Goal: Information Seeking & Learning: Check status

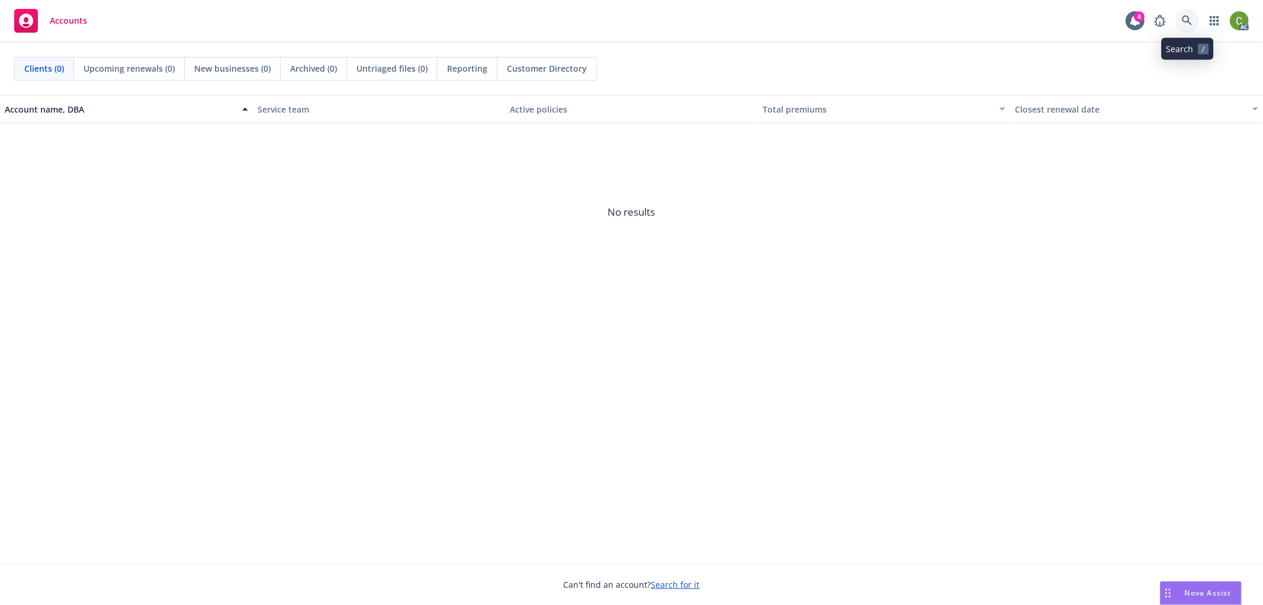
click at [1183, 17] on icon at bounding box center [1187, 20] width 11 height 11
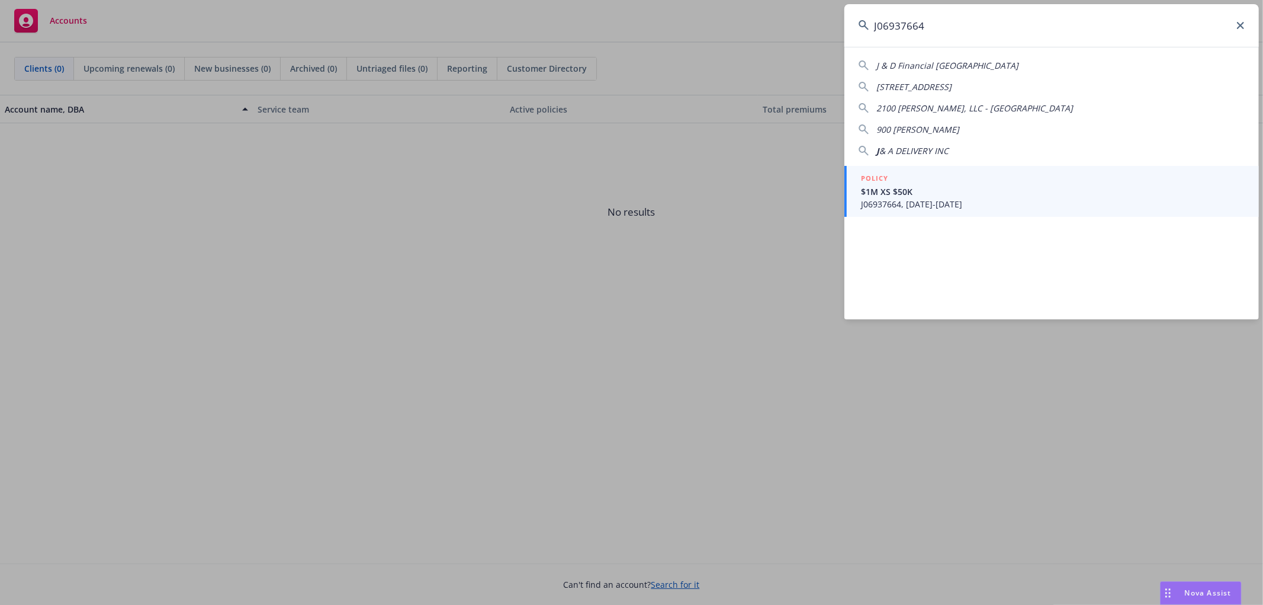
type input "J06937664"
click at [973, 192] on span "$1M XS $50K" at bounding box center [1053, 191] width 384 height 12
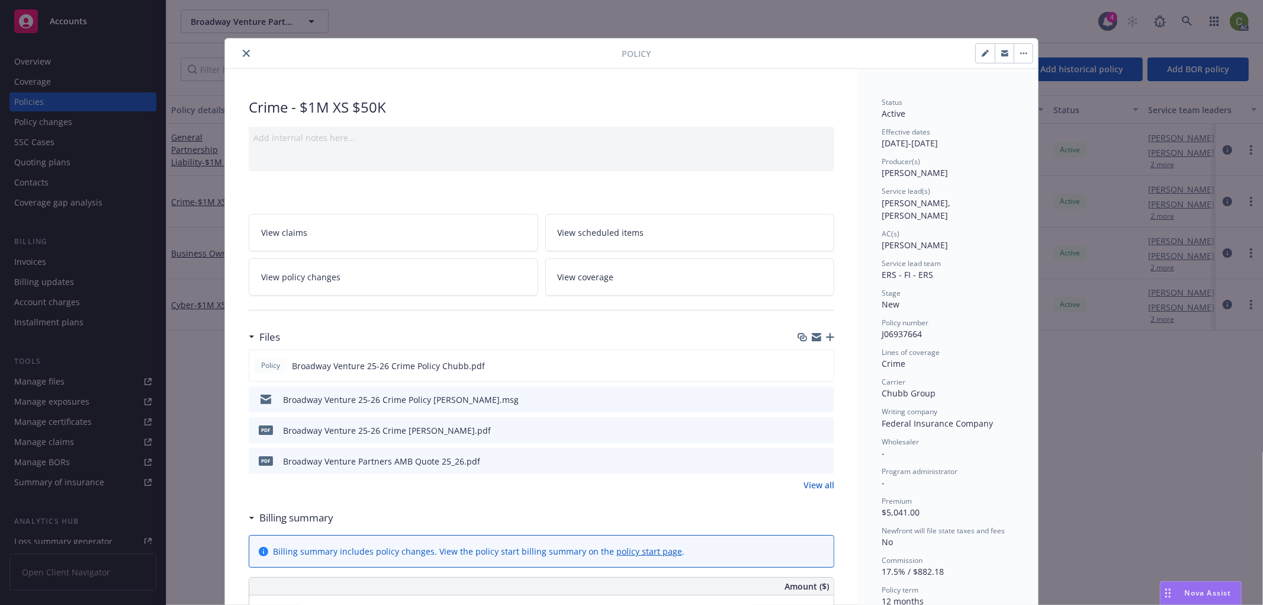
drag, startPoint x: 243, startPoint y: 52, endPoint x: 589, endPoint y: 63, distance: 346.0
click at [248, 52] on button "close" at bounding box center [246, 53] width 14 height 14
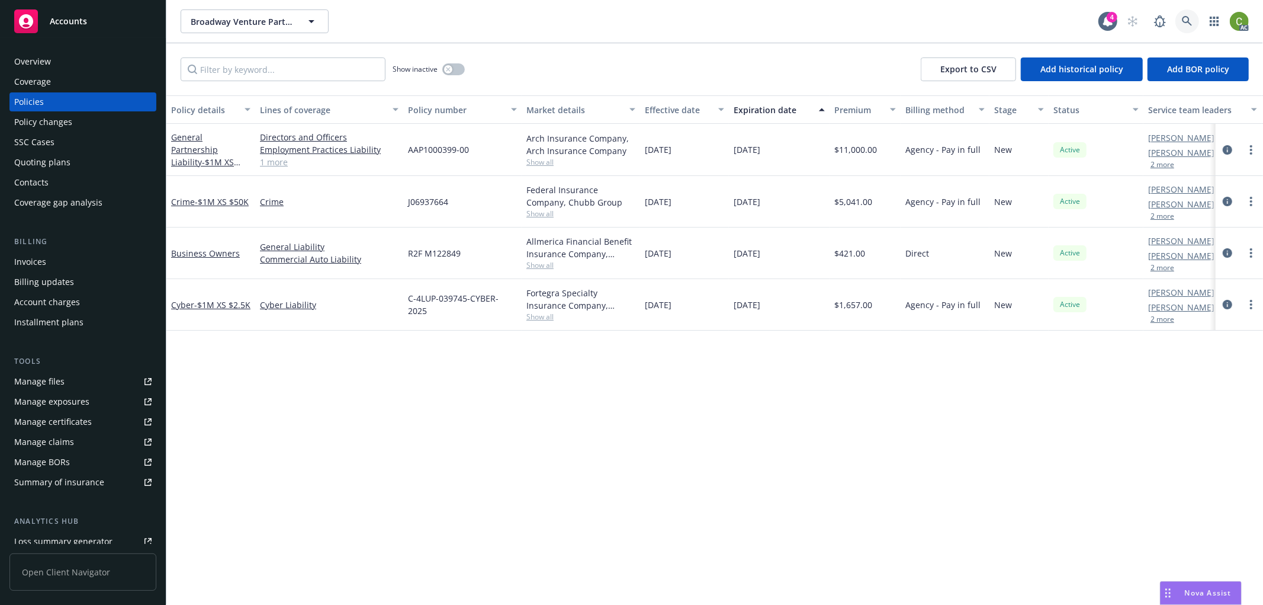
click at [1194, 18] on link at bounding box center [1187, 21] width 24 height 24
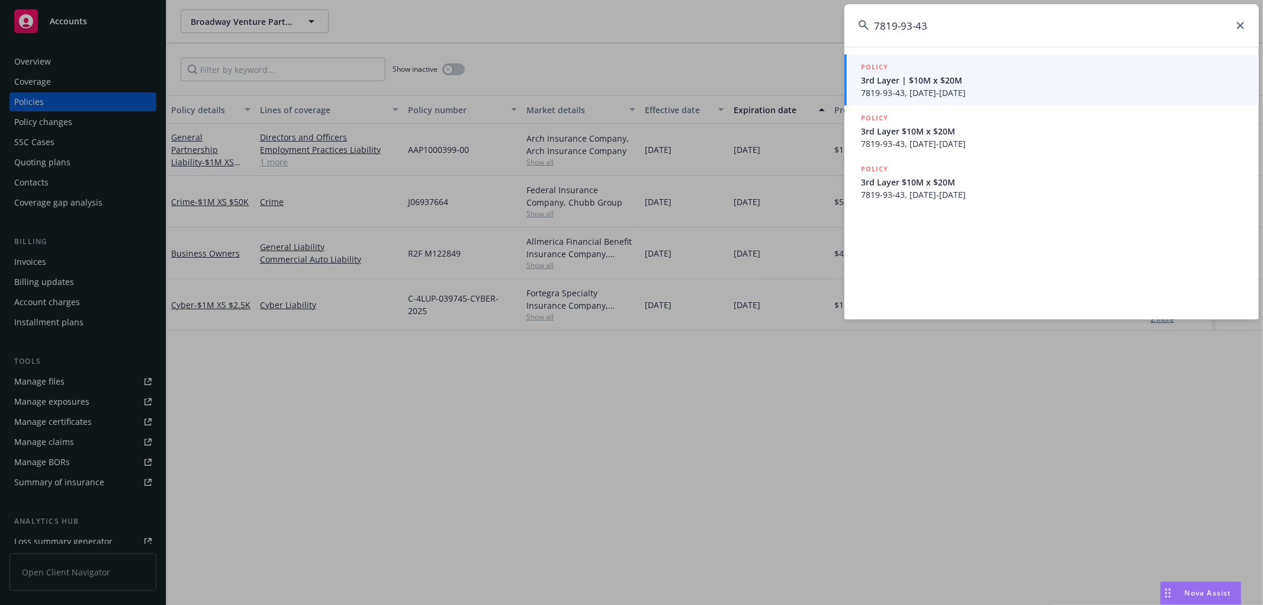
type input "7819-93-43"
click at [956, 88] on span "7819-93-43, 08/01/2025-08/01/2026" at bounding box center [1053, 92] width 384 height 12
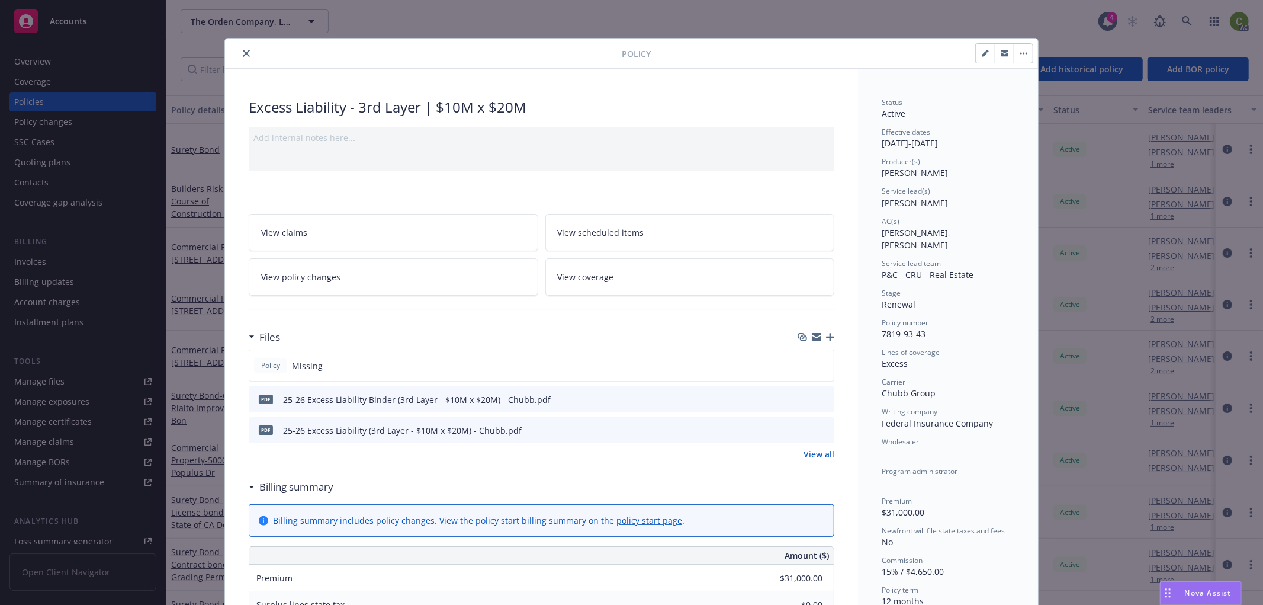
click at [243, 52] on icon "close" at bounding box center [246, 53] width 7 height 7
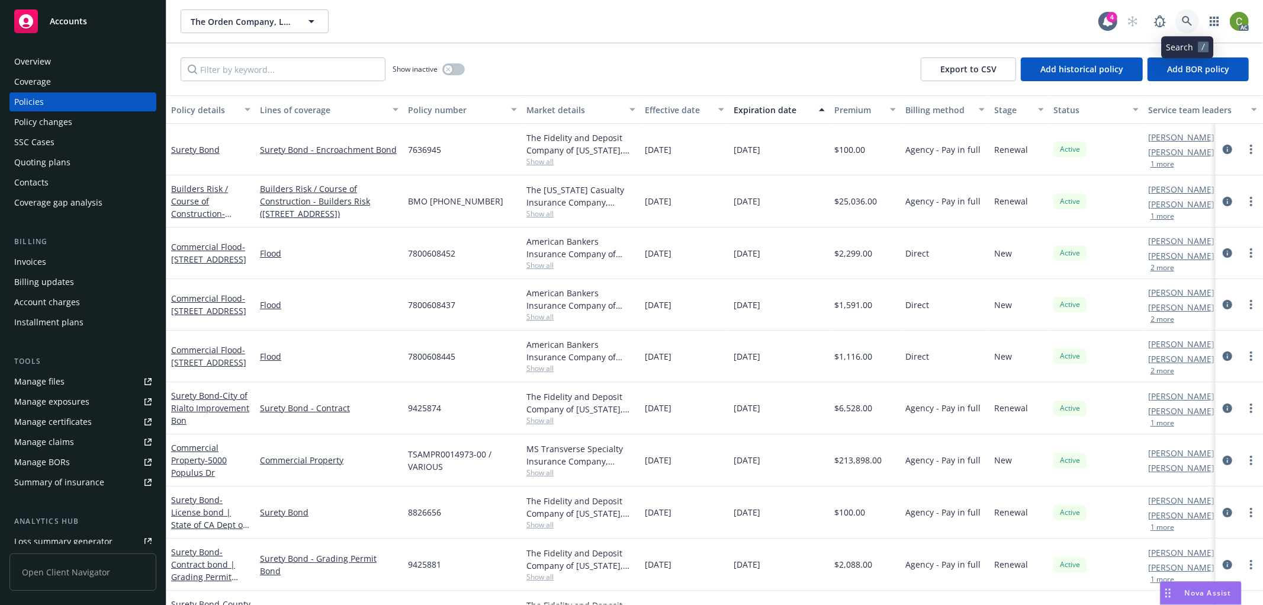
drag, startPoint x: 1186, startPoint y: 24, endPoint x: 1184, endPoint y: 41, distance: 17.9
click at [1185, 24] on icon at bounding box center [1187, 21] width 11 height 11
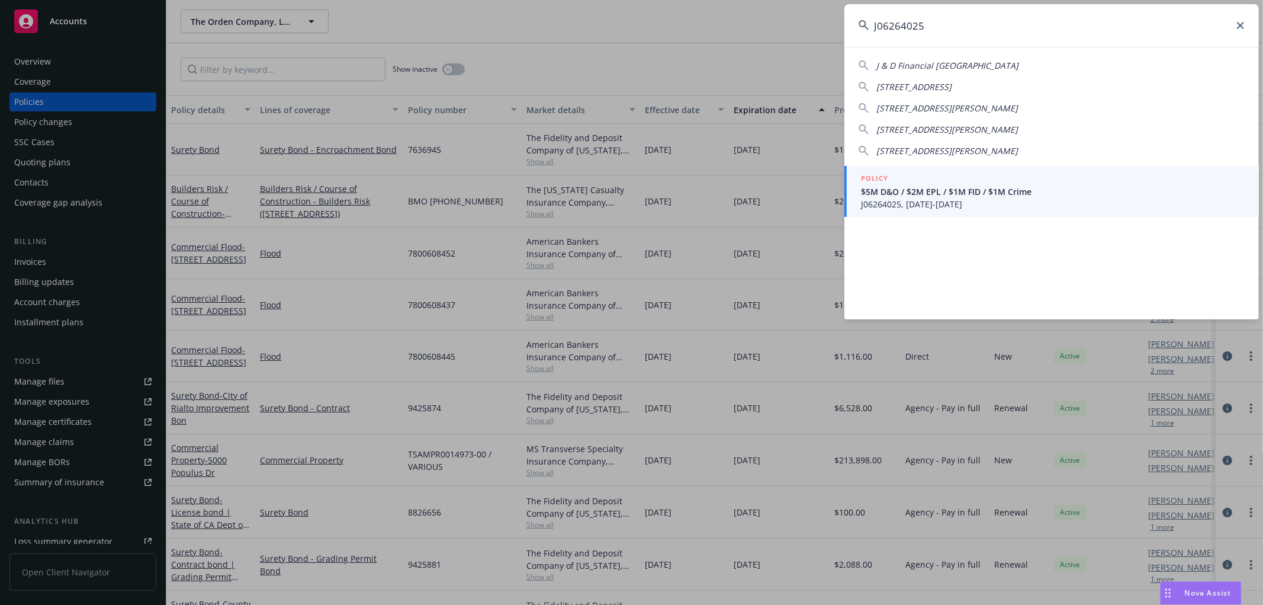
type input "J06264025"
click at [931, 200] on span "J06264025, 07/19/2025-07/19/2026" at bounding box center [1053, 204] width 384 height 12
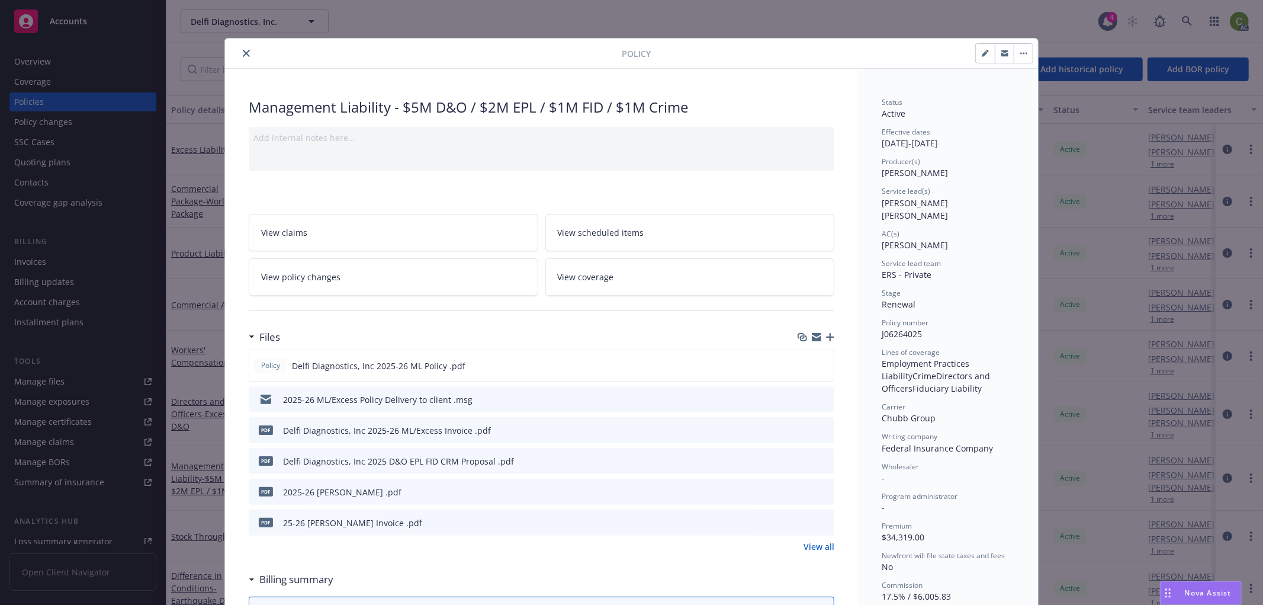
click at [243, 50] on icon "close" at bounding box center [246, 53] width 7 height 7
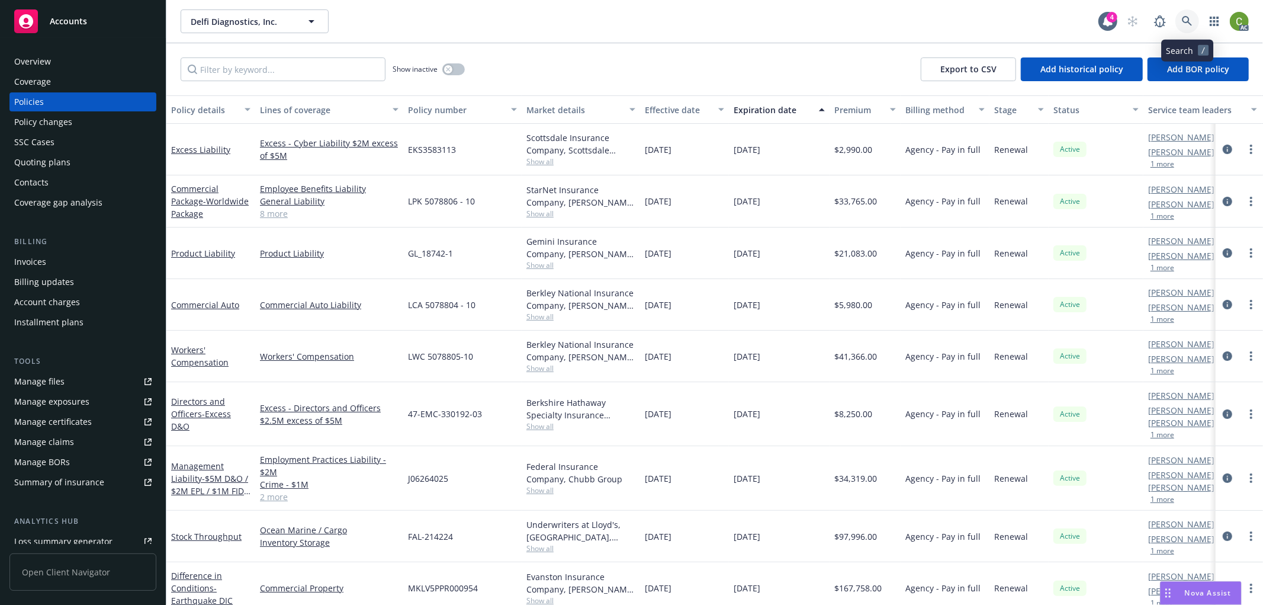
click at [1189, 24] on icon at bounding box center [1187, 21] width 10 height 10
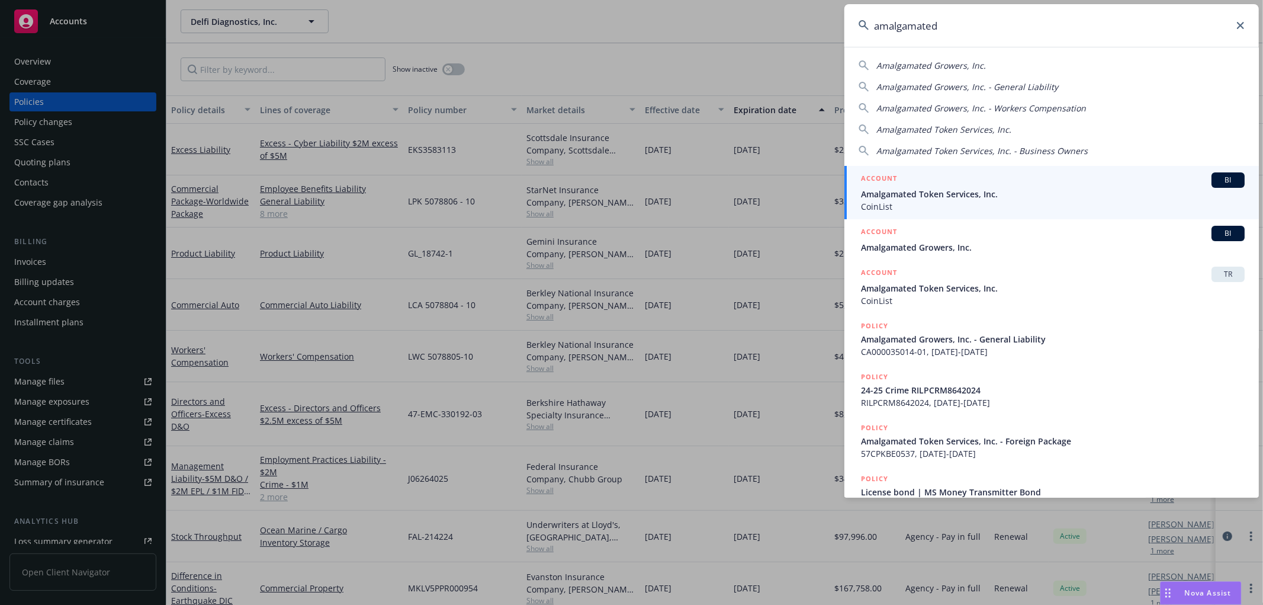
type input "amalgamated"
click at [910, 200] on span "Amalgamated Token Services, Inc." at bounding box center [1053, 194] width 384 height 12
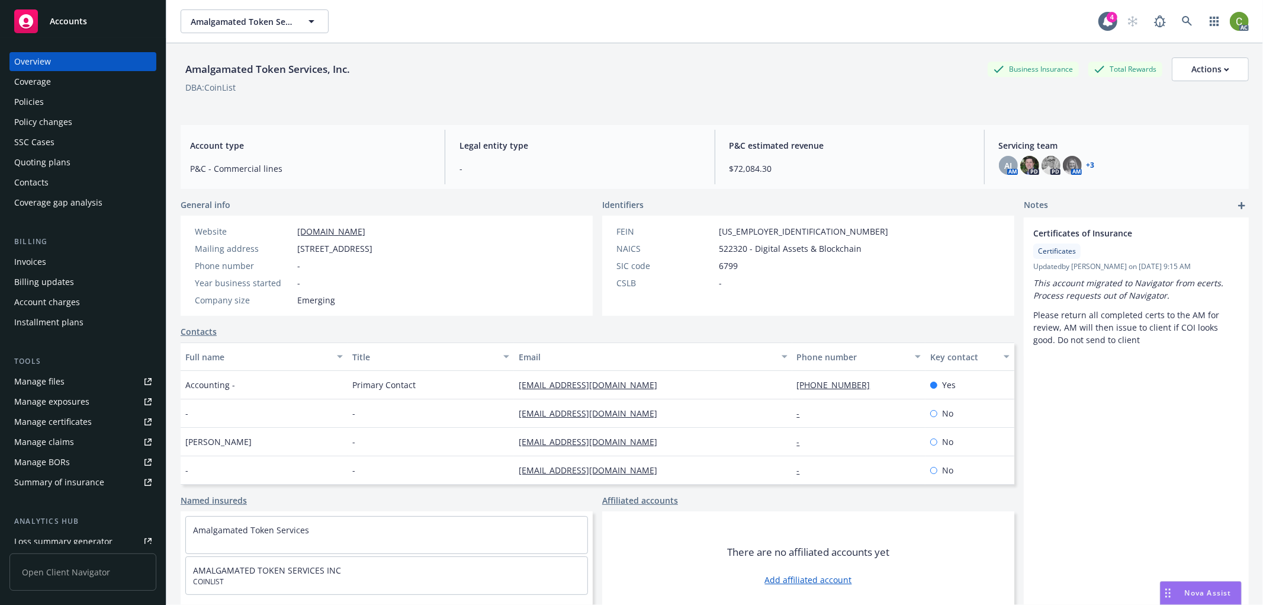
click at [55, 265] on div "Invoices" at bounding box center [82, 261] width 137 height 19
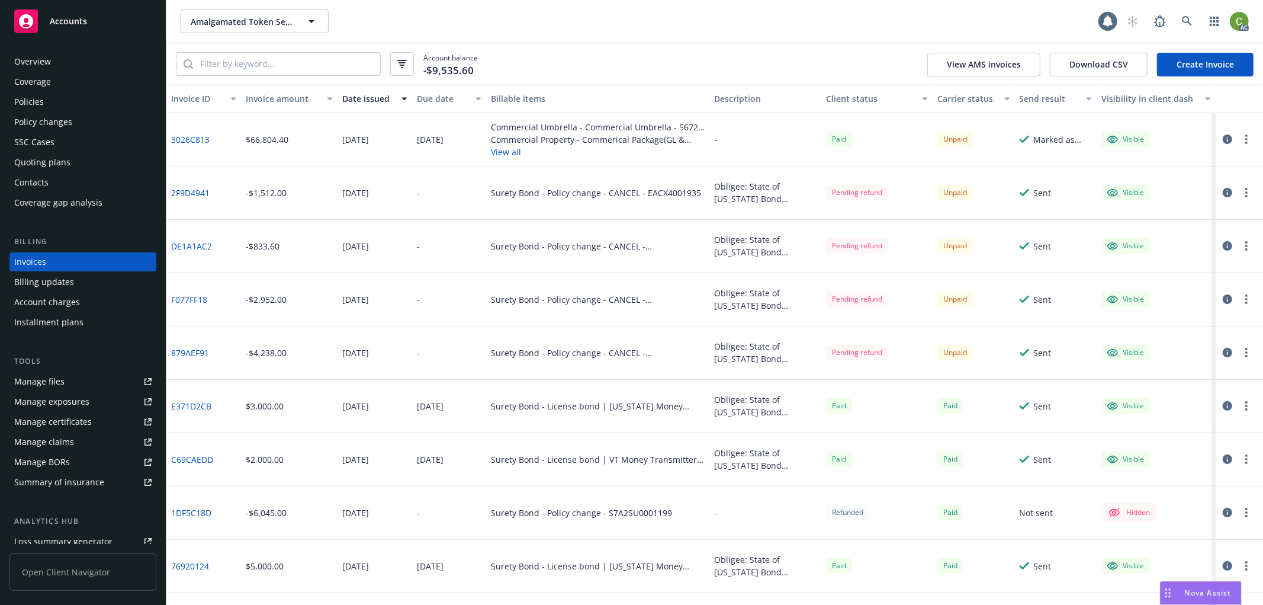
click at [36, 105] on div "Policies" at bounding box center [29, 101] width 30 height 19
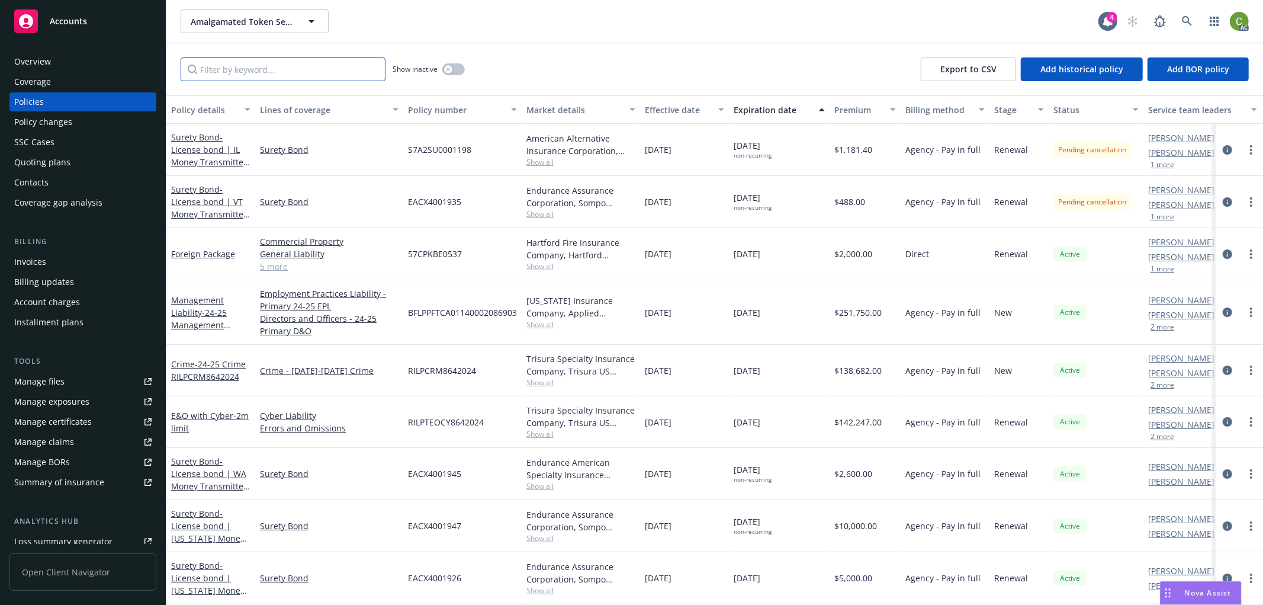
click at [335, 70] on input "Filter by keyword..." at bounding box center [283, 69] width 205 height 24
paste input "5672-28-64"
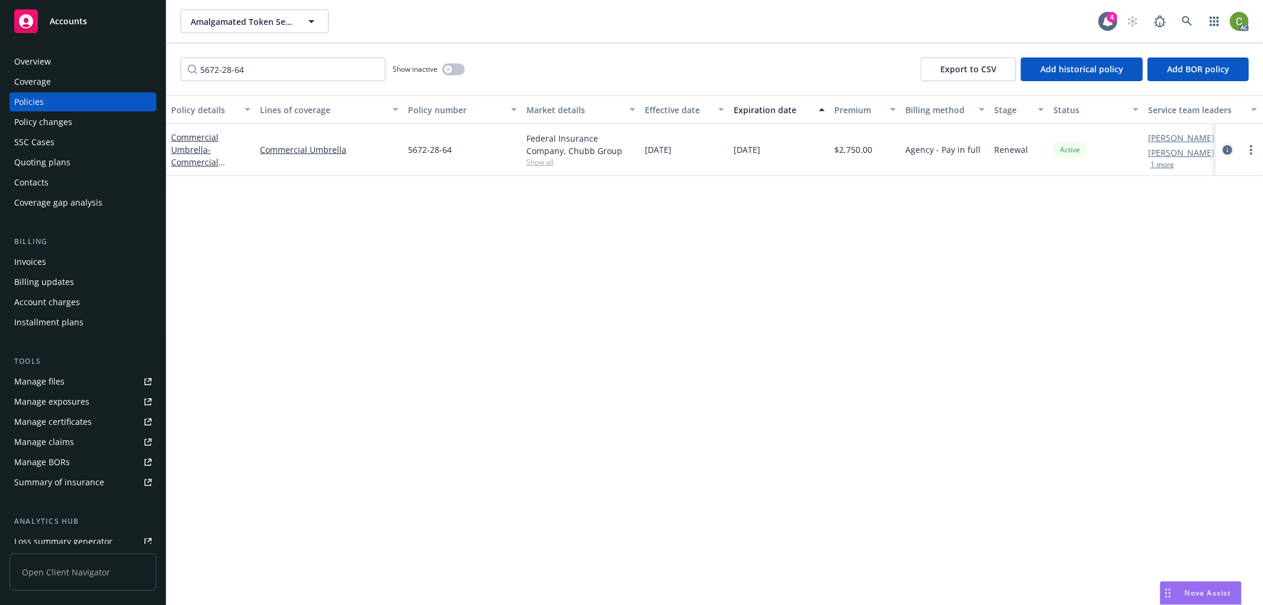
click at [1228, 150] on icon "circleInformation" at bounding box center [1227, 149] width 9 height 9
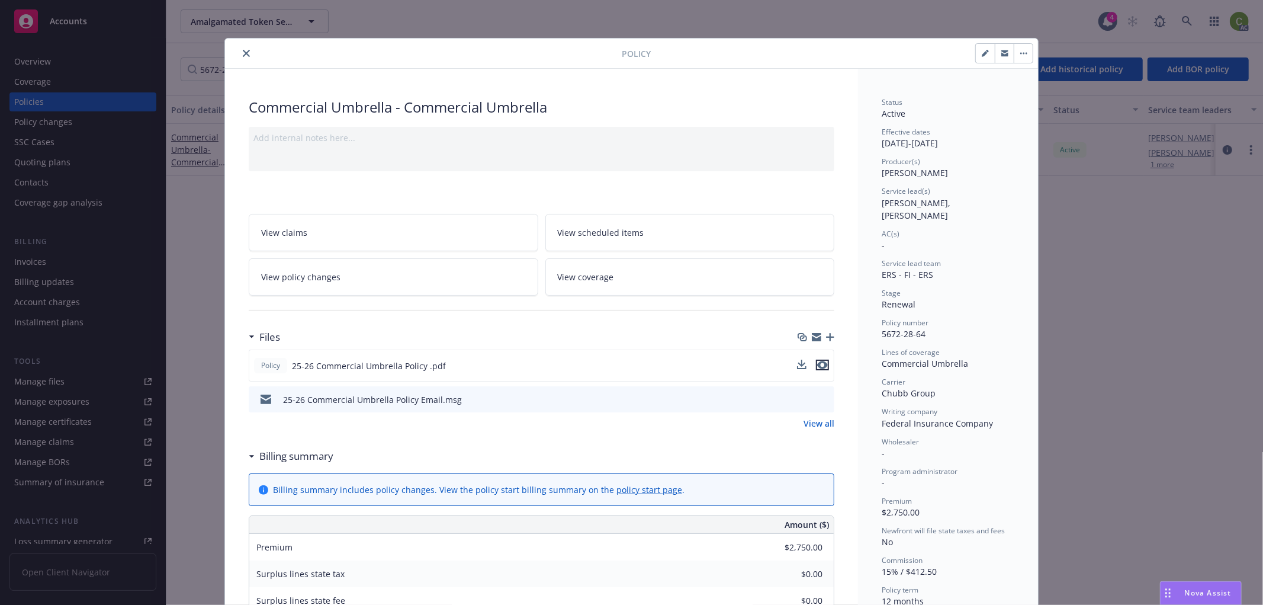
click at [817, 367] on icon "preview file" at bounding box center [822, 365] width 11 height 8
click at [245, 53] on icon "close" at bounding box center [246, 53] width 7 height 7
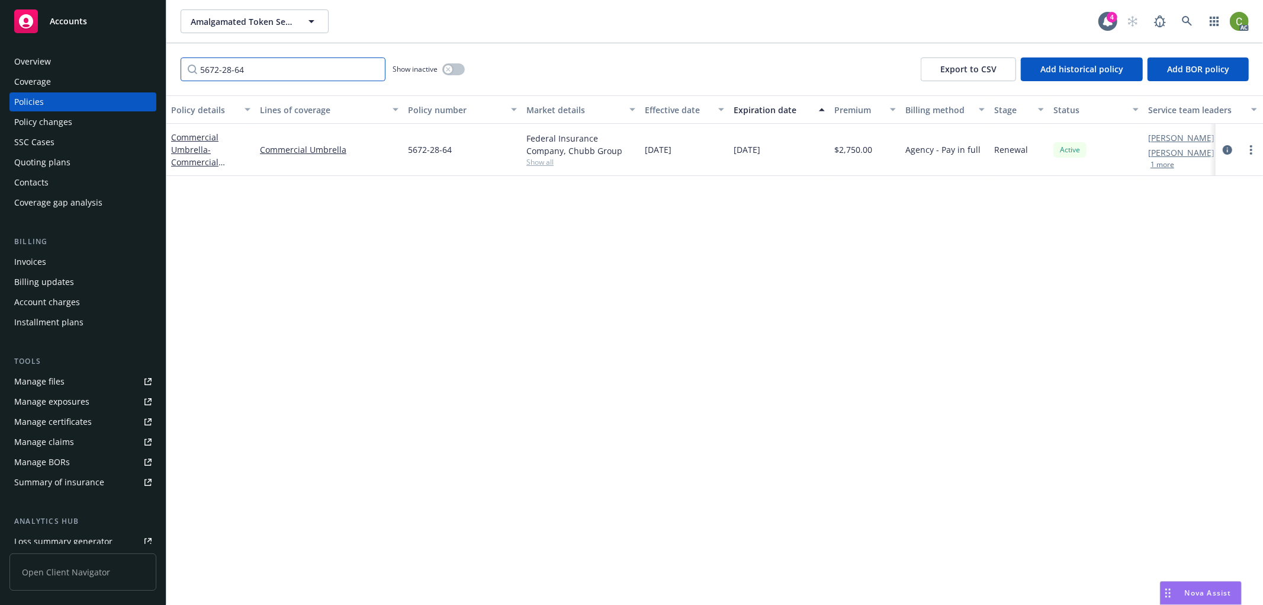
click at [259, 70] on input "5672-28-64" at bounding box center [283, 69] width 205 height 24
click at [0, 57] on div "Accounts Overview Coverage Policies Policy changes SSC Cases Quoting plans Cont…" at bounding box center [631, 302] width 1263 height 605
type input "3608"
click at [1225, 146] on icon "circleInformation" at bounding box center [1227, 149] width 9 height 9
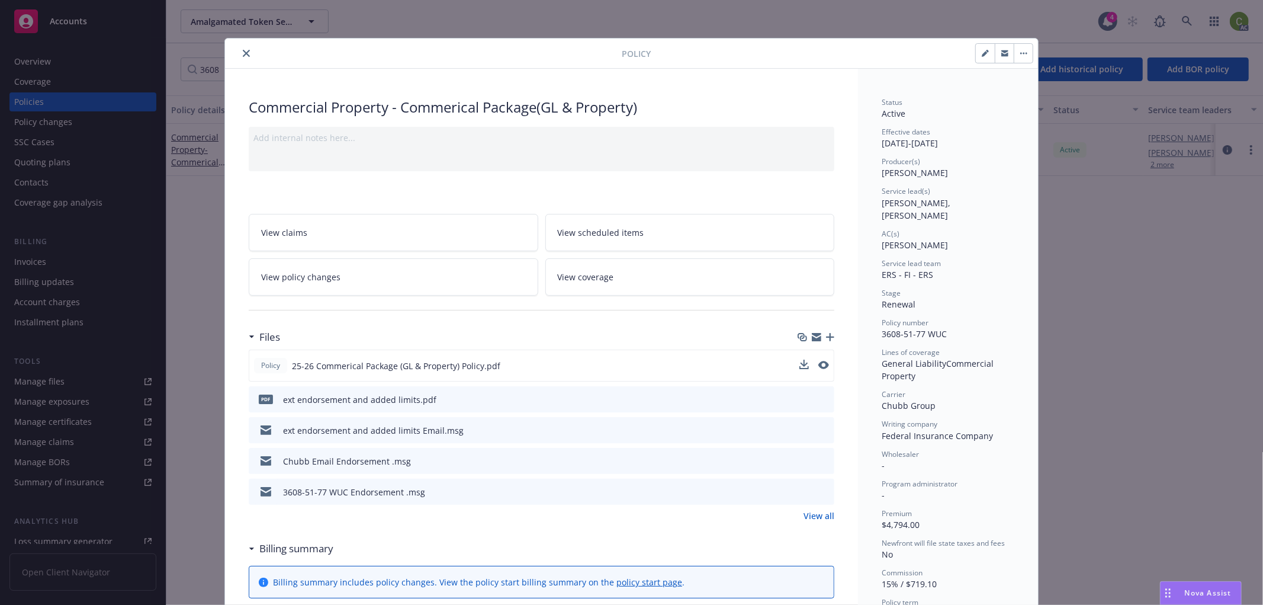
click at [818, 370] on button at bounding box center [823, 365] width 11 height 12
click at [817, 366] on icon "preview file" at bounding box center [822, 365] width 11 height 8
click at [245, 55] on icon "close" at bounding box center [246, 53] width 7 height 7
click at [40, 275] on div "Billing updates" at bounding box center [44, 281] width 60 height 19
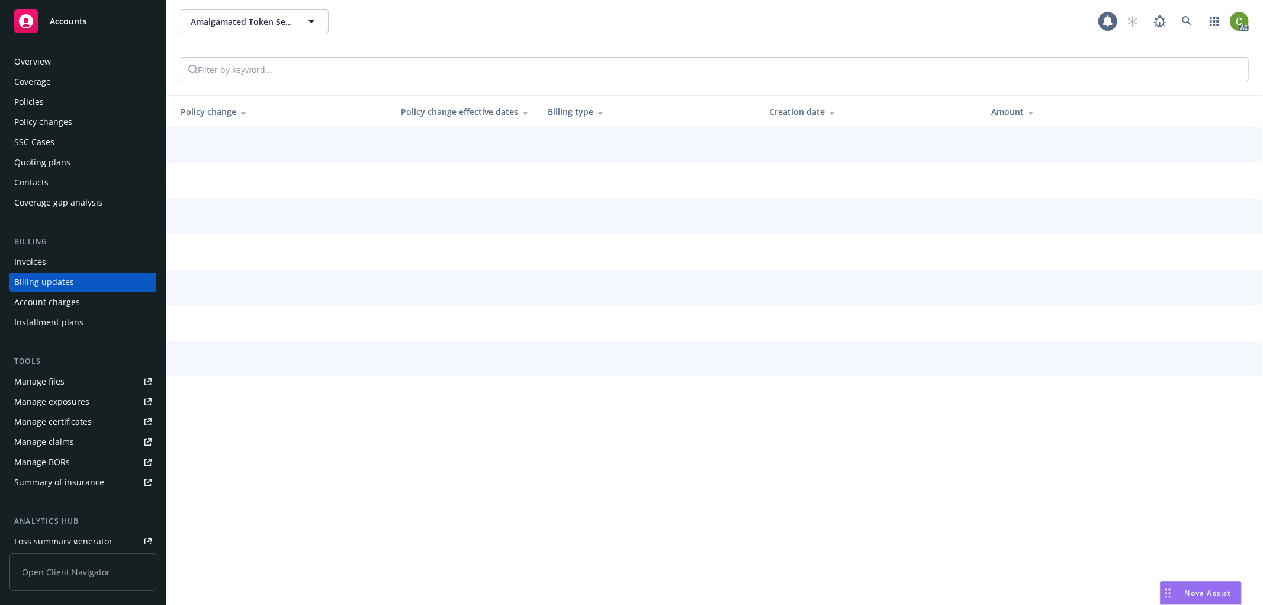
click at [40, 261] on div "Invoices" at bounding box center [30, 261] width 32 height 19
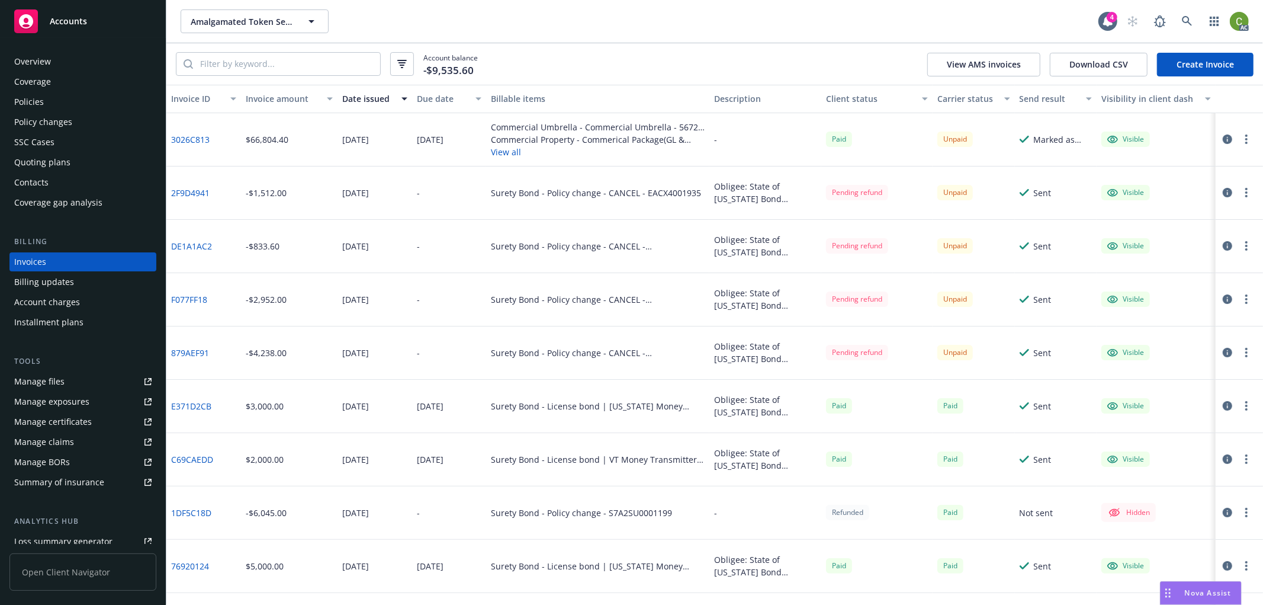
click at [1223, 141] on icon "button" at bounding box center [1227, 138] width 9 height 9
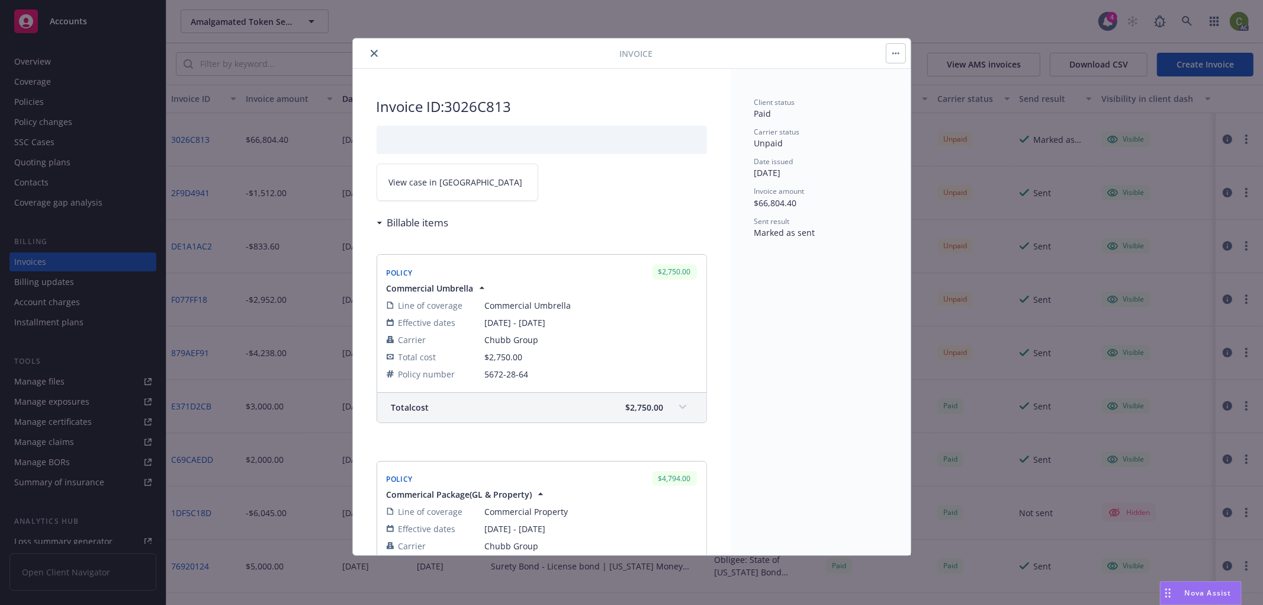
click at [464, 181] on link "View case in SSC" at bounding box center [458, 181] width 162 height 37
click at [373, 52] on icon "close" at bounding box center [374, 53] width 7 height 7
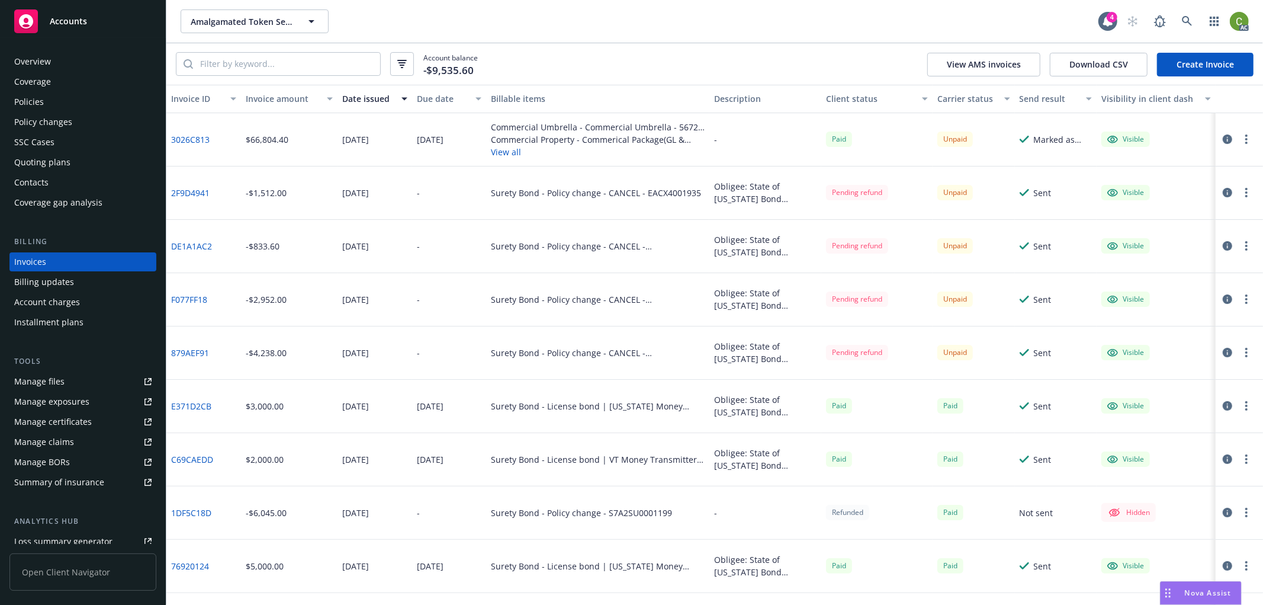
click at [56, 108] on div "Policies" at bounding box center [82, 101] width 137 height 19
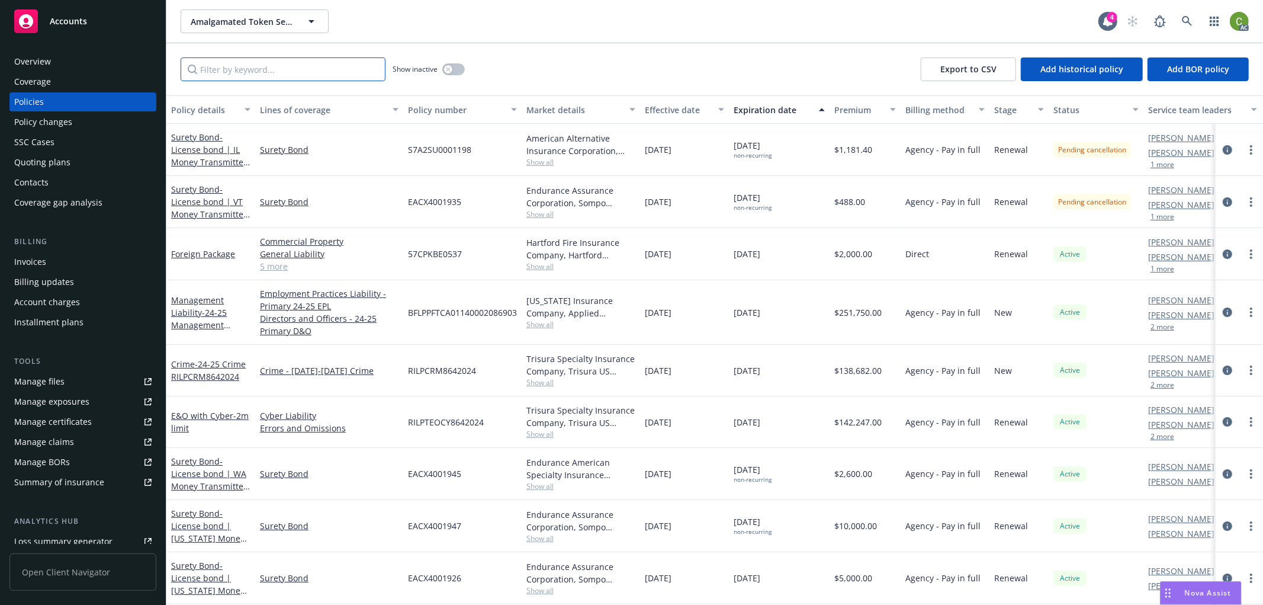
click at [354, 68] on input "Filter by keyword..." at bounding box center [283, 69] width 205 height 24
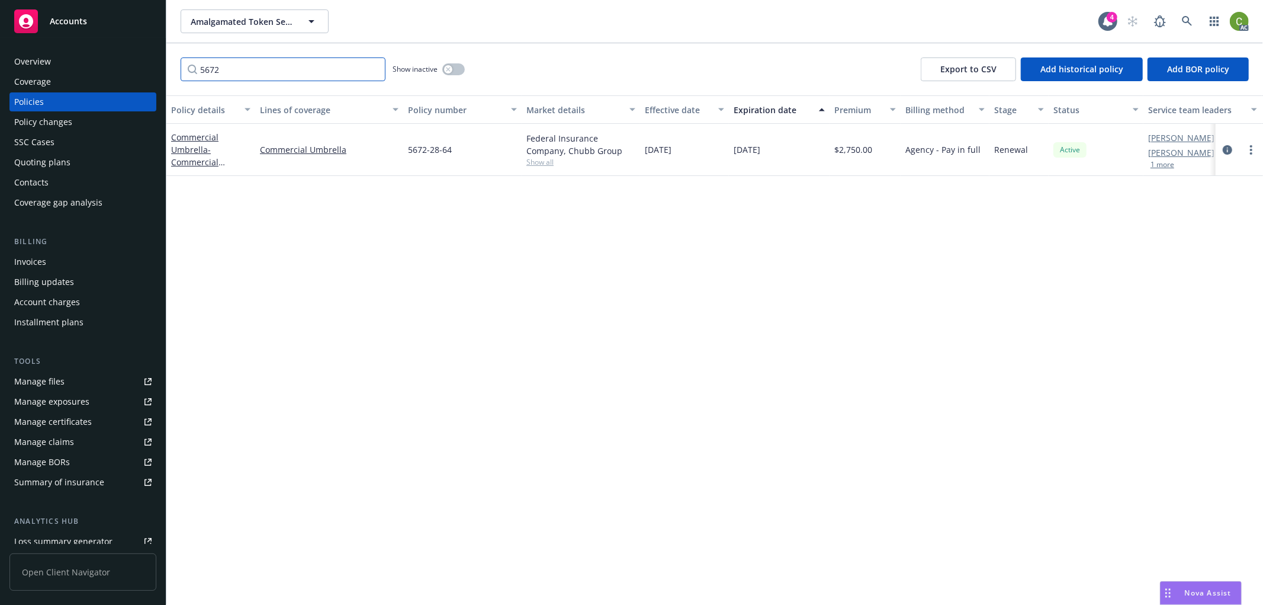
type input "5672"
click at [1229, 147] on icon "circleInformation" at bounding box center [1227, 149] width 9 height 9
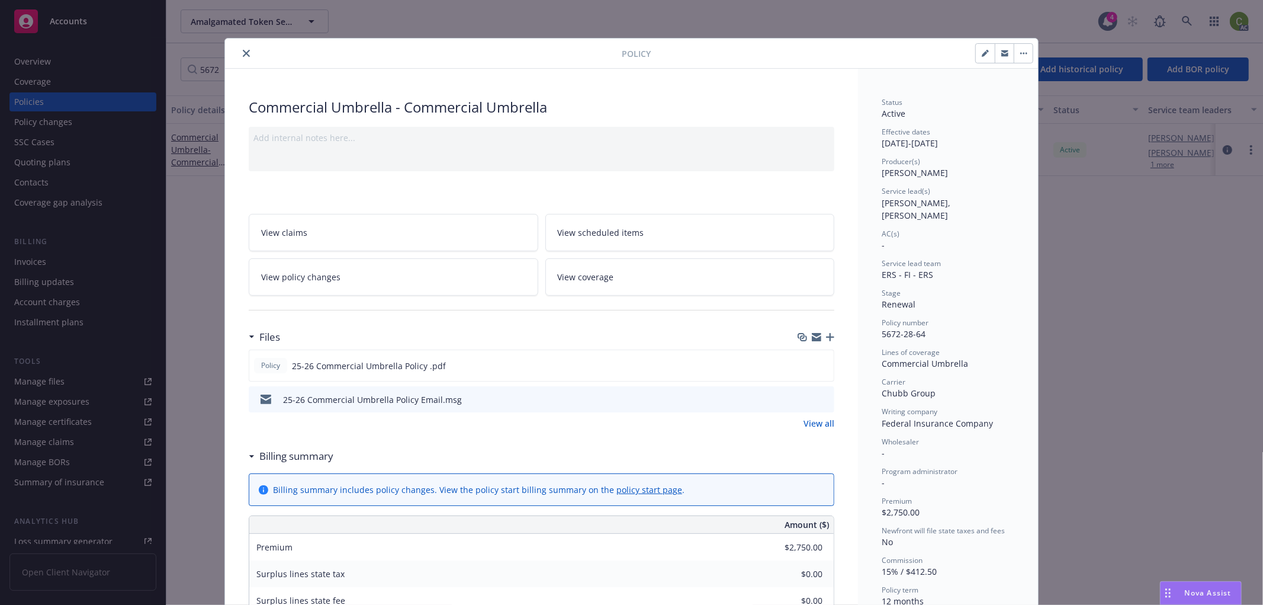
scroll to position [36, 0]
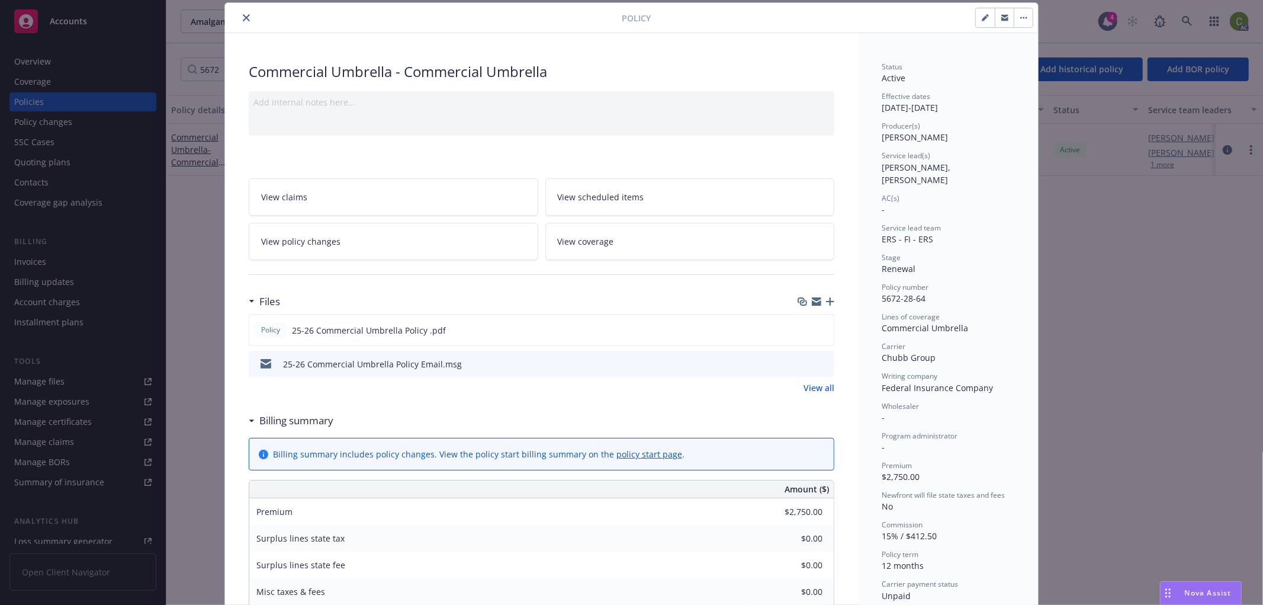
drag, startPoint x: 237, startPoint y: 19, endPoint x: 243, endPoint y: 19, distance: 6.5
click at [243, 19] on button "close" at bounding box center [246, 18] width 14 height 14
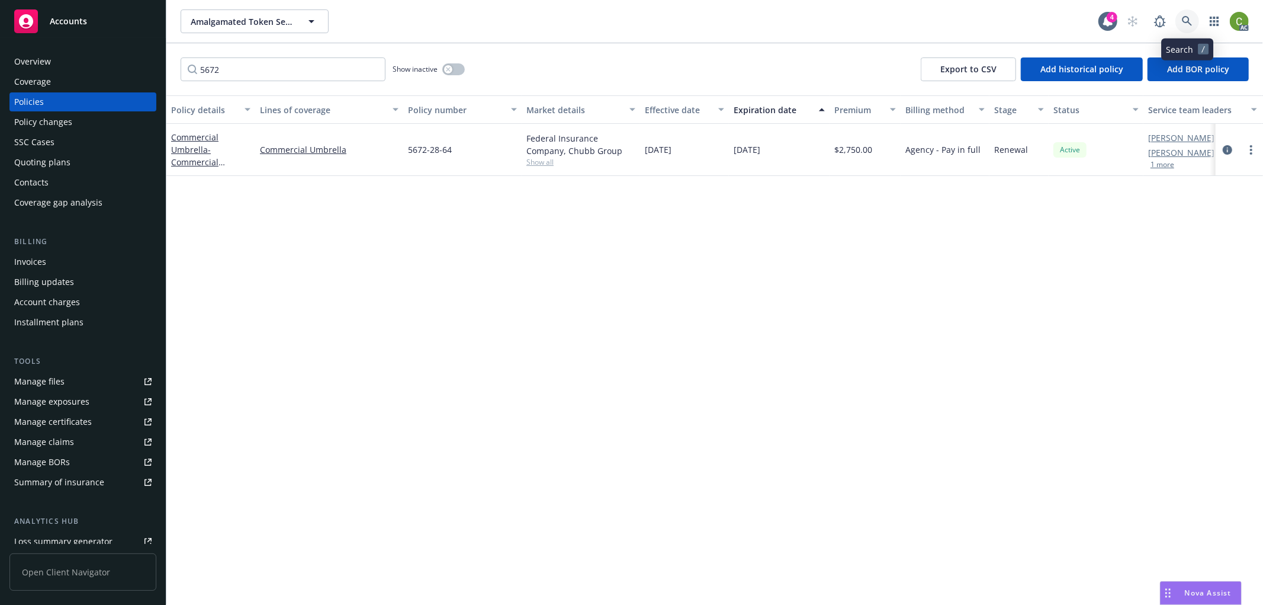
click at [1178, 20] on link at bounding box center [1187, 21] width 24 height 24
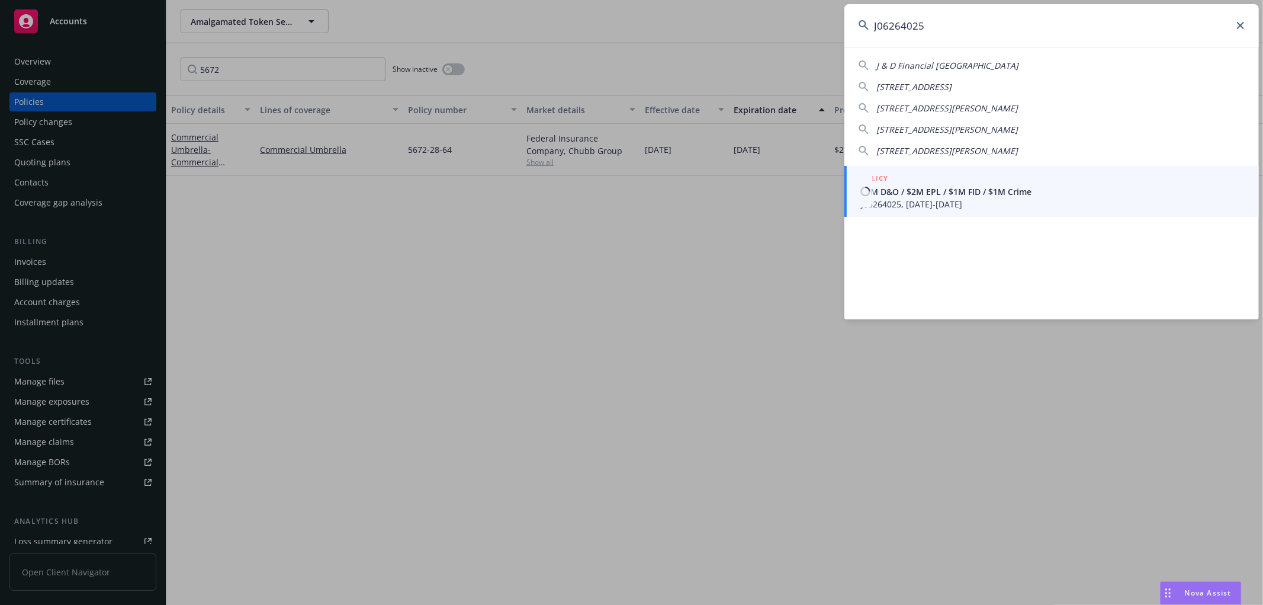
type input "J06264025"
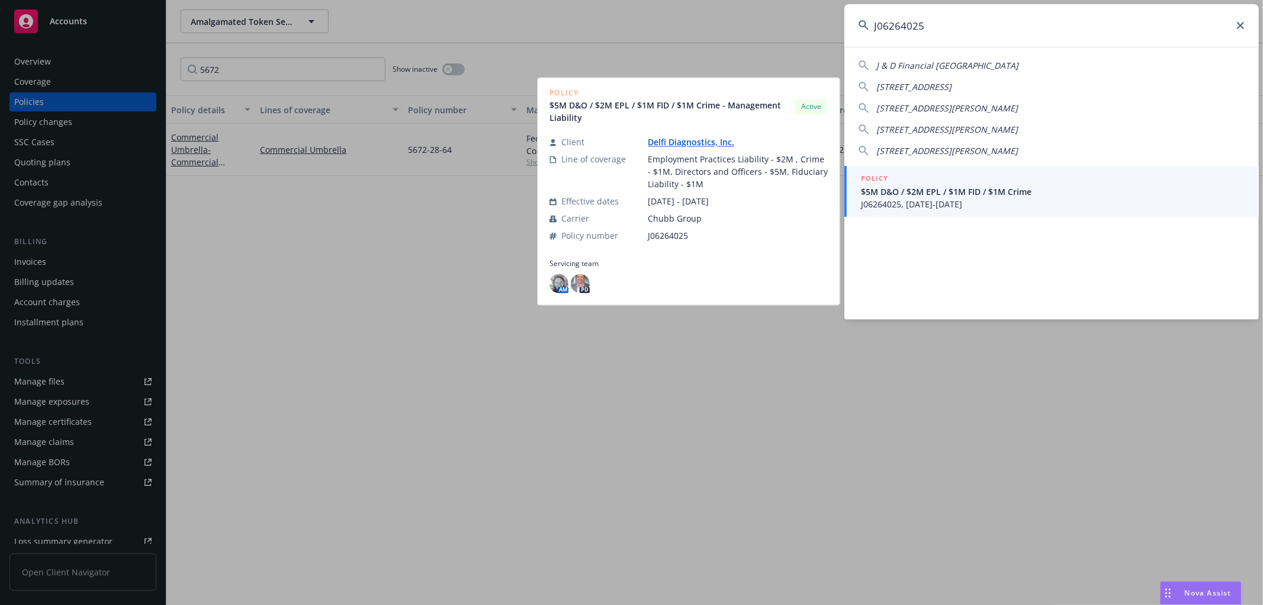
click at [1043, 198] on span "J06264025, 07/19/2025-07/19/2026" at bounding box center [1053, 204] width 384 height 12
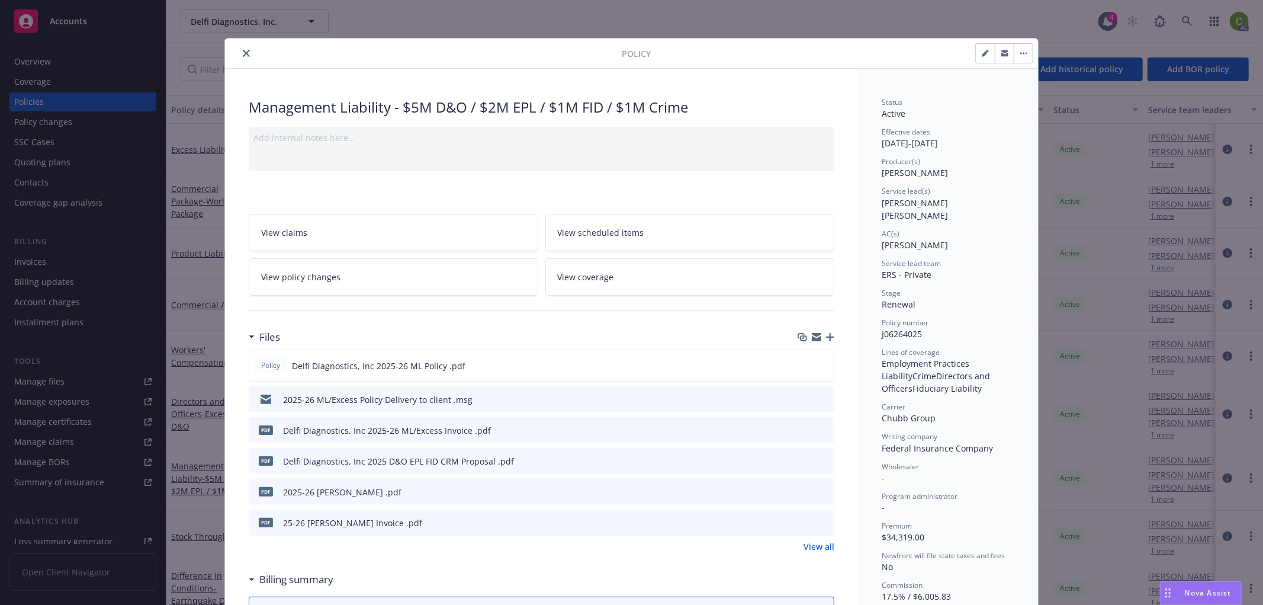
click at [976, 59] on button "button" at bounding box center [985, 53] width 19 height 19
select select "RENEWAL"
select select "12"
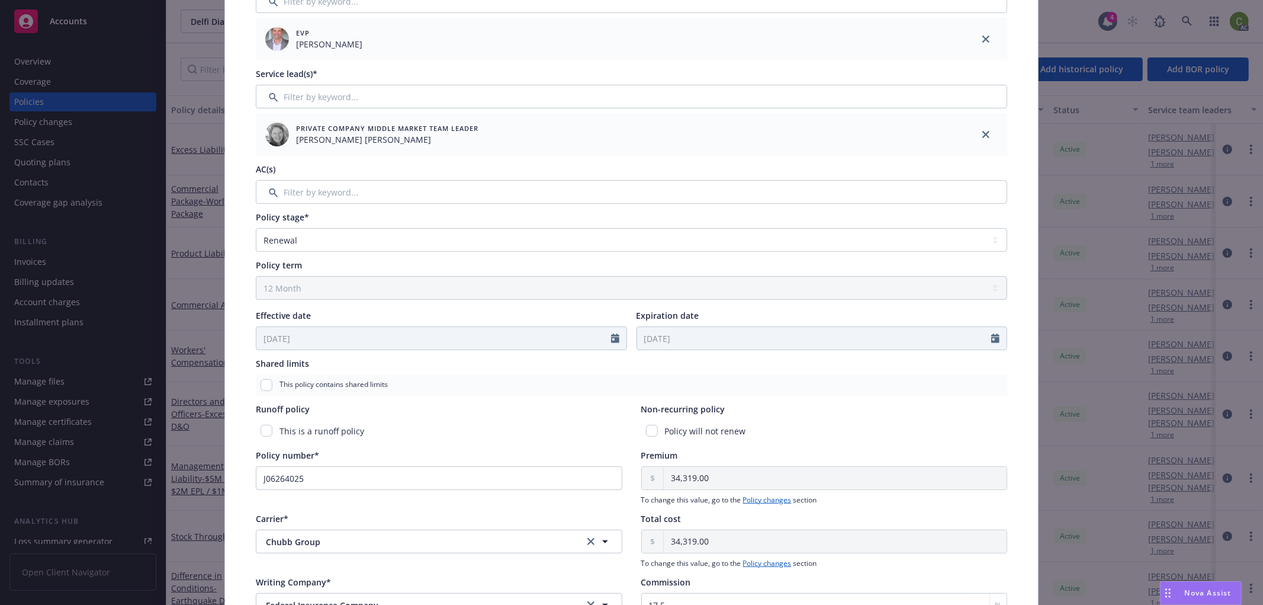
scroll to position [263, 0]
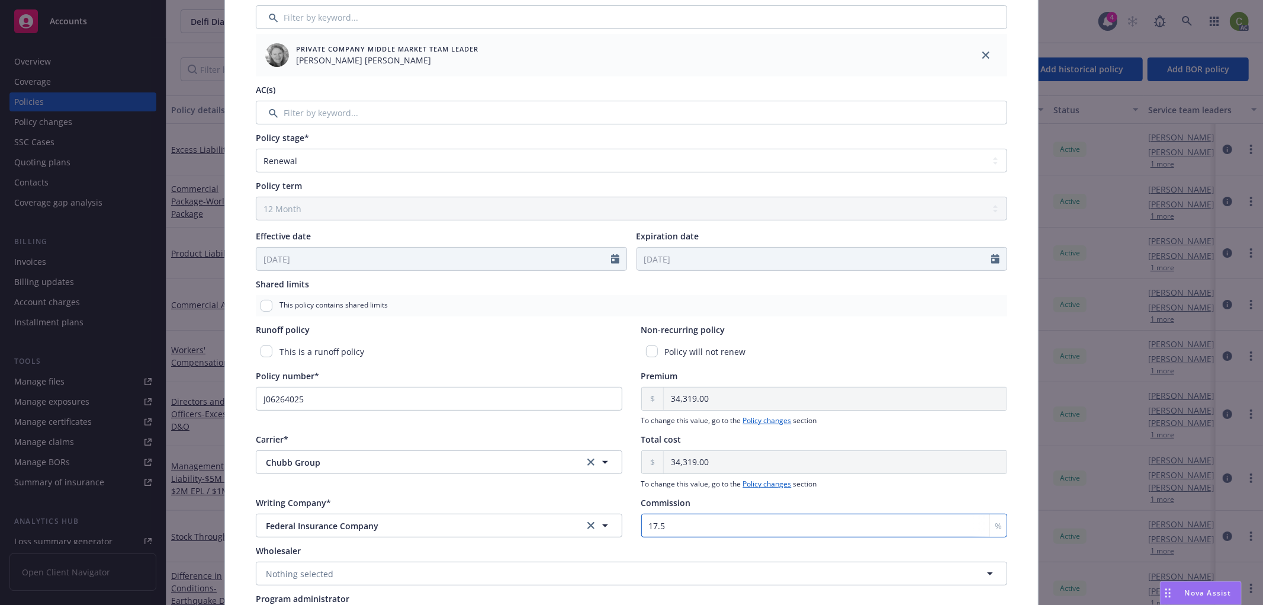
click at [681, 519] on input "17.5" at bounding box center [824, 525] width 367 height 24
drag, startPoint x: 683, startPoint y: 525, endPoint x: 523, endPoint y: 547, distance: 160.8
click at [523, 546] on div "Policy type* Management Liability Display name $5M D&O / $2M EPL / $1M FID / $1…" at bounding box center [632, 239] width 766 height 802
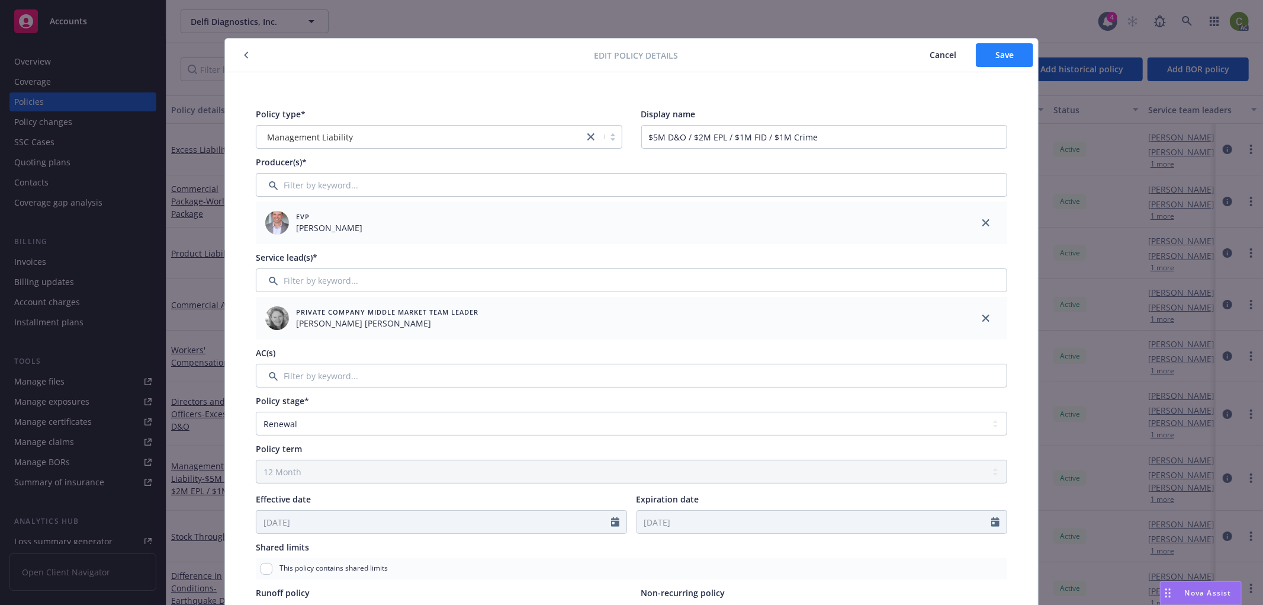
type input "15"
click at [1001, 50] on span "Save" at bounding box center [1004, 54] width 18 height 11
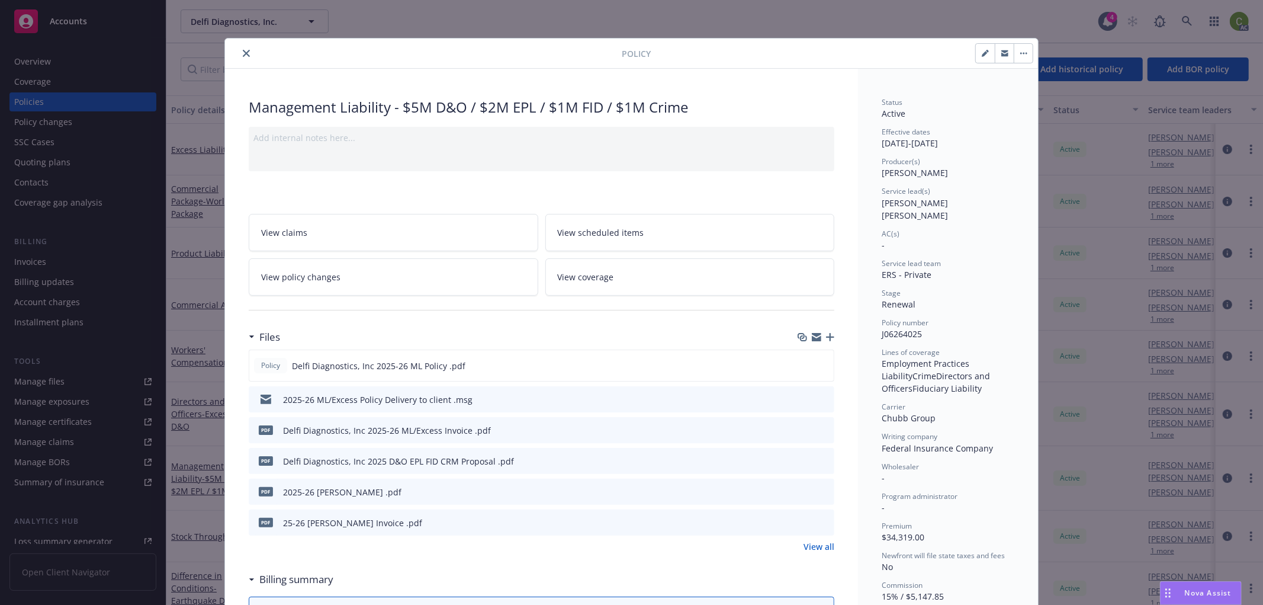
click at [239, 49] on button "close" at bounding box center [246, 53] width 14 height 14
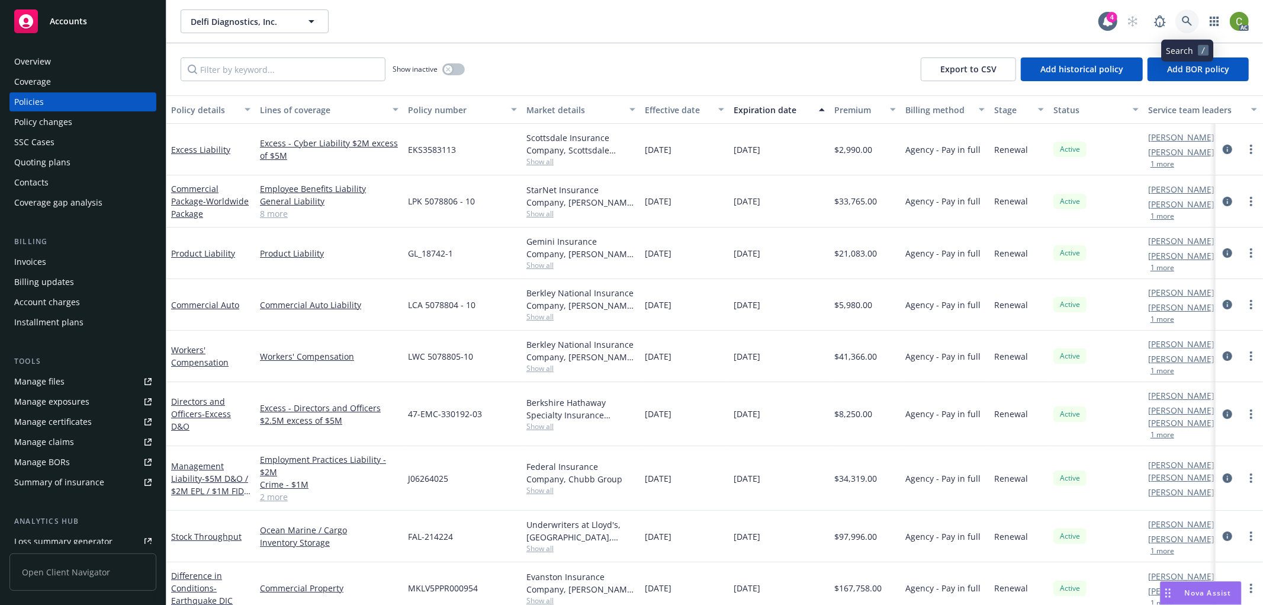
click at [1179, 24] on link at bounding box center [1187, 21] width 24 height 24
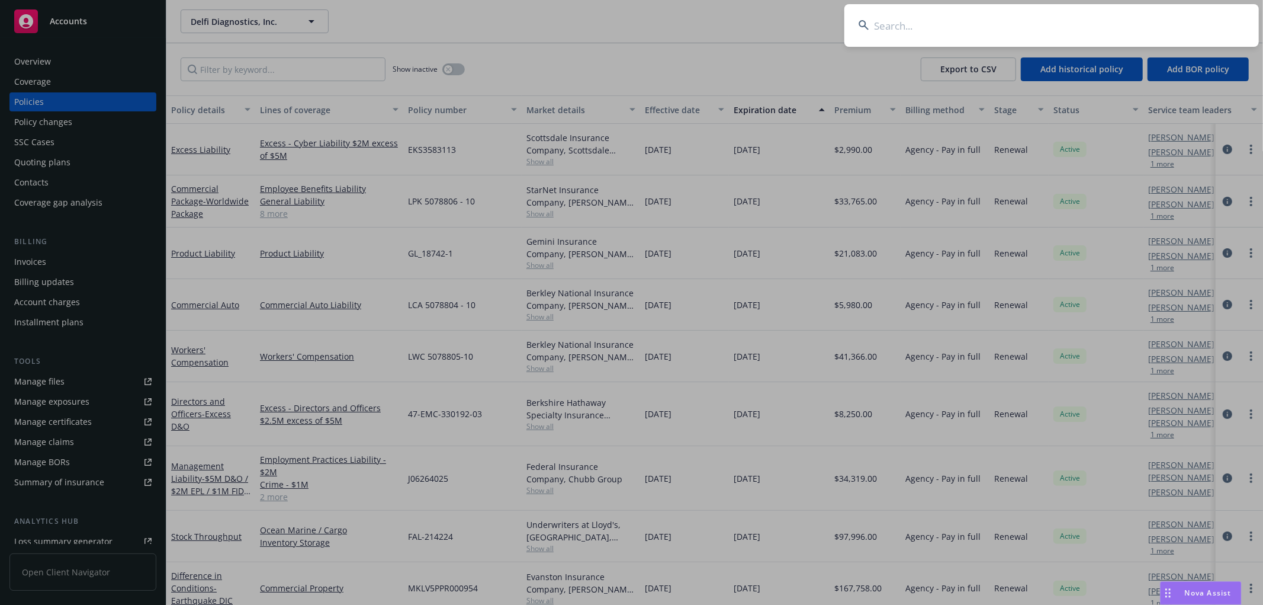
click at [926, 18] on input at bounding box center [1051, 25] width 415 height 43
paste input "FFX 7039697191"
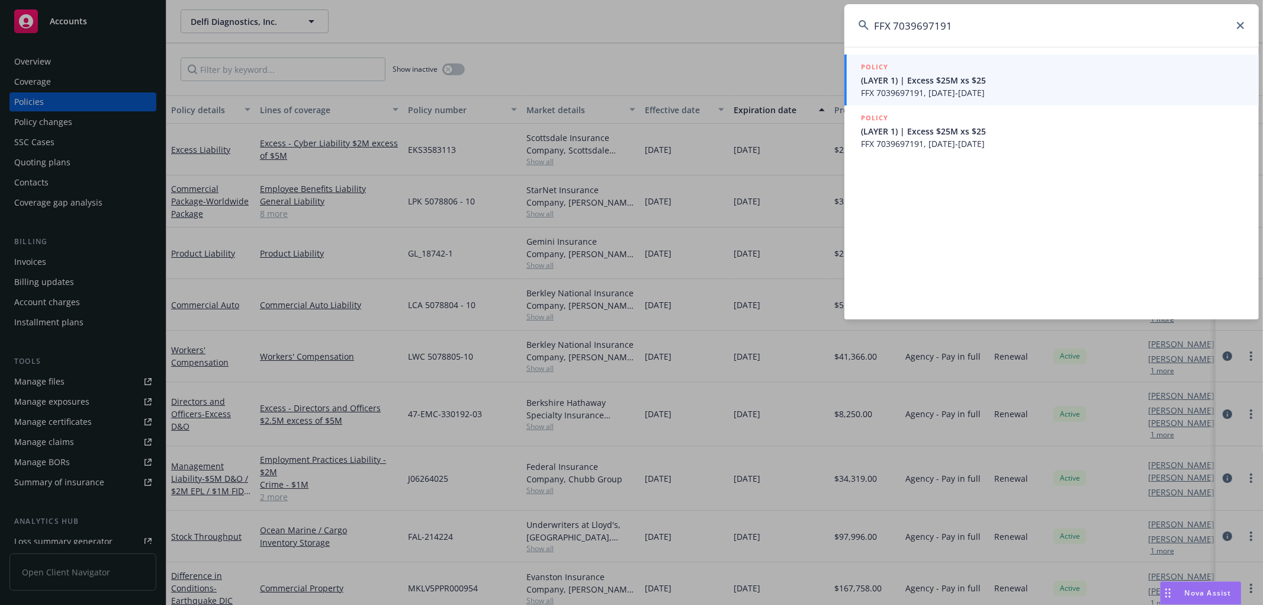
type input "FFX 7039697191"
click at [940, 79] on span "(LAYER 1) | Excess $25M xs $25" at bounding box center [1053, 80] width 384 height 12
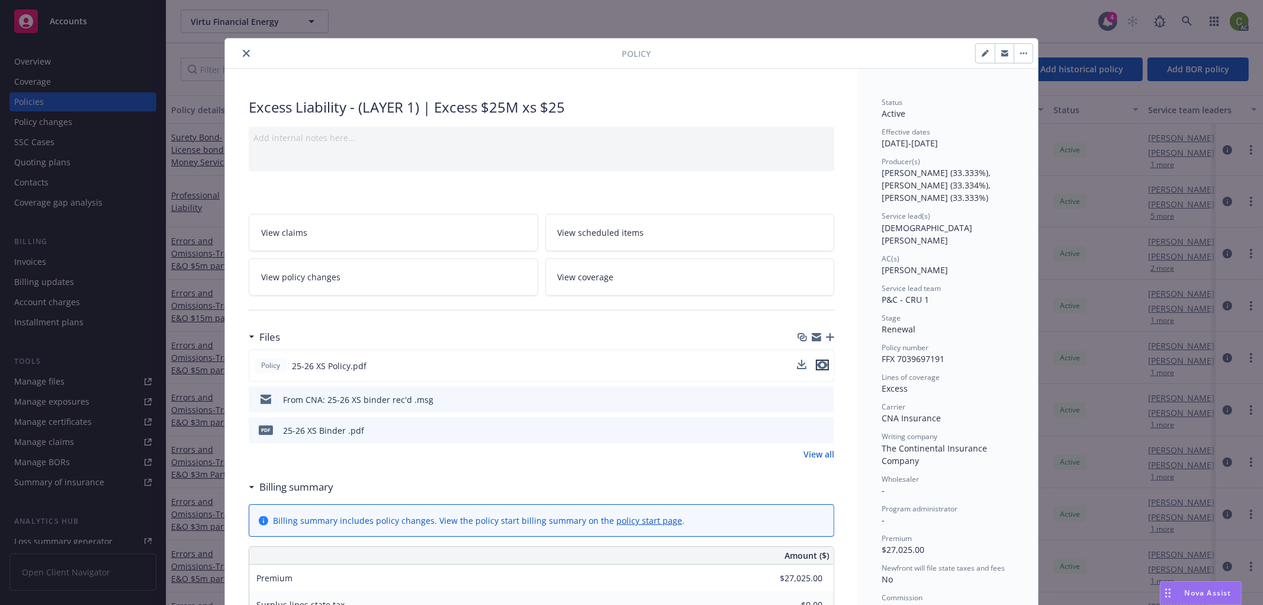
click at [817, 367] on icon "preview file" at bounding box center [822, 365] width 11 height 8
click at [243, 50] on icon "close" at bounding box center [246, 53] width 7 height 7
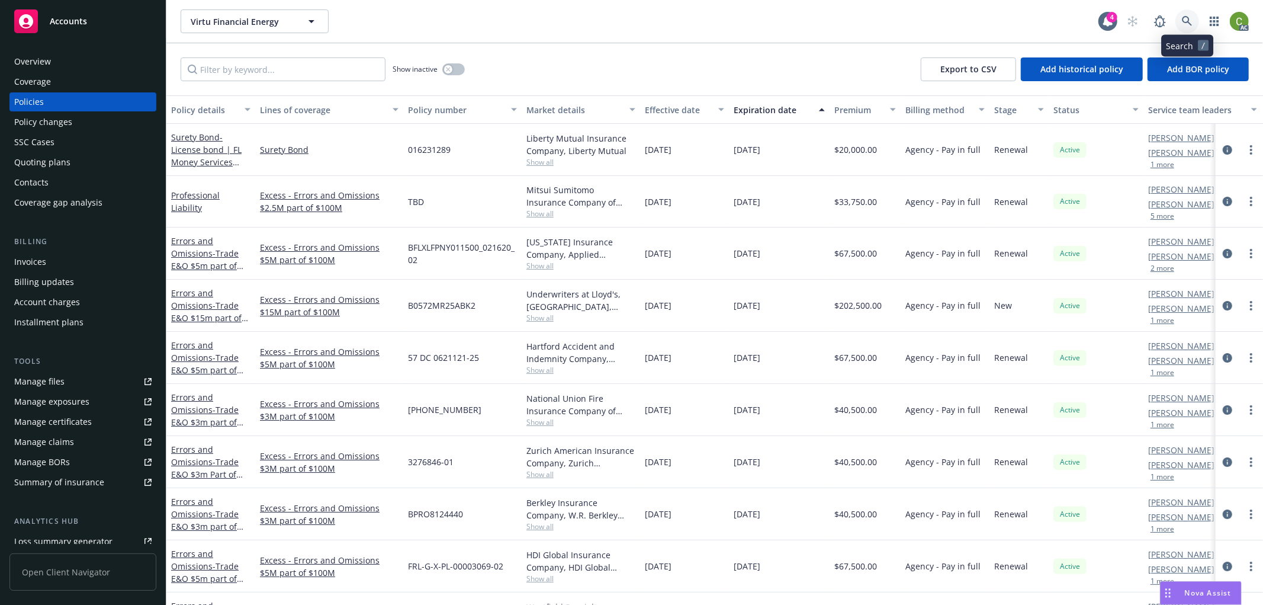
click at [1180, 24] on link at bounding box center [1187, 21] width 24 height 24
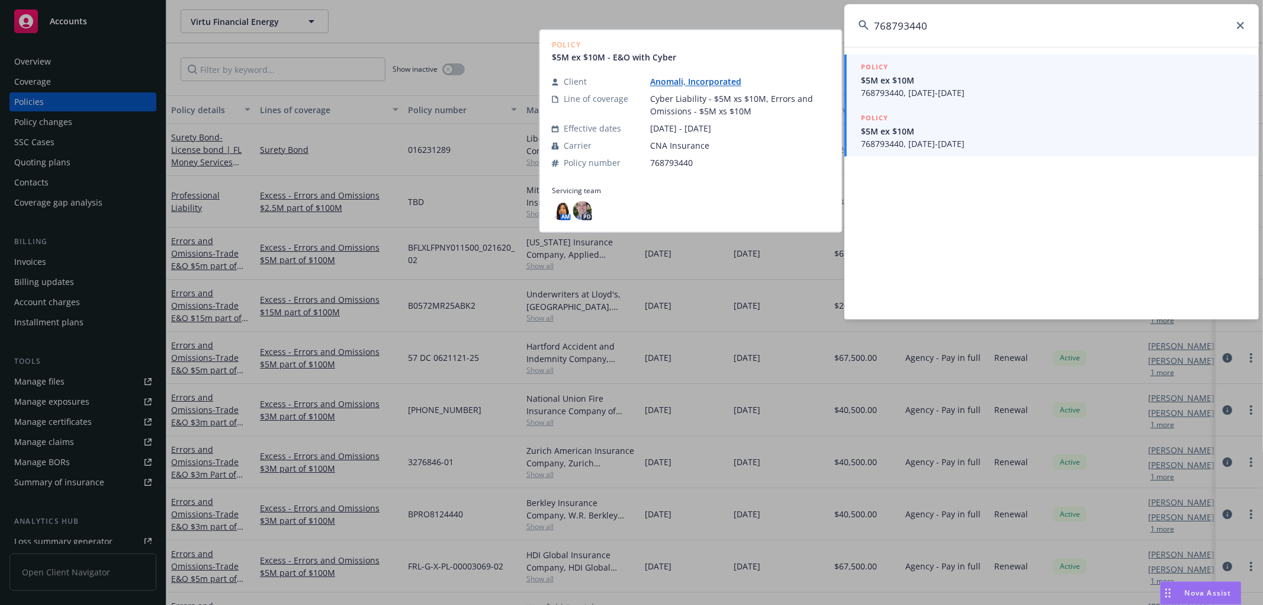
type input "768793440"
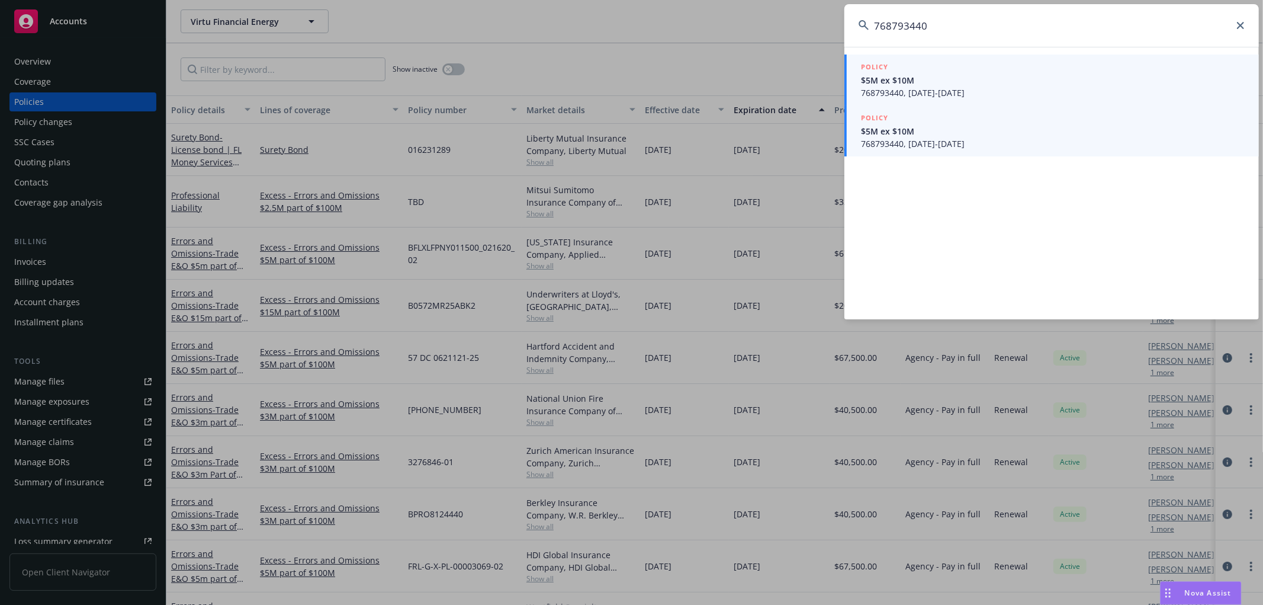
click at [1003, 85] on span "$5M ex $10M" at bounding box center [1053, 80] width 384 height 12
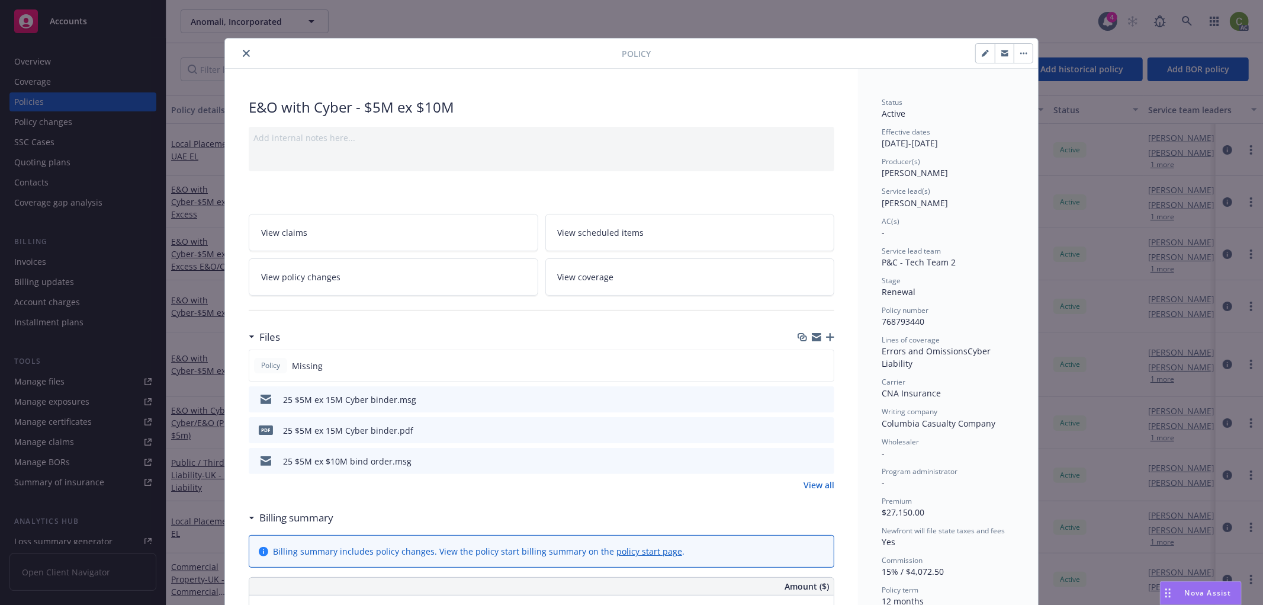
click at [818, 428] on icon "preview file" at bounding box center [823, 429] width 11 height 8
drag, startPoint x: 243, startPoint y: 53, endPoint x: 1023, endPoint y: 34, distance: 780.1
click at [246, 52] on button "close" at bounding box center [246, 53] width 14 height 14
click at [1187, 25] on icon at bounding box center [1187, 21] width 11 height 11
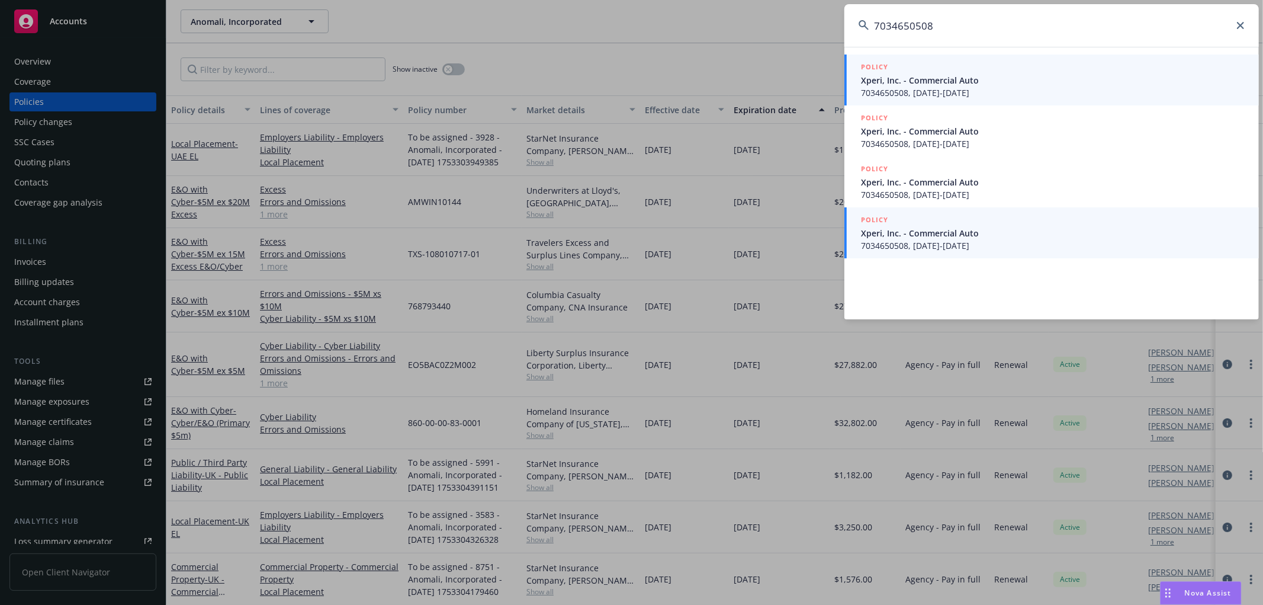
type input "7034650508"
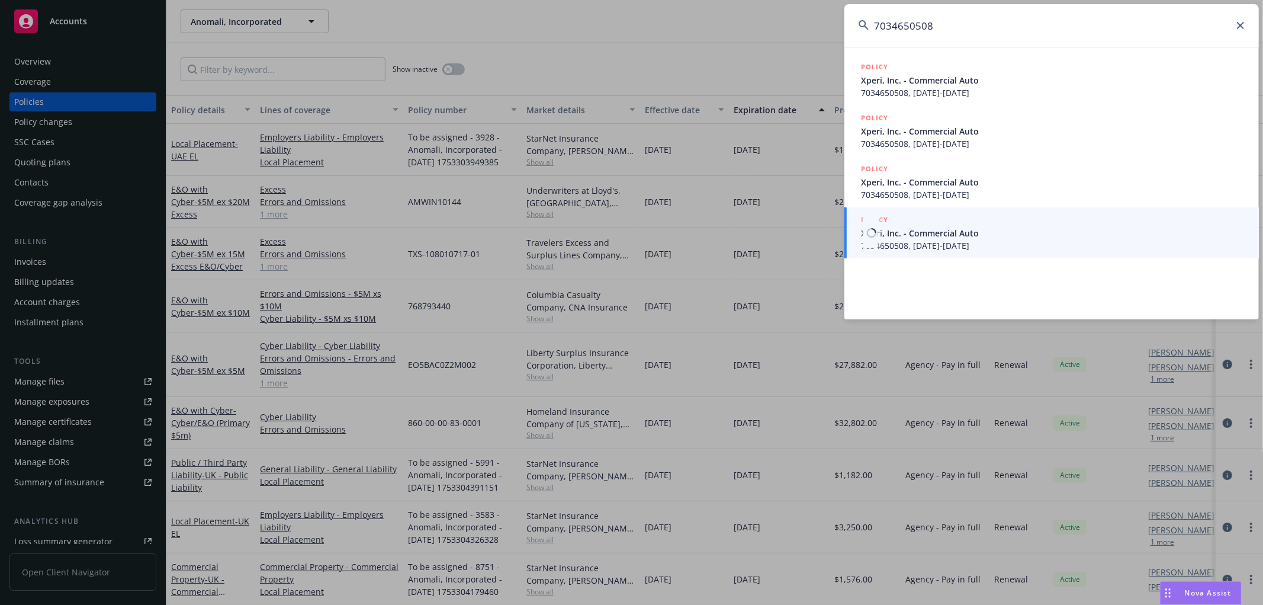
click at [1017, 240] on span "7034650508, 07/01/2024-07/01/2025" at bounding box center [1053, 245] width 384 height 12
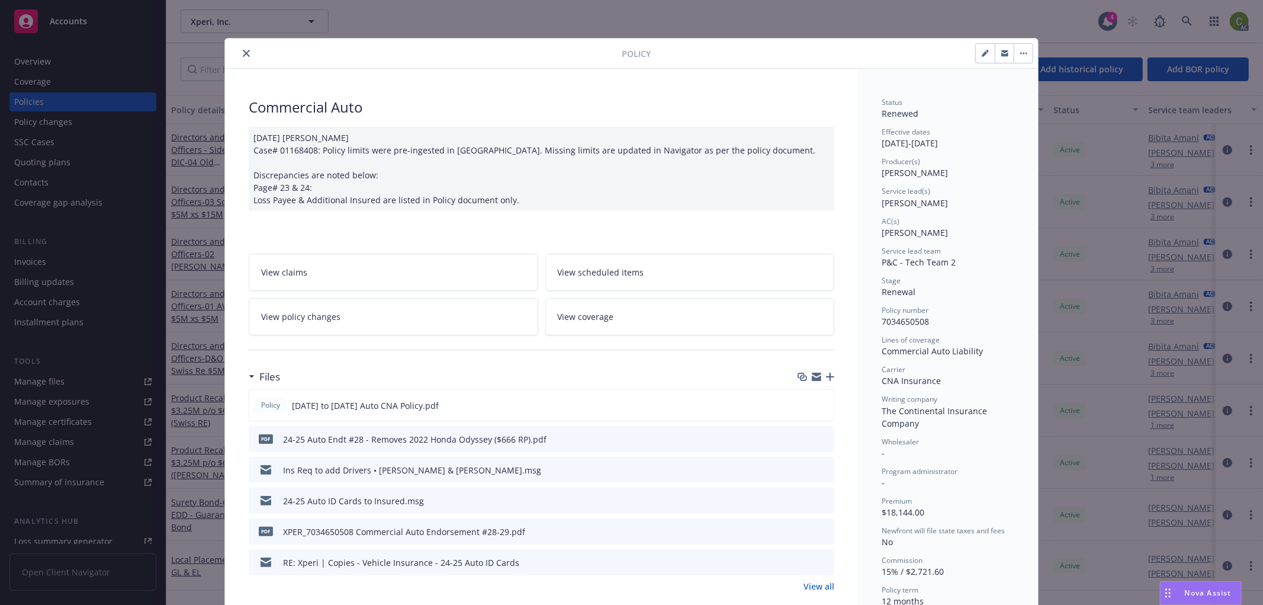
click at [411, 320] on link "View policy changes" at bounding box center [394, 316] width 290 height 37
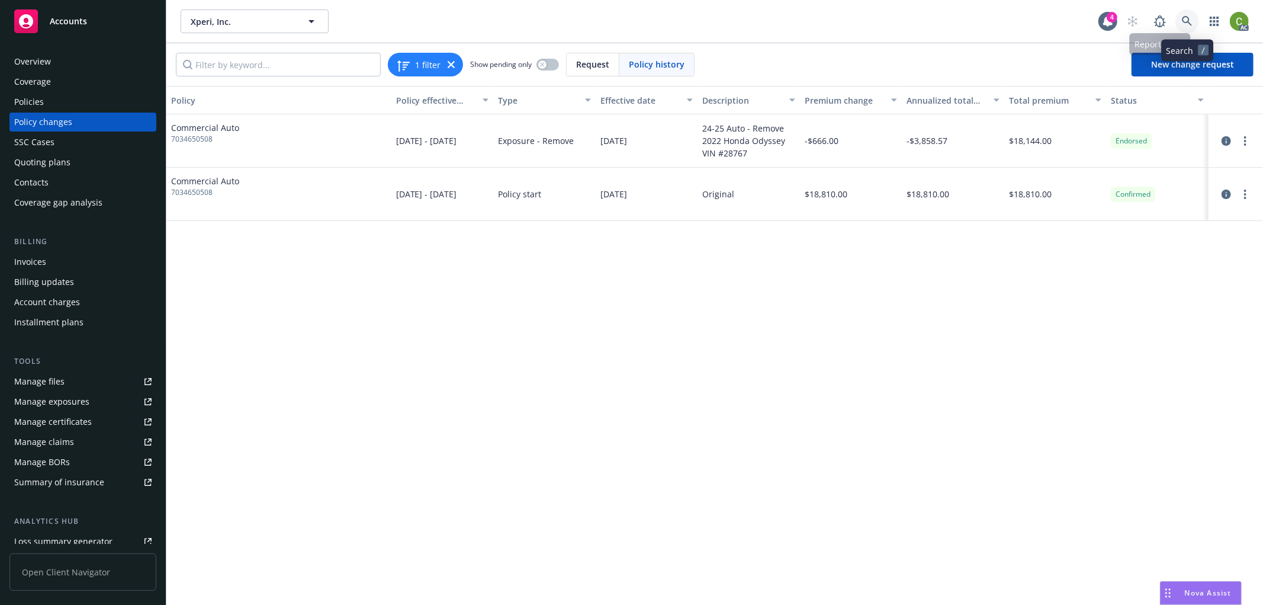
click at [1188, 24] on icon at bounding box center [1187, 21] width 11 height 11
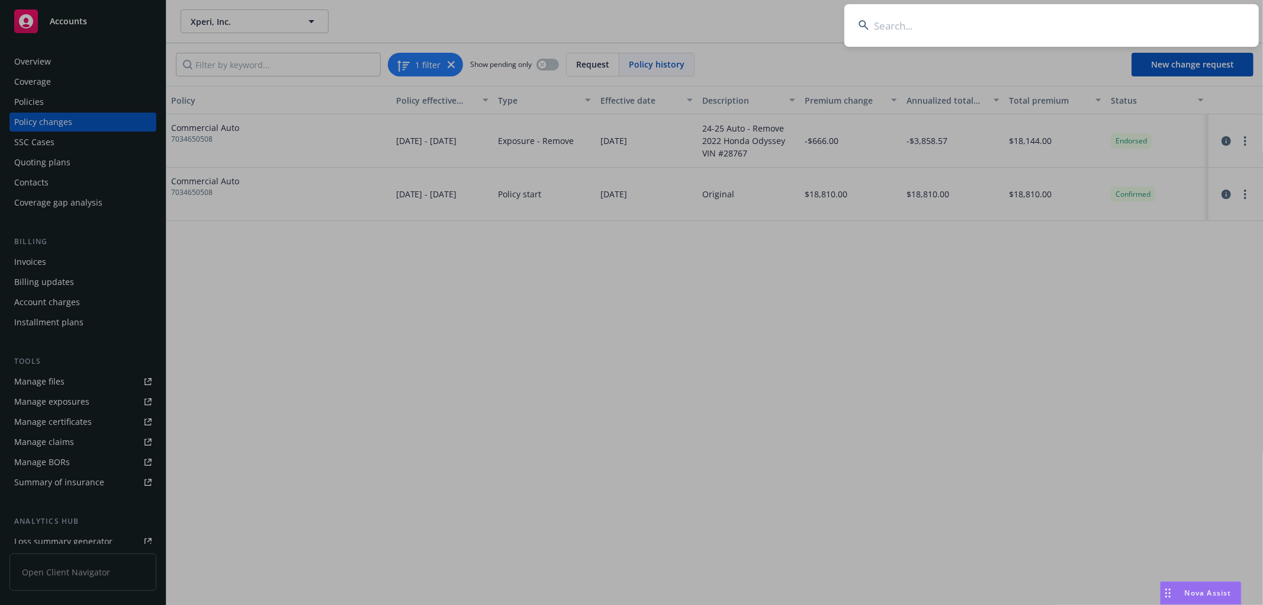
click at [891, 25] on input at bounding box center [1051, 25] width 415 height 43
paste input "7038831070"
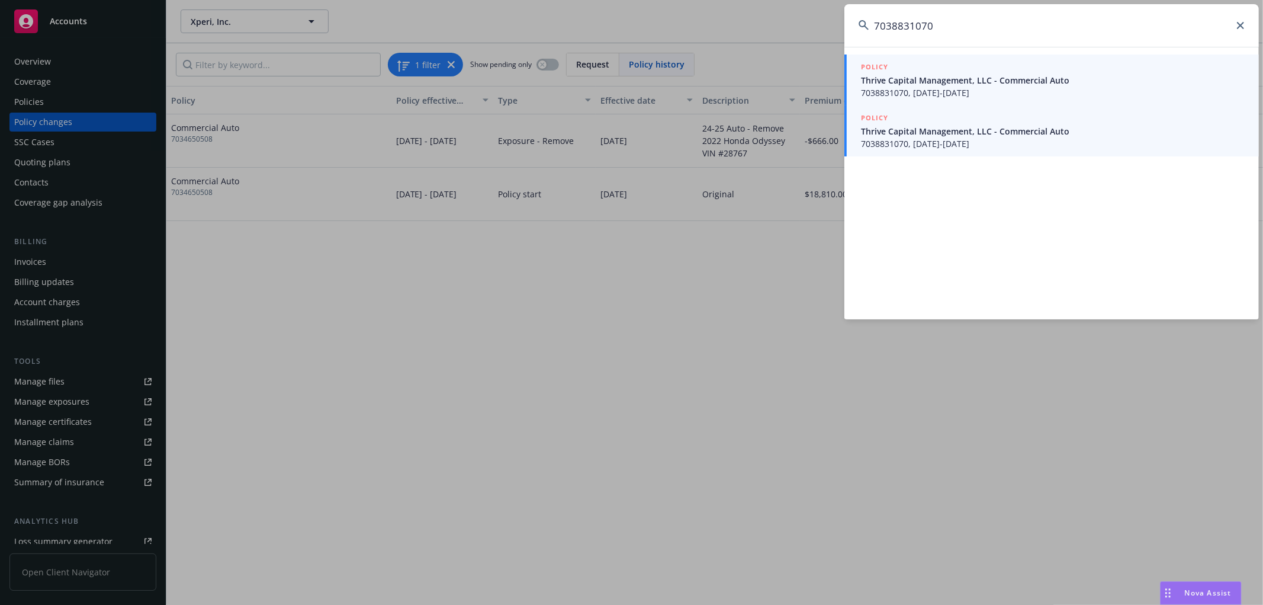
type input "7038831070"
click at [1005, 133] on span "Thrive Capital Management, LLC - Commercial Auto" at bounding box center [1053, 131] width 384 height 12
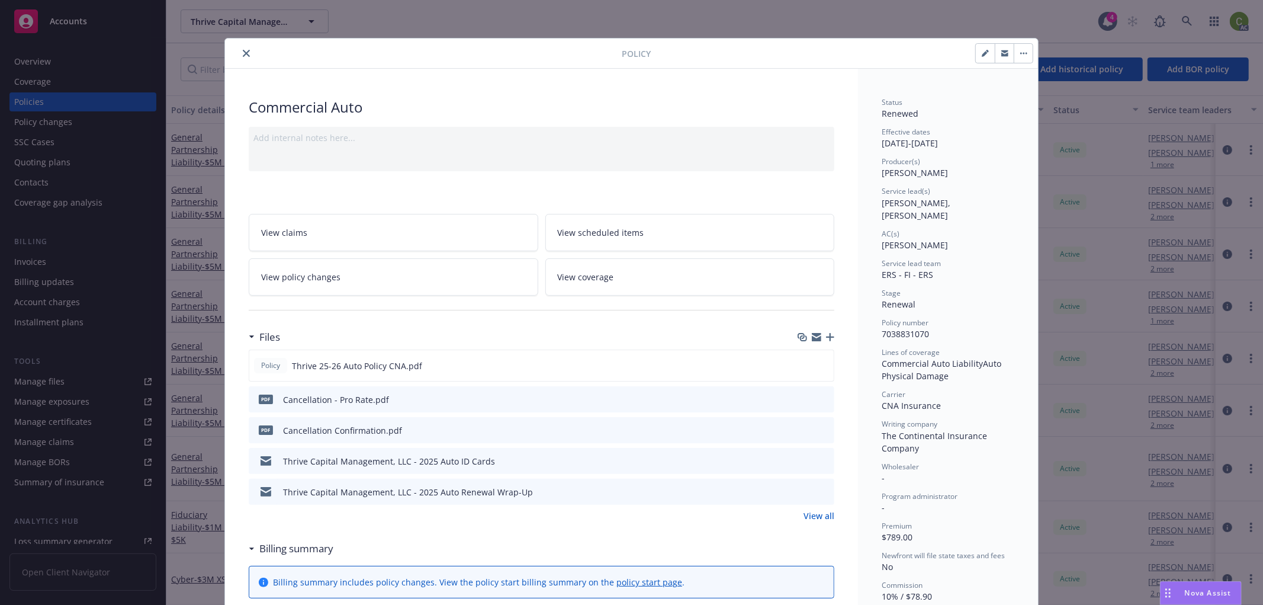
drag, startPoint x: 314, startPoint y: 262, endPoint x: 328, endPoint y: 279, distance: 21.5
click at [314, 264] on link "View policy changes" at bounding box center [394, 276] width 290 height 37
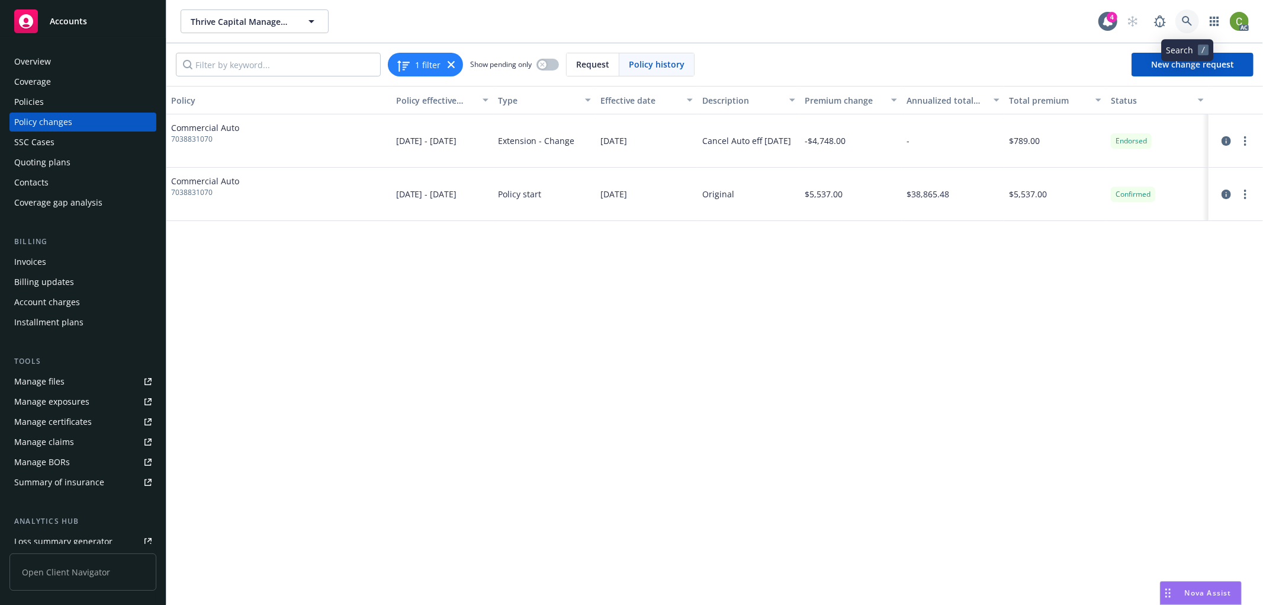
click at [1184, 22] on icon at bounding box center [1187, 21] width 10 height 10
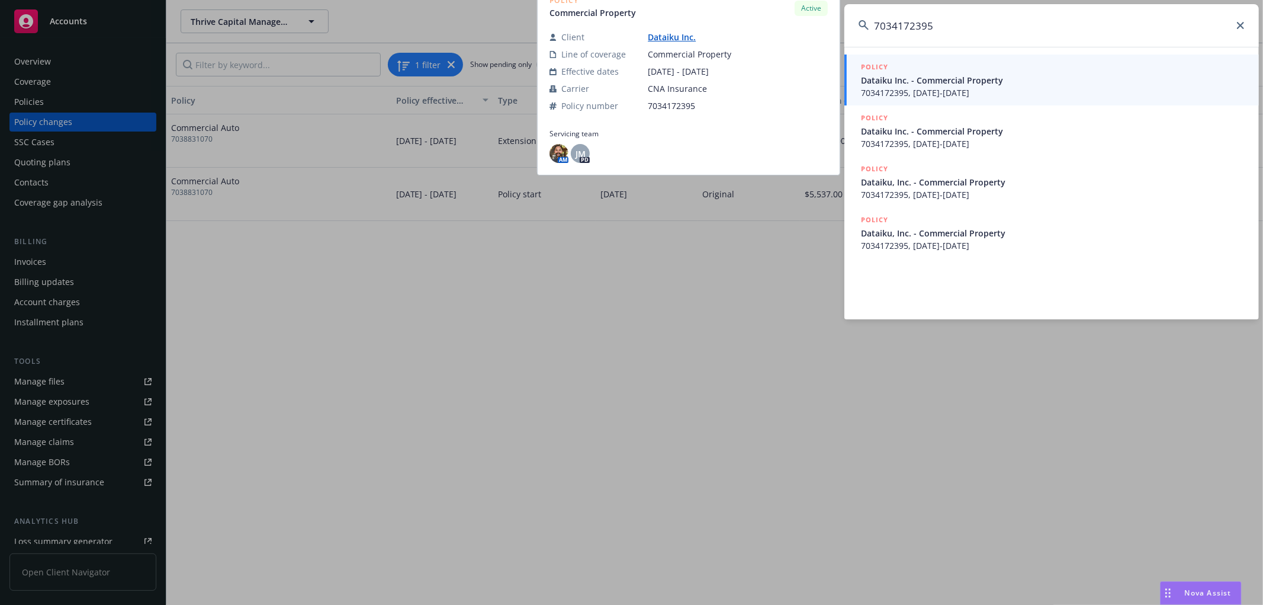
type input "7034172395"
click at [1036, 82] on span "Dataiku Inc. - Commercial Property" at bounding box center [1053, 80] width 384 height 12
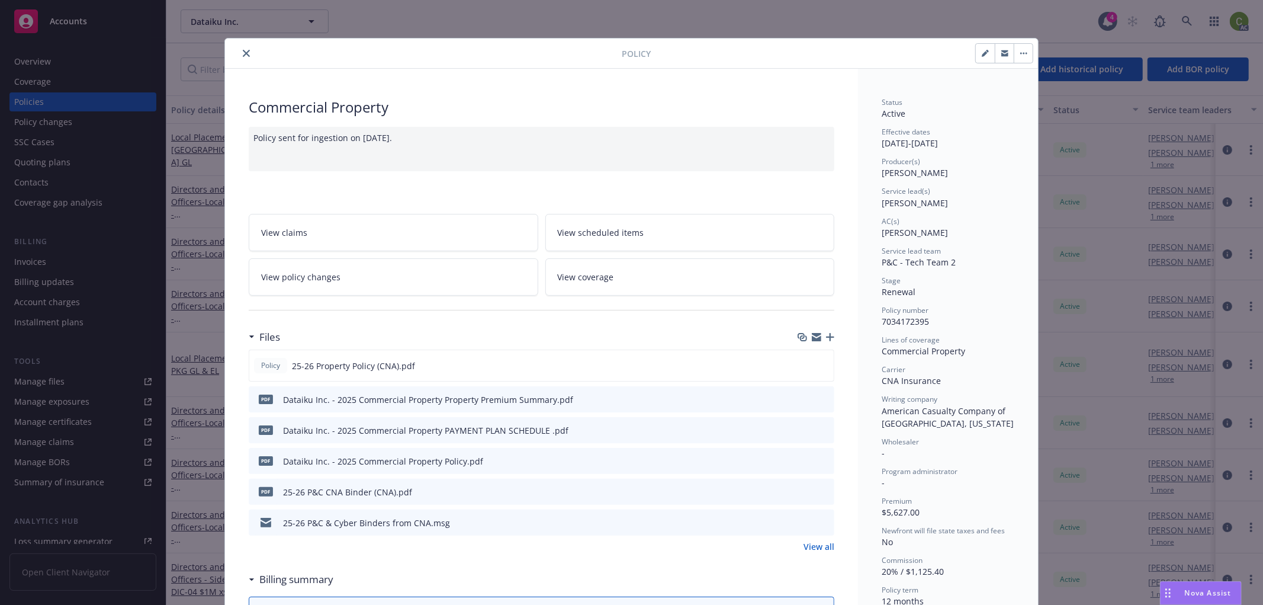
click at [819, 493] on icon "preview file" at bounding box center [823, 491] width 11 height 8
click at [818, 429] on icon "preview file" at bounding box center [823, 429] width 11 height 8
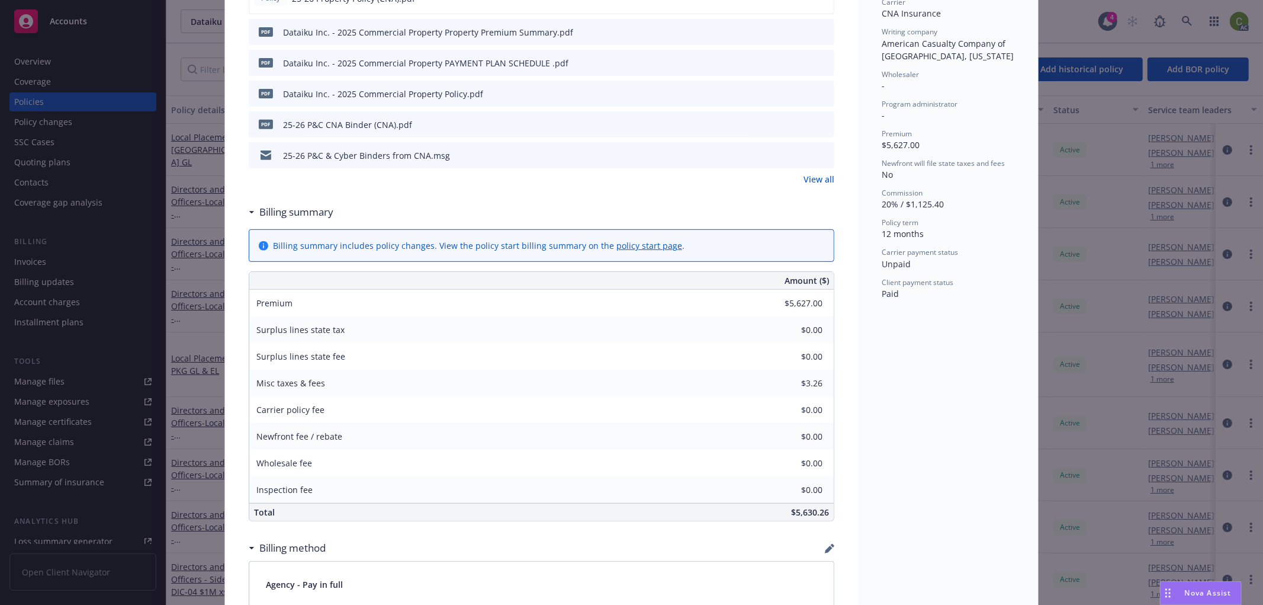
scroll to position [394, 0]
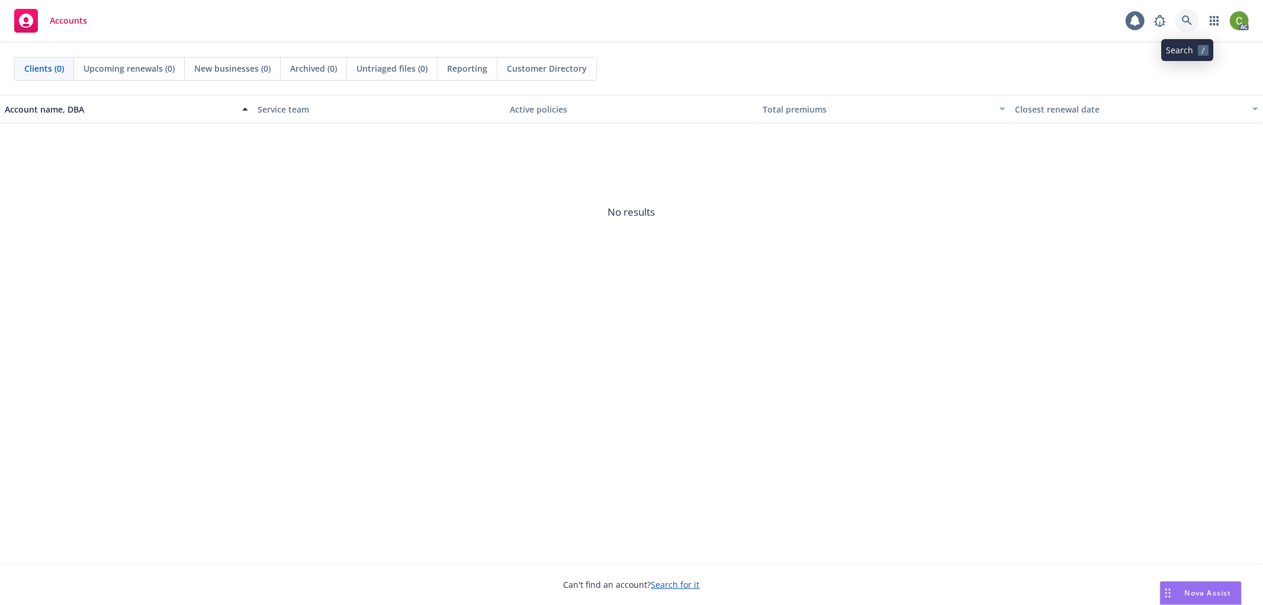
click at [1185, 23] on icon at bounding box center [1187, 20] width 11 height 11
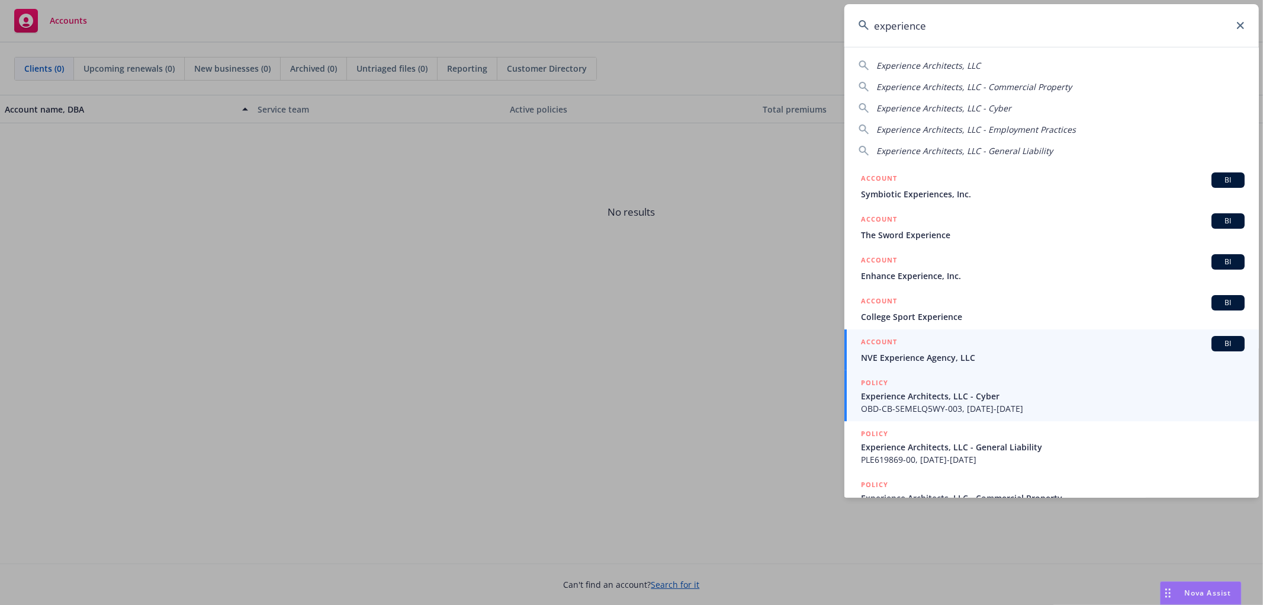
type input "experience"
click at [927, 390] on span "Experience Architects, LLC - Cyber" at bounding box center [1053, 396] width 384 height 12
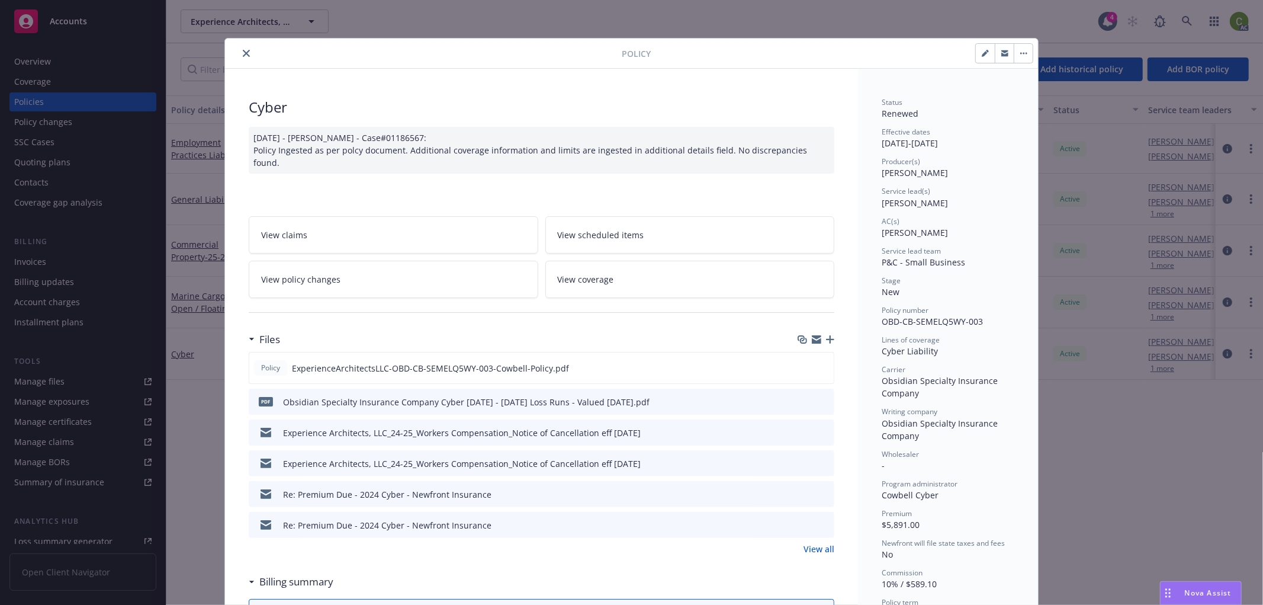
click at [244, 50] on icon "close" at bounding box center [246, 53] width 7 height 7
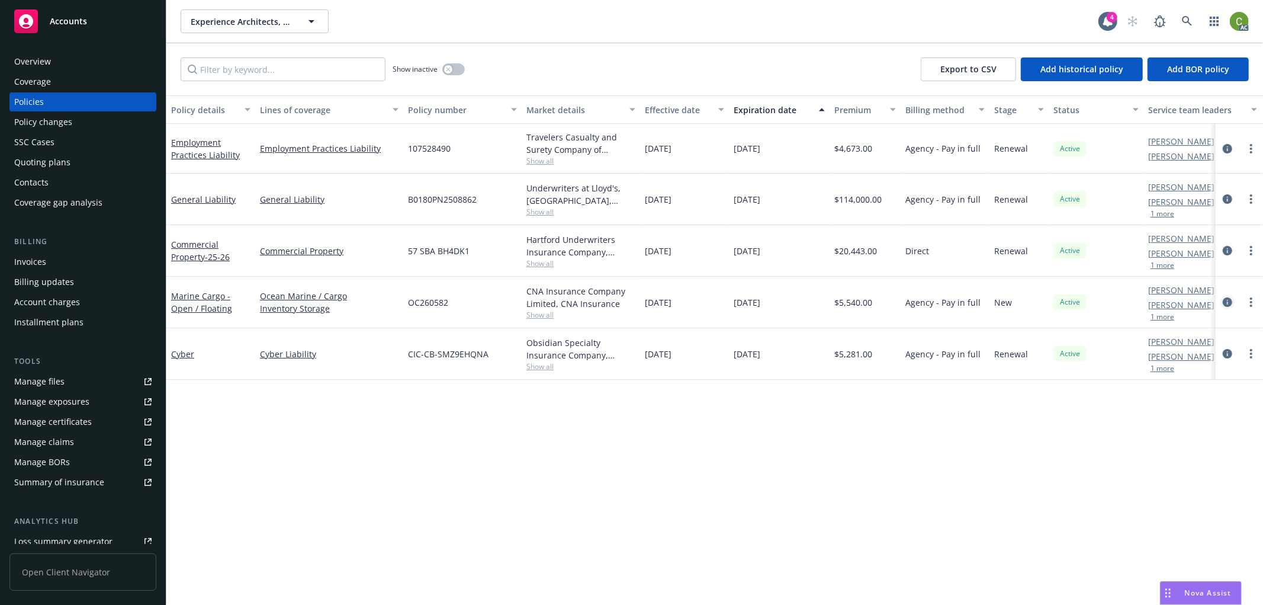
click at [1230, 304] on icon "circleInformation" at bounding box center [1227, 301] width 9 height 9
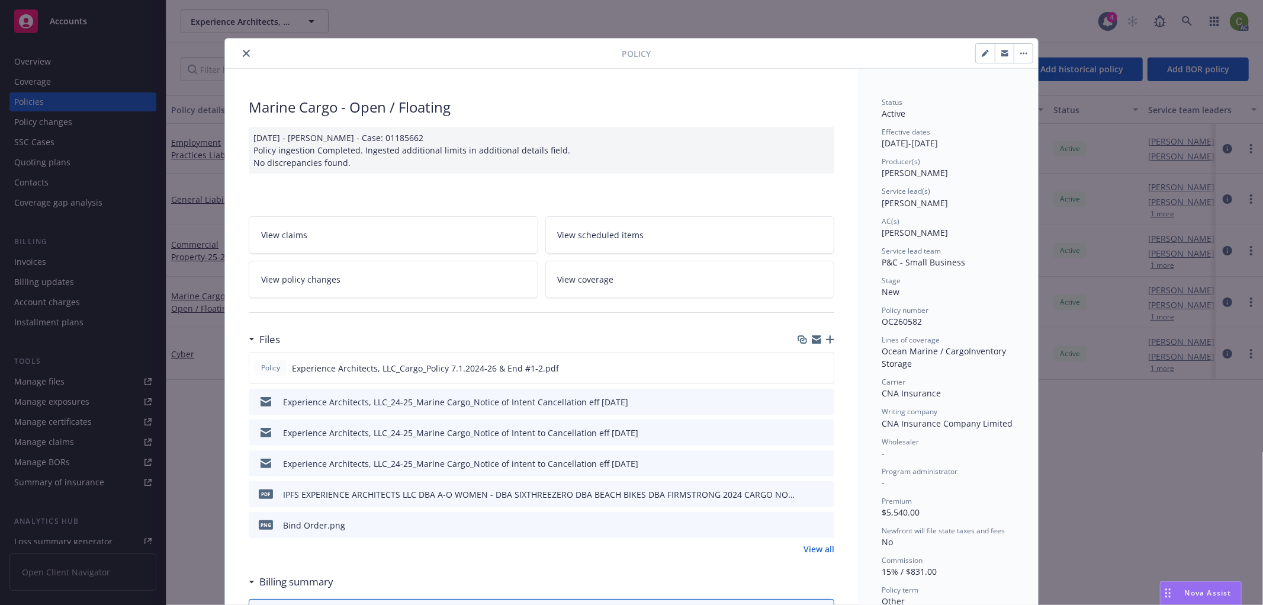
click at [912, 319] on span "OC260582" at bounding box center [902, 321] width 40 height 11
copy span "OC260582"
click at [243, 52] on icon "close" at bounding box center [246, 53] width 7 height 7
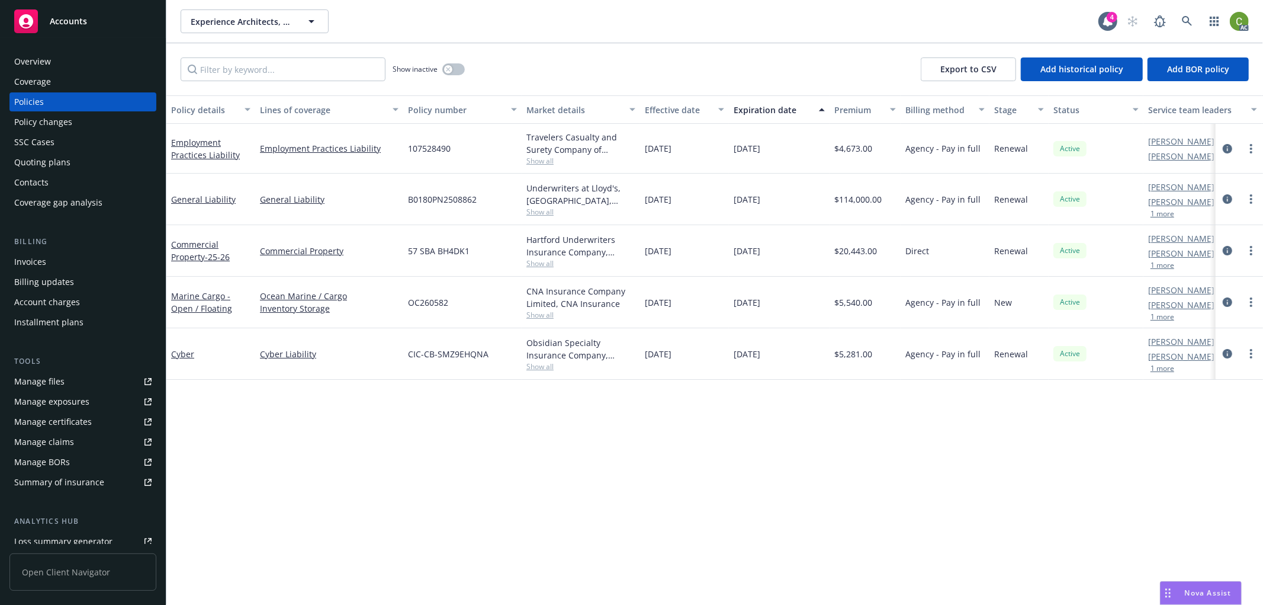
click at [65, 256] on div "Invoices" at bounding box center [82, 261] width 137 height 19
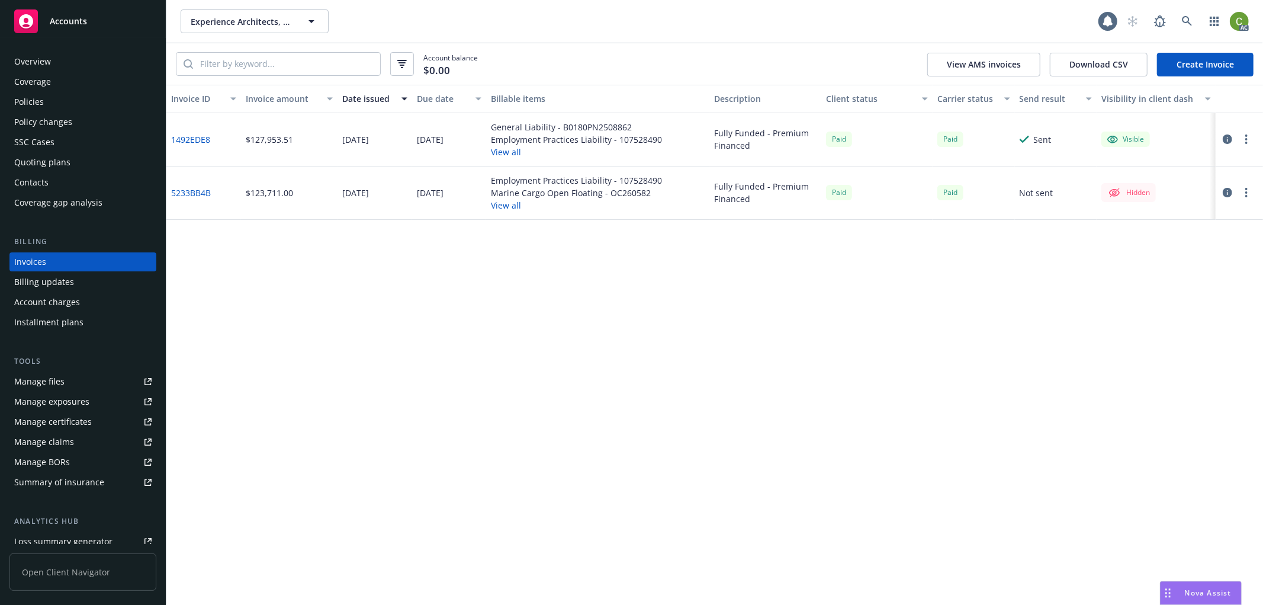
click at [248, 83] on div "Account balance $0.00 View AMS invoices Download CSV Create Invoice" at bounding box center [714, 63] width 1097 height 41
click at [255, 74] on input "search" at bounding box center [286, 64] width 187 height 23
paste input "OC260582"
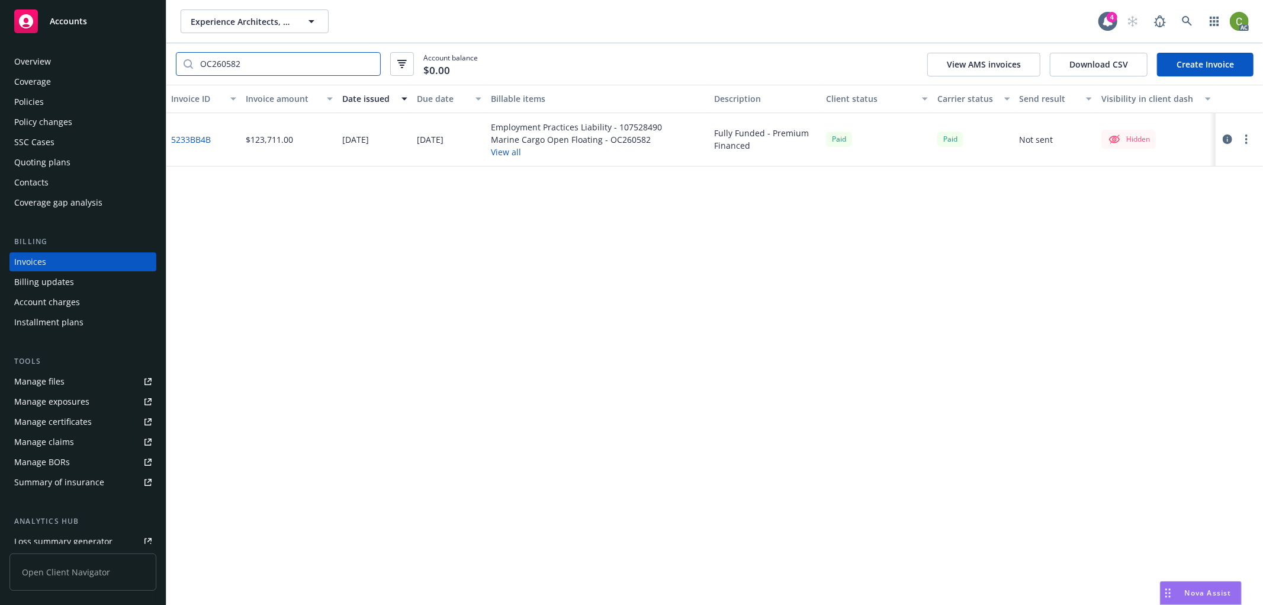
type input "OC260582"
click at [1191, 19] on icon at bounding box center [1187, 21] width 11 height 11
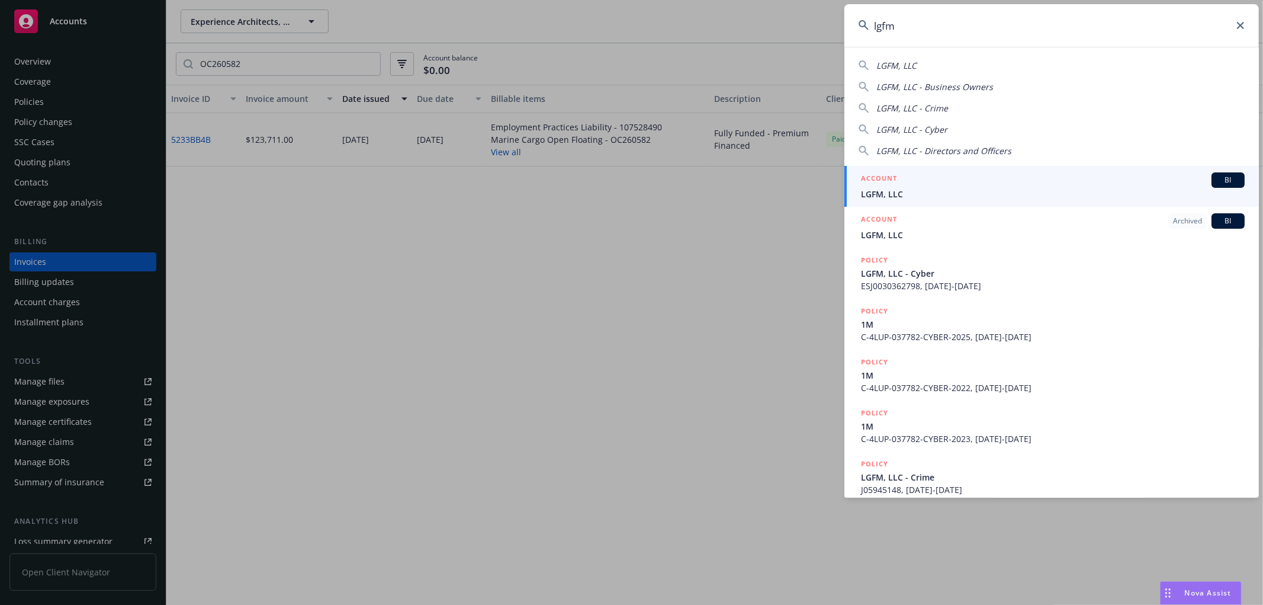
type input "lgfm"
click at [898, 193] on span "LGFM, LLC" at bounding box center [1053, 194] width 384 height 12
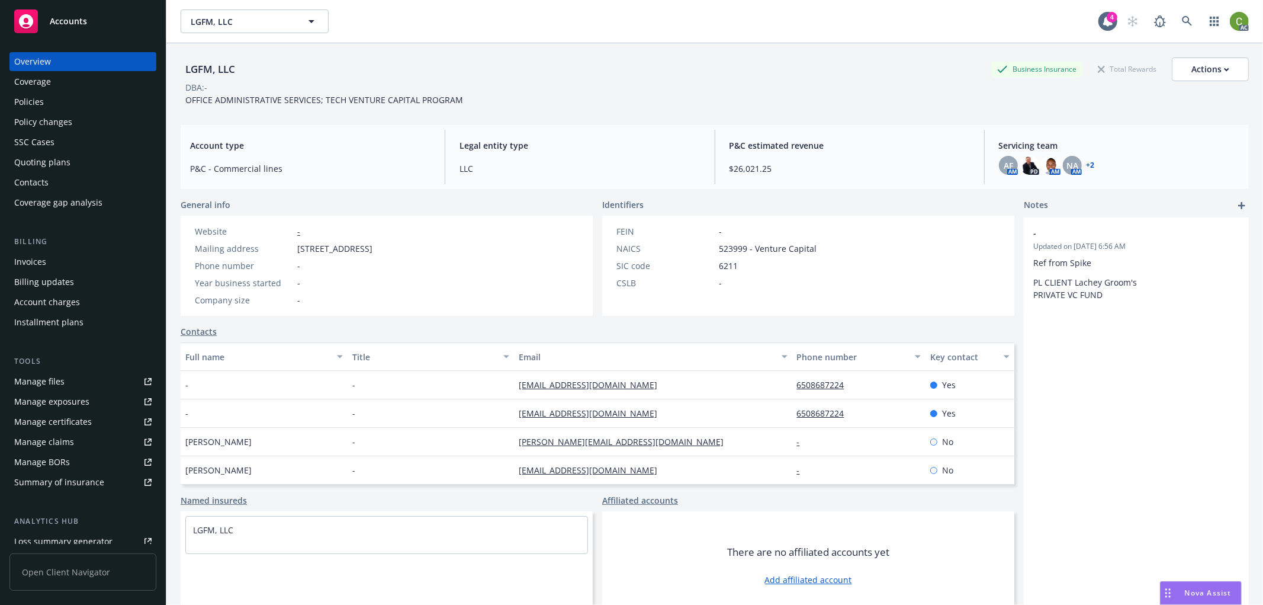
click at [92, 259] on div "Invoices" at bounding box center [82, 261] width 137 height 19
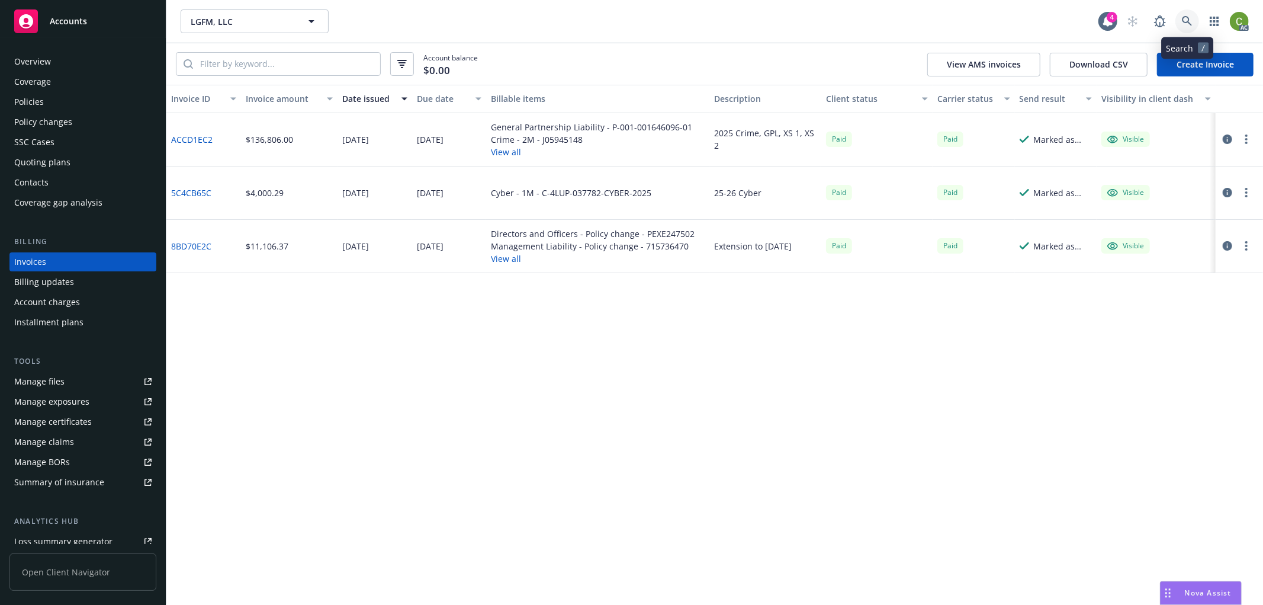
click at [1181, 21] on link at bounding box center [1187, 21] width 24 height 24
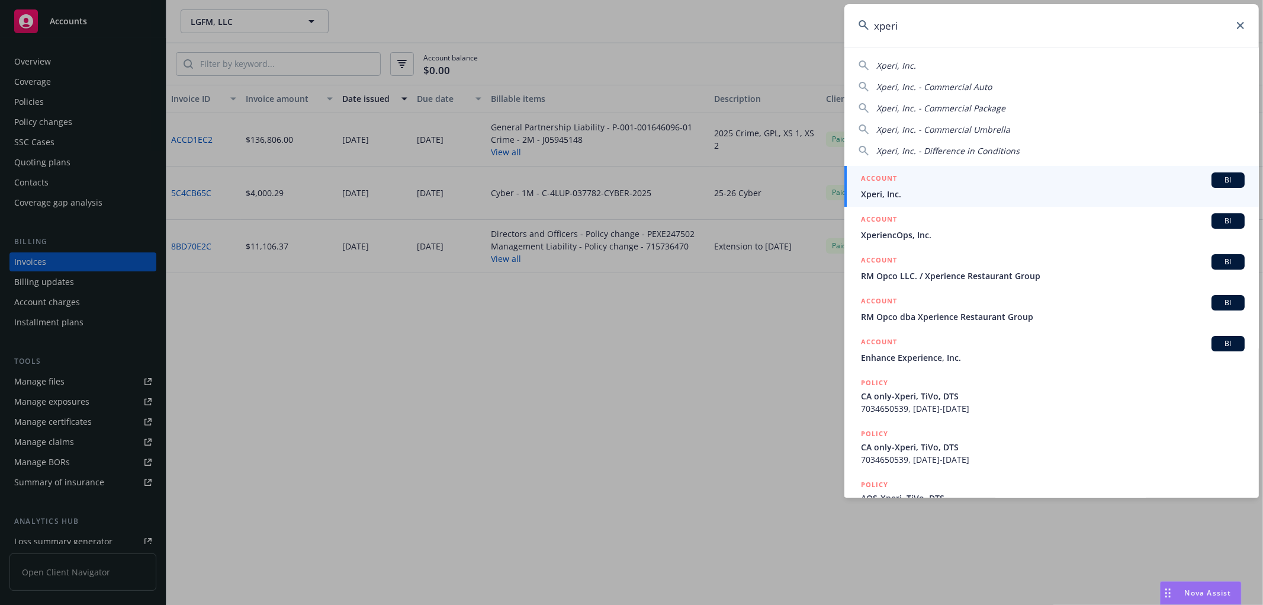
type input "xperi"
click at [898, 198] on span "Xperi, Inc." at bounding box center [1053, 194] width 384 height 12
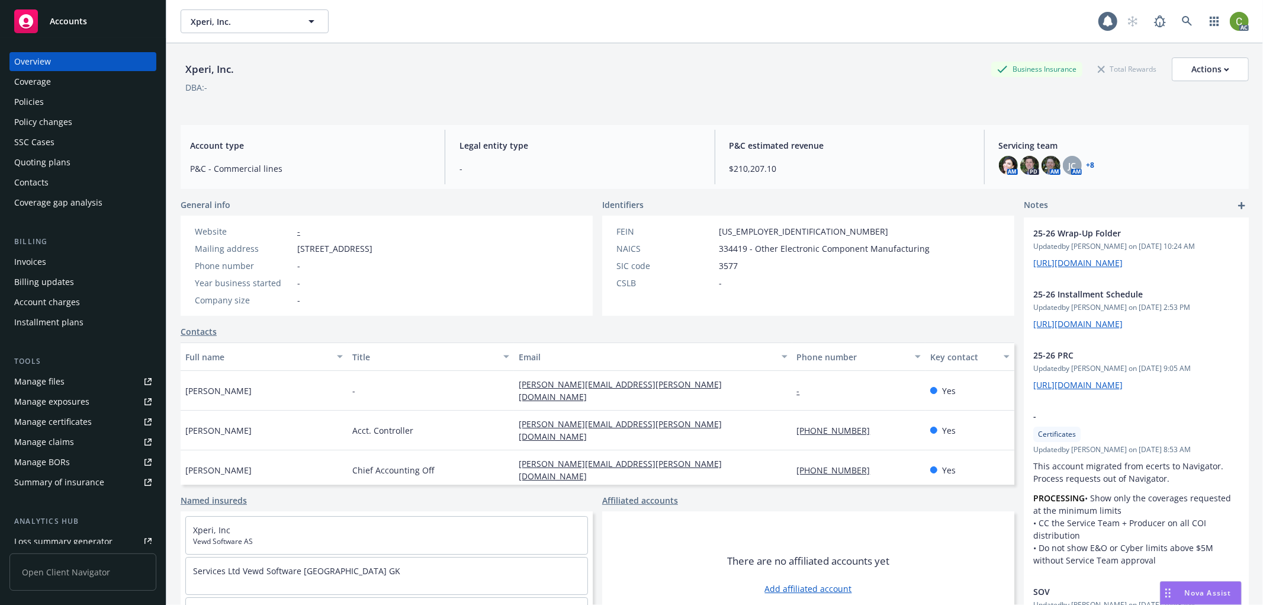
click at [72, 262] on div "Invoices" at bounding box center [82, 261] width 137 height 19
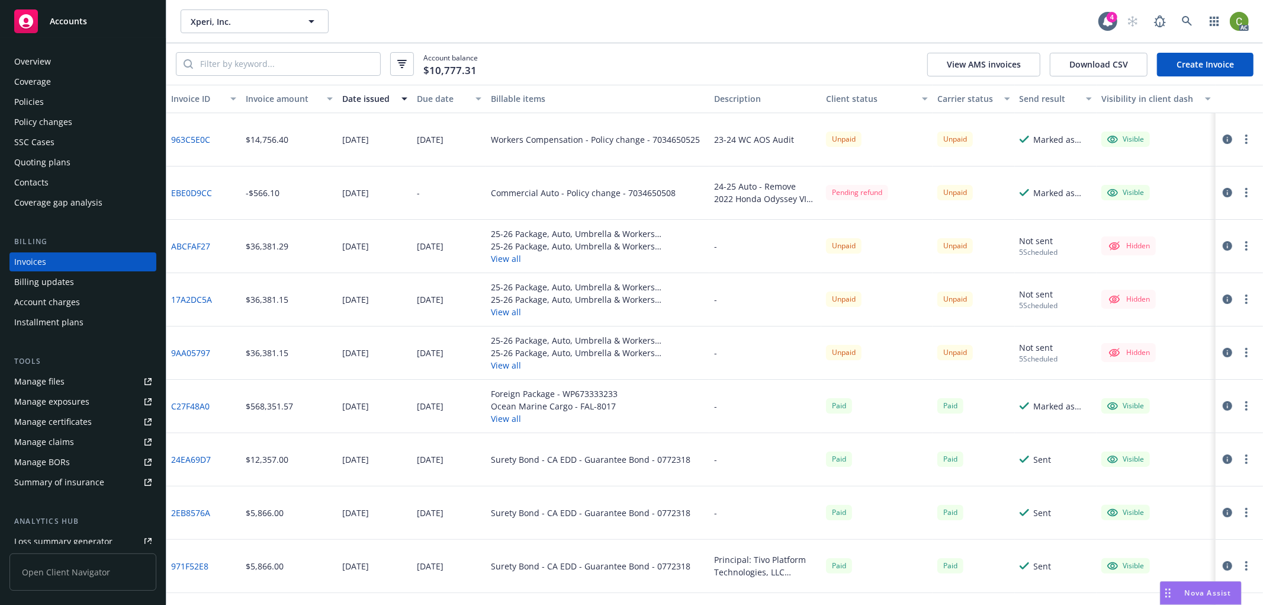
click at [1220, 194] on button "button" at bounding box center [1227, 192] width 14 height 14
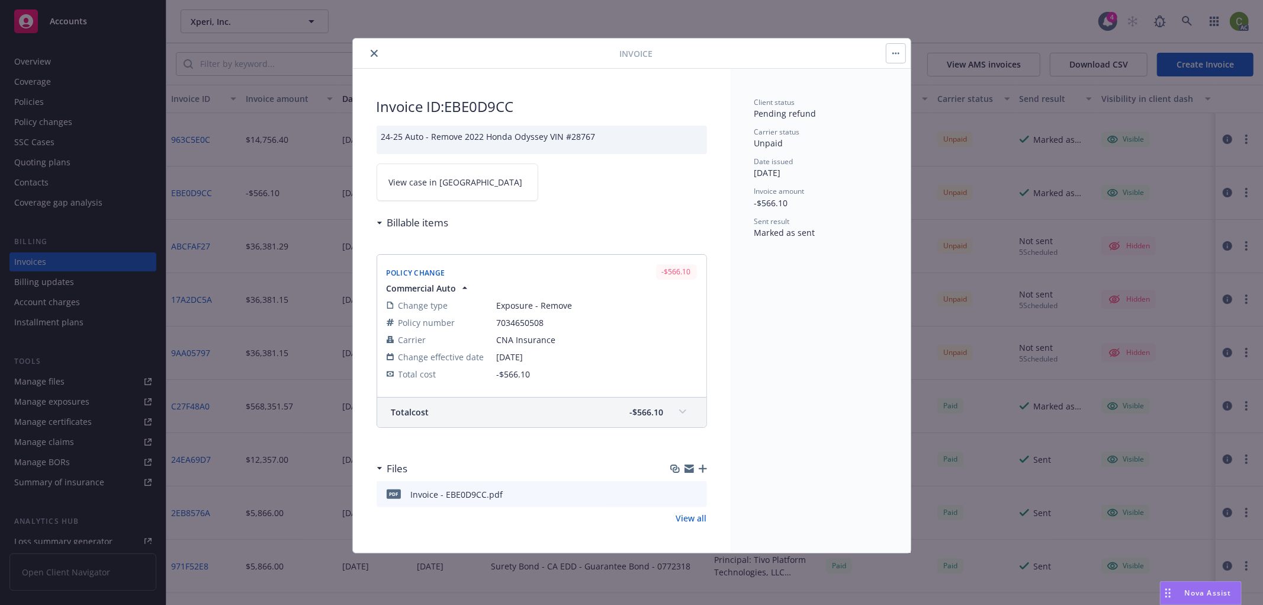
click at [679, 417] on span at bounding box center [682, 411] width 19 height 19
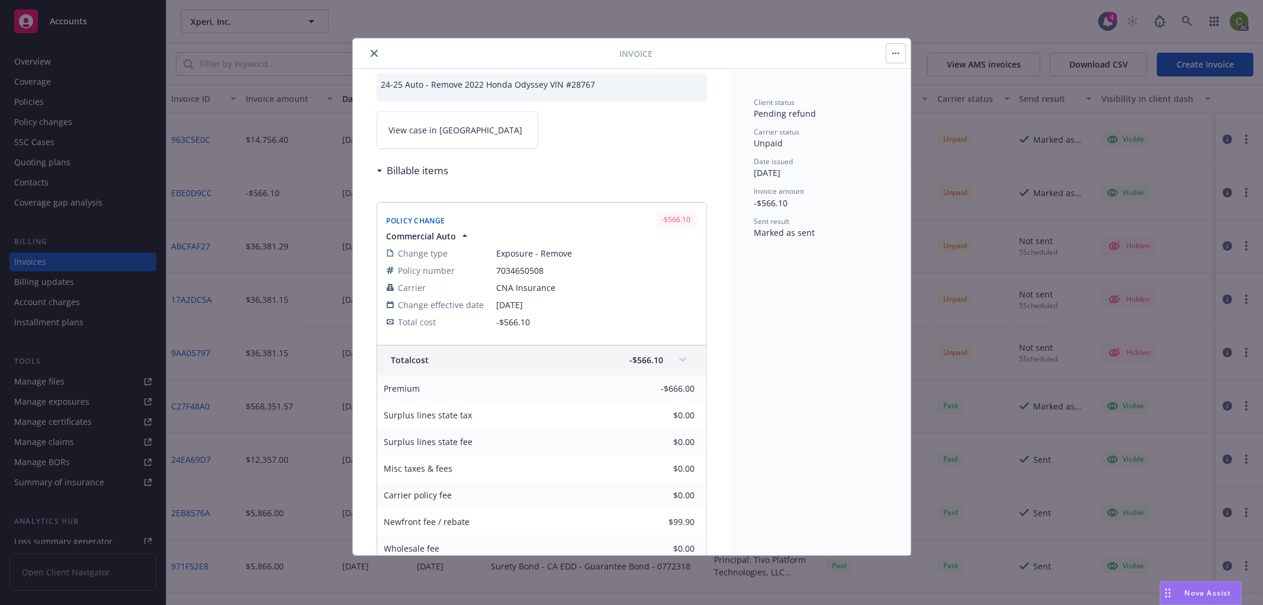
scroll to position [131, 0]
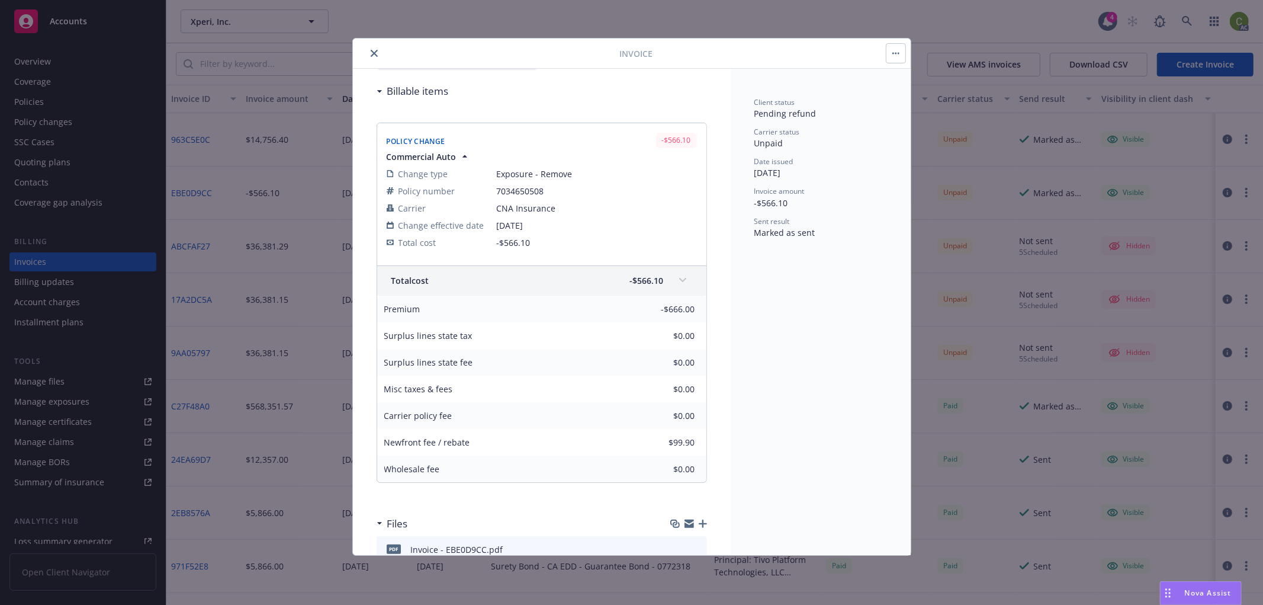
click at [369, 50] on button "close" at bounding box center [374, 53] width 14 height 14
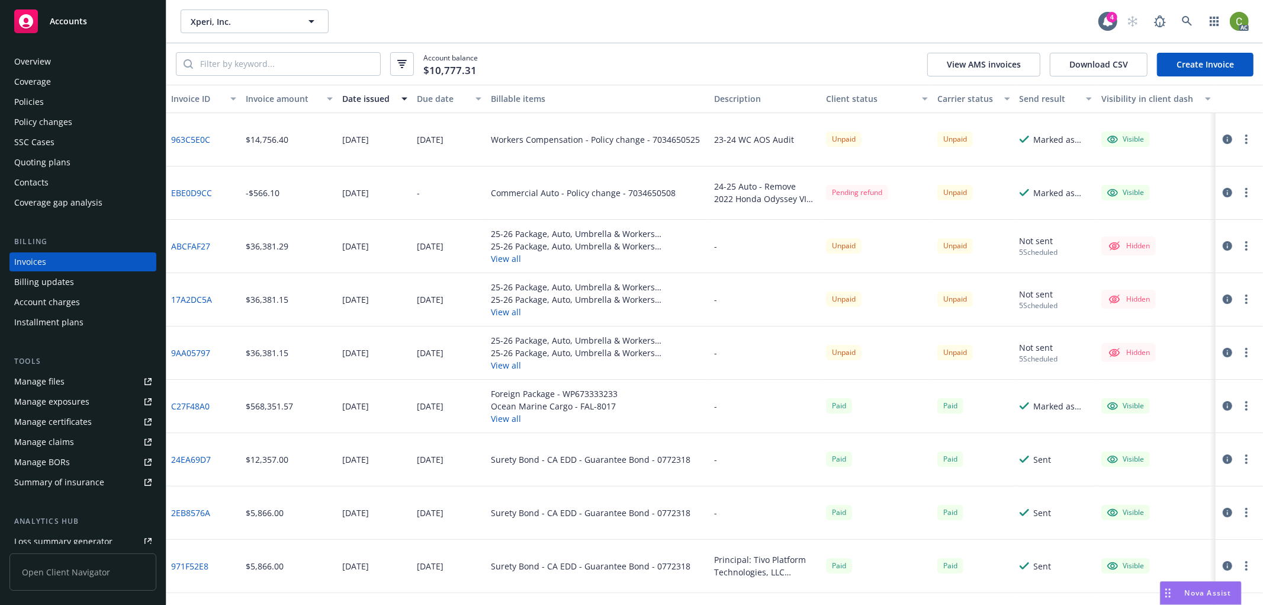
click at [1223, 194] on icon "button" at bounding box center [1227, 192] width 9 height 9
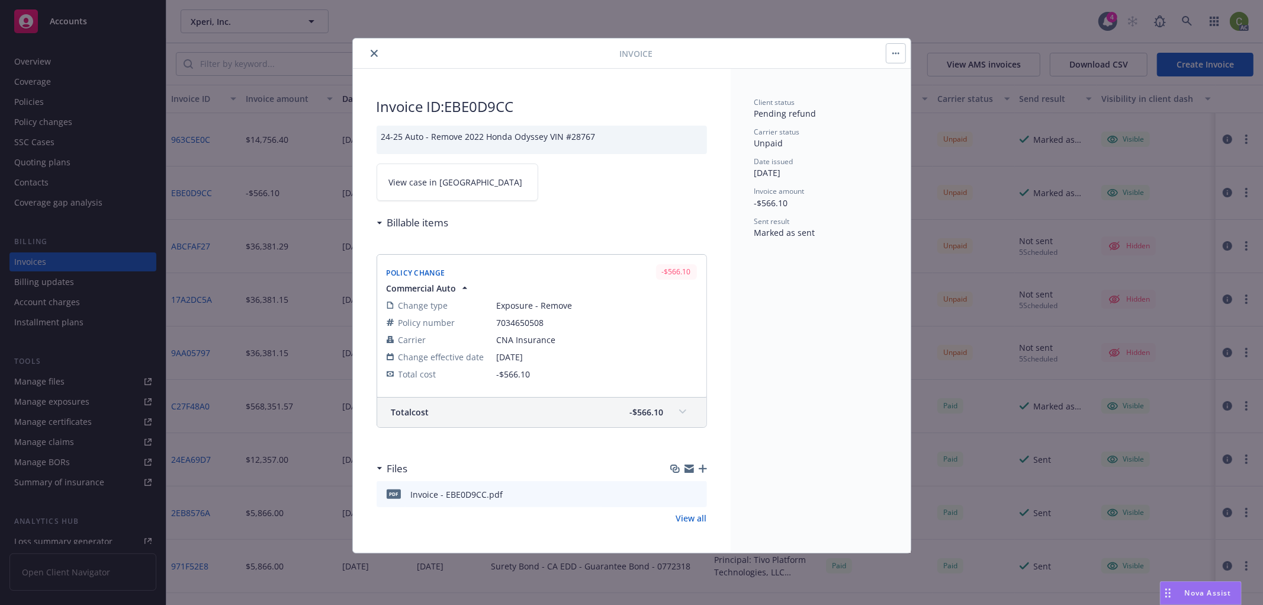
click at [453, 181] on link "View case in SSC" at bounding box center [458, 181] width 162 height 37
click at [371, 54] on icon "close" at bounding box center [374, 53] width 7 height 7
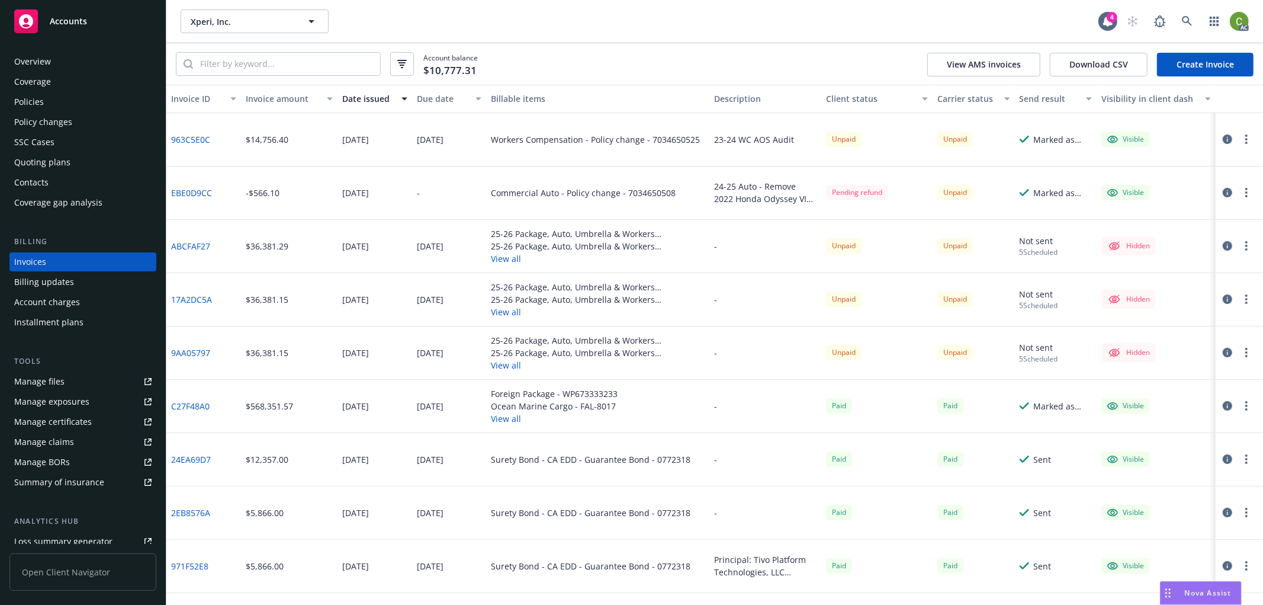
click at [1220, 139] on button "button" at bounding box center [1227, 139] width 14 height 14
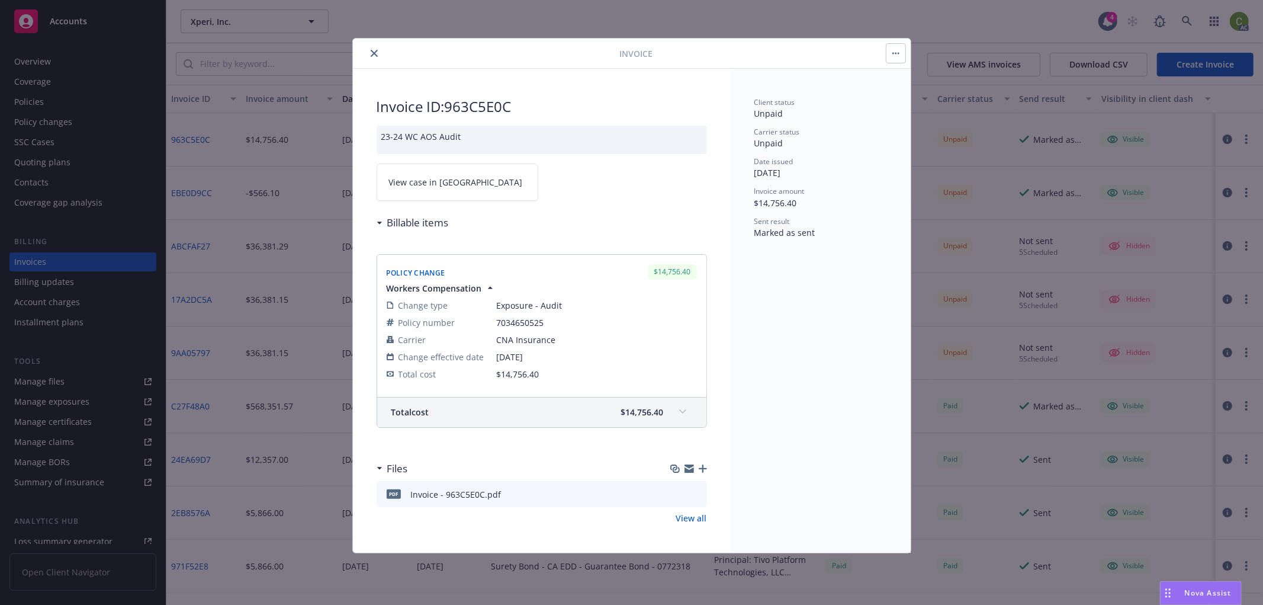
click at [691, 409] on span at bounding box center [682, 411] width 19 height 19
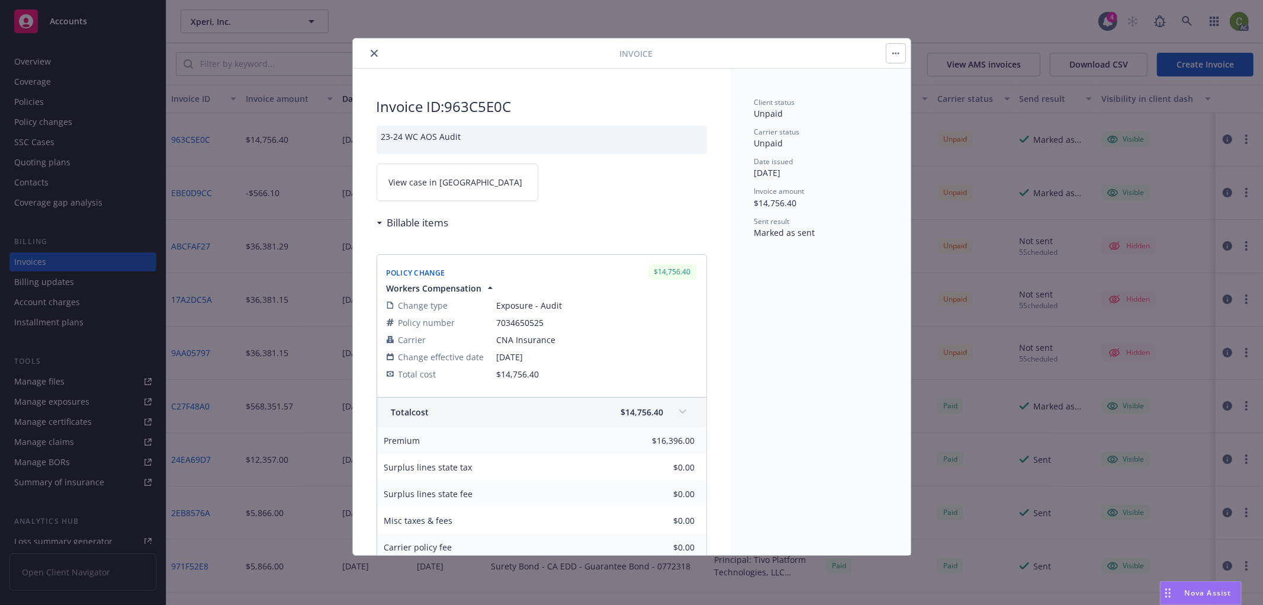
click at [471, 185] on link "View case in SSC" at bounding box center [458, 181] width 162 height 37
click at [375, 51] on icon "close" at bounding box center [374, 53] width 7 height 7
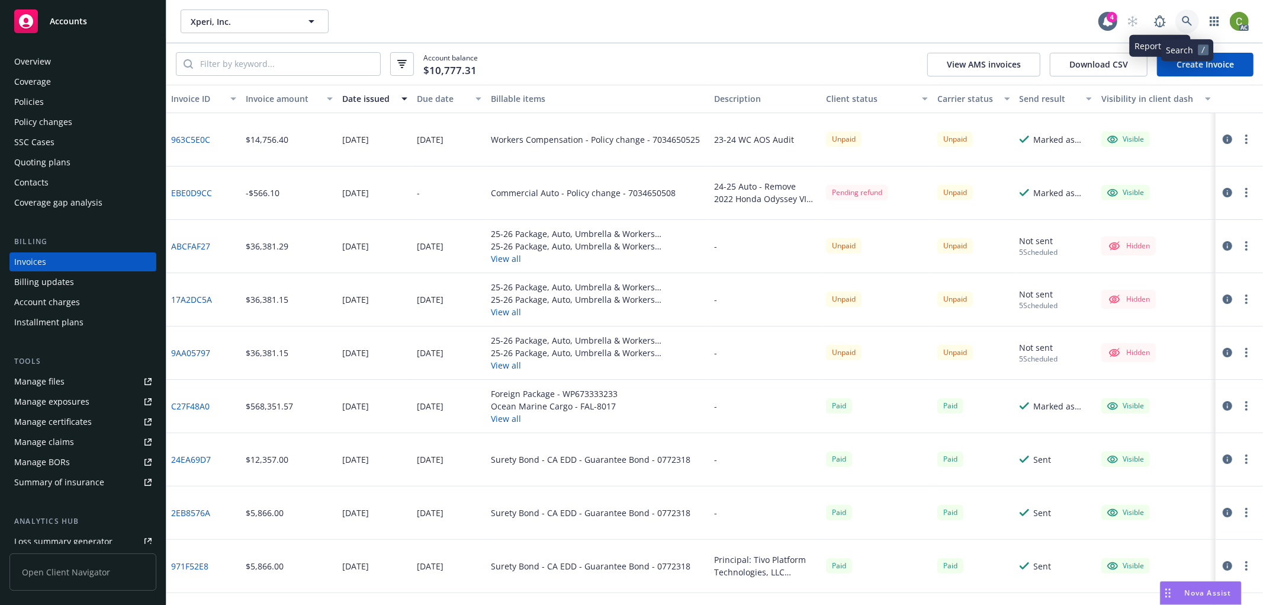
click at [1188, 18] on icon at bounding box center [1187, 21] width 10 height 10
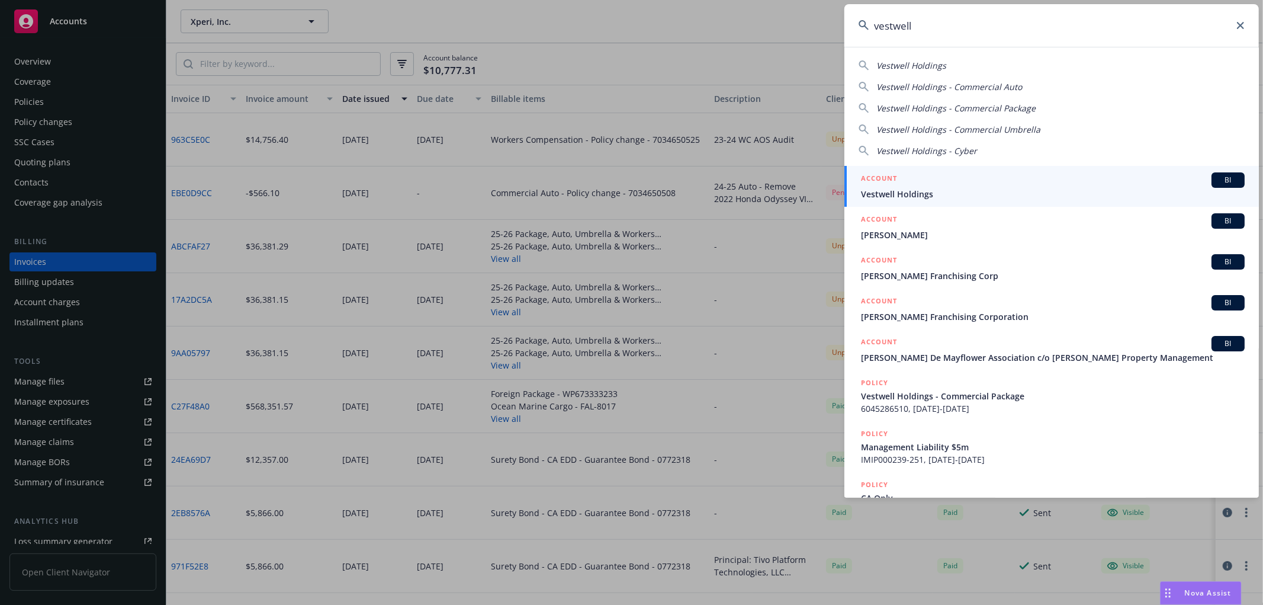
type input "vestwell"
click at [901, 192] on span "Vestwell Holdings" at bounding box center [1053, 194] width 384 height 12
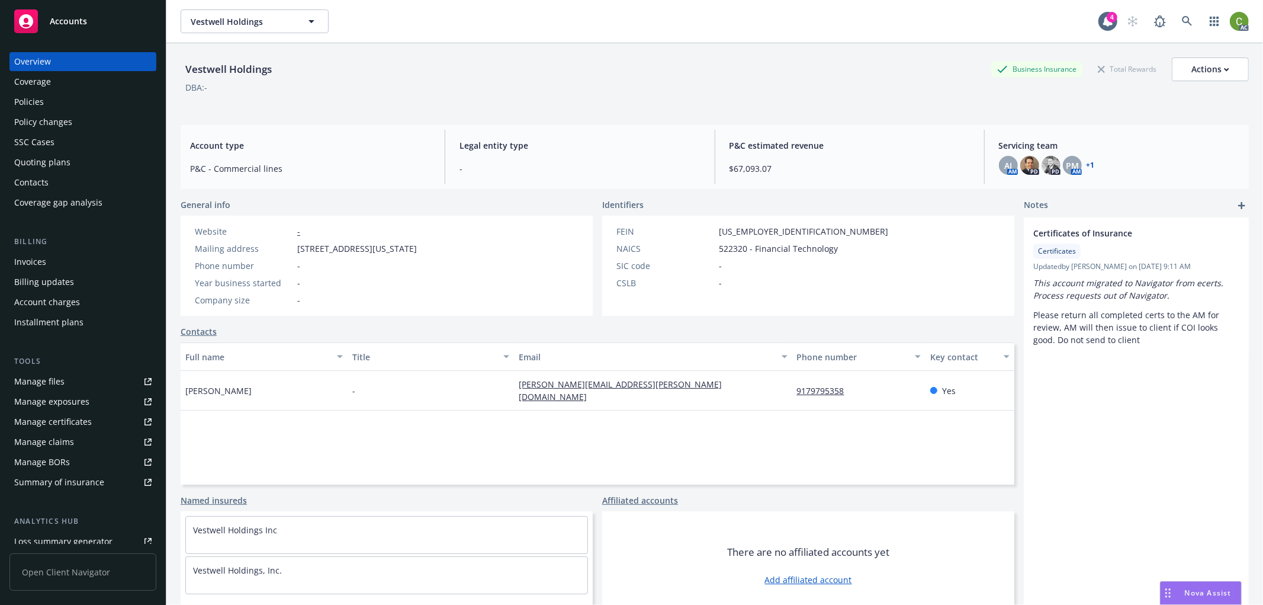
click at [76, 257] on div "Invoices" at bounding box center [82, 261] width 137 height 19
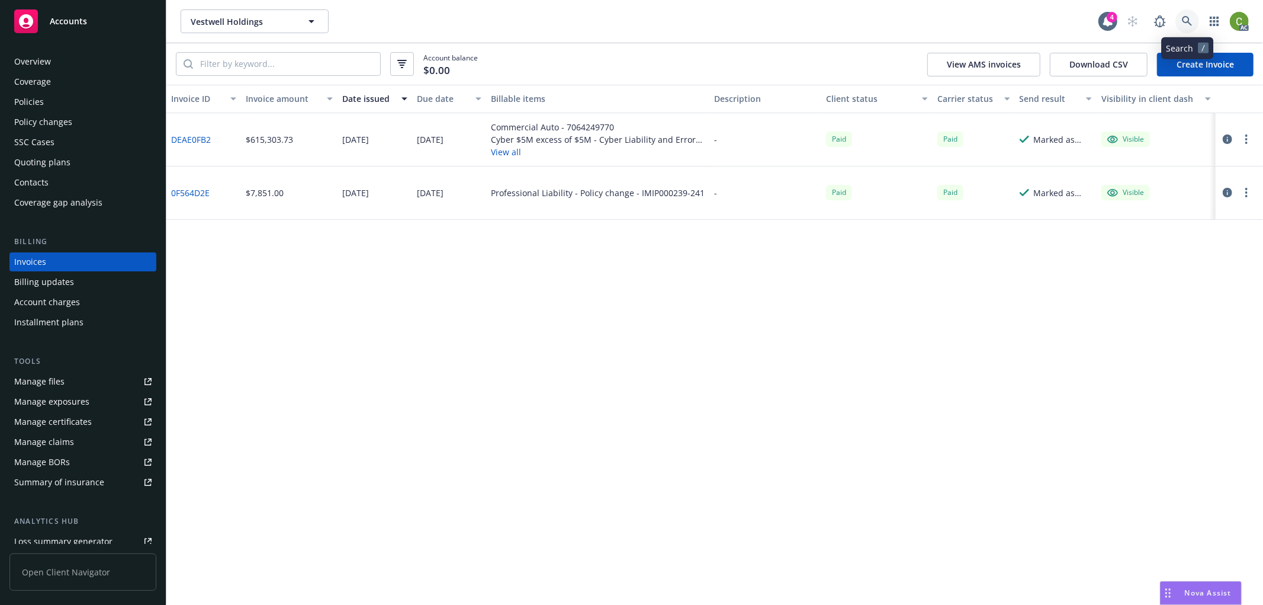
click at [1191, 18] on icon at bounding box center [1187, 21] width 11 height 11
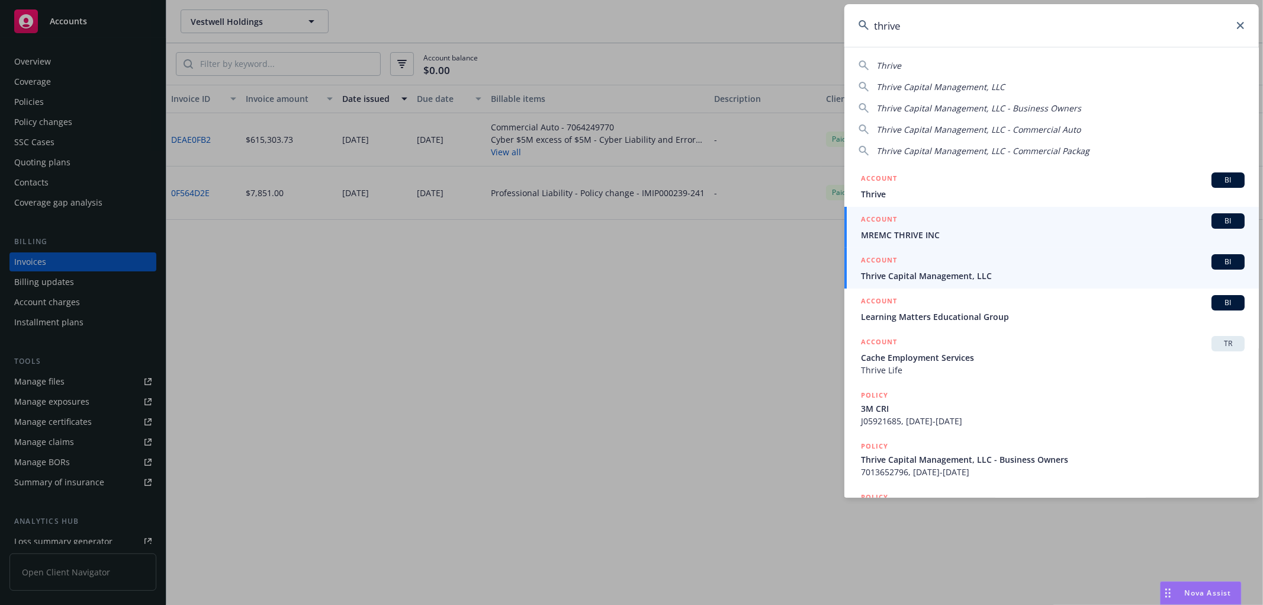
type input "thrive"
click at [895, 275] on span "Thrive Capital Management, LLC" at bounding box center [1053, 275] width 384 height 12
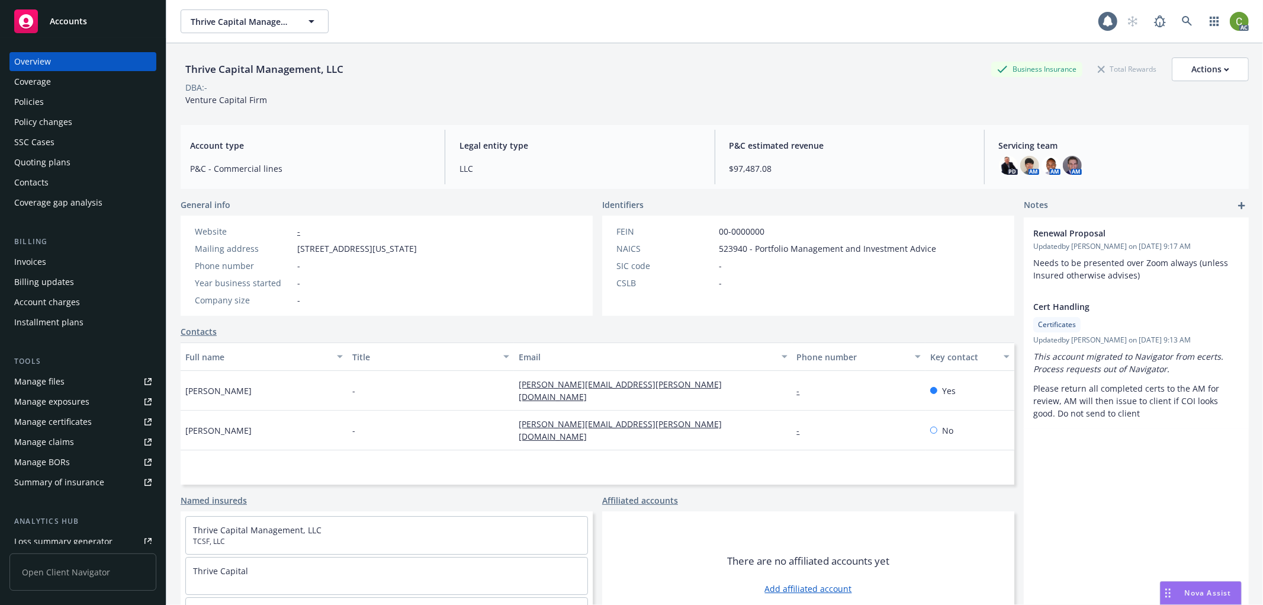
click at [67, 255] on div "Invoices" at bounding box center [82, 261] width 137 height 19
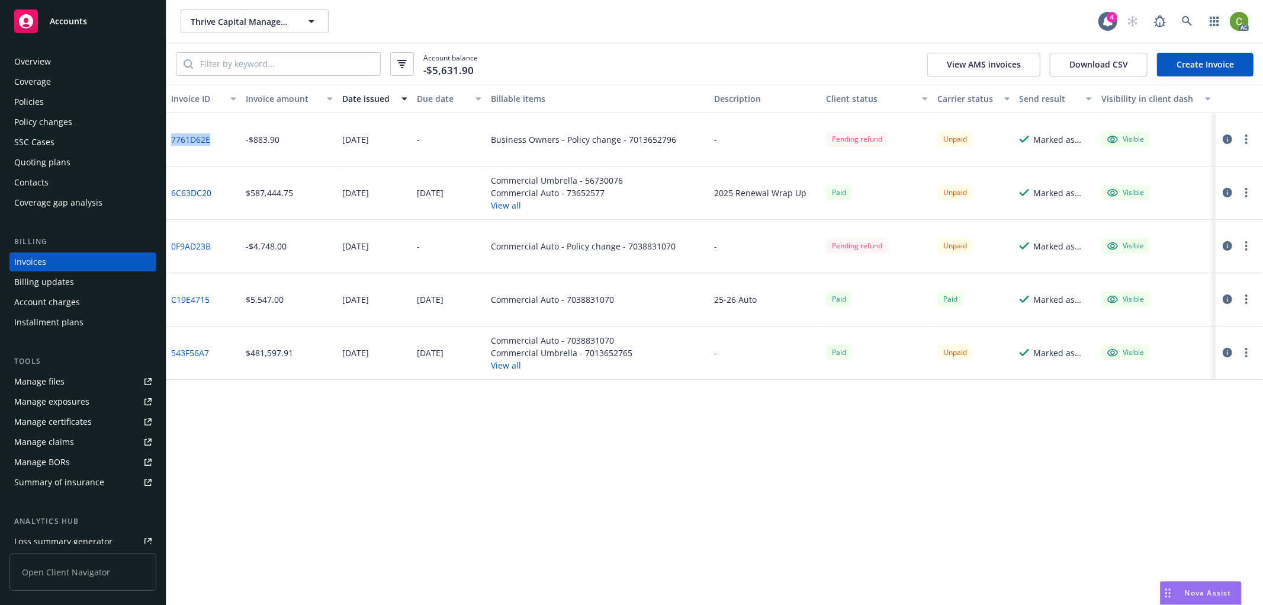
drag, startPoint x: 210, startPoint y: 146, endPoint x: 170, endPoint y: 157, distance: 41.8
click at [170, 157] on div "7761D62E" at bounding box center [203, 139] width 75 height 53
copy link "7761D62E"
click at [660, 142] on div "Business Owners - Policy change - 7013652796" at bounding box center [583, 139] width 185 height 12
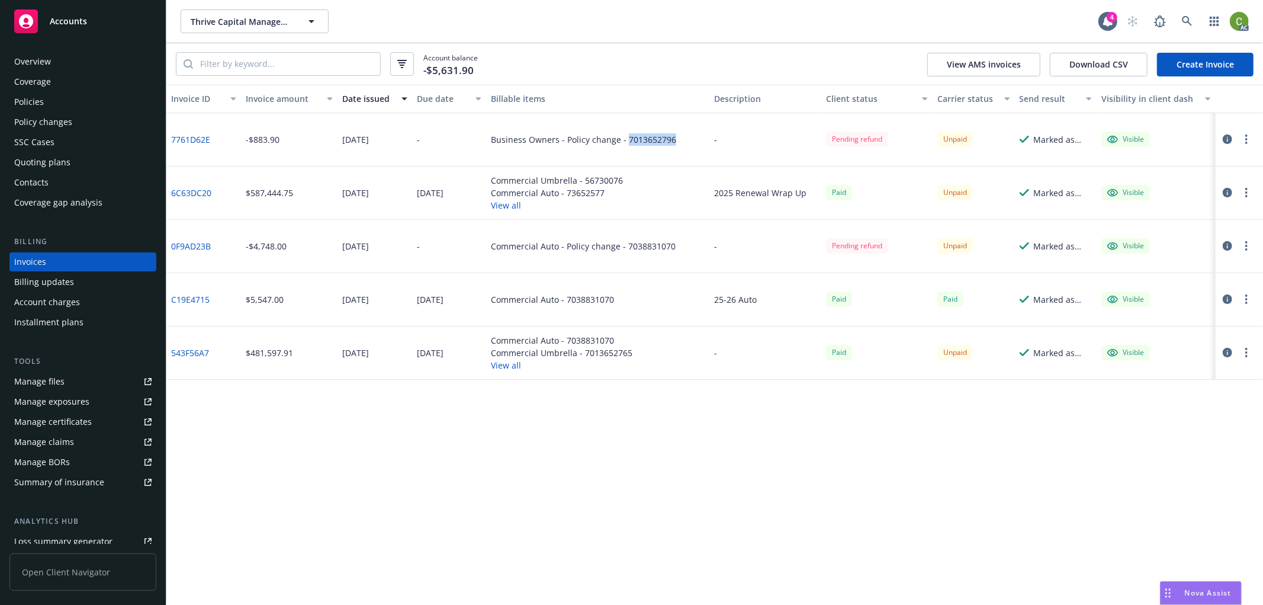
copy div "7013652796"
click at [74, 120] on div "Policy changes" at bounding box center [82, 122] width 137 height 19
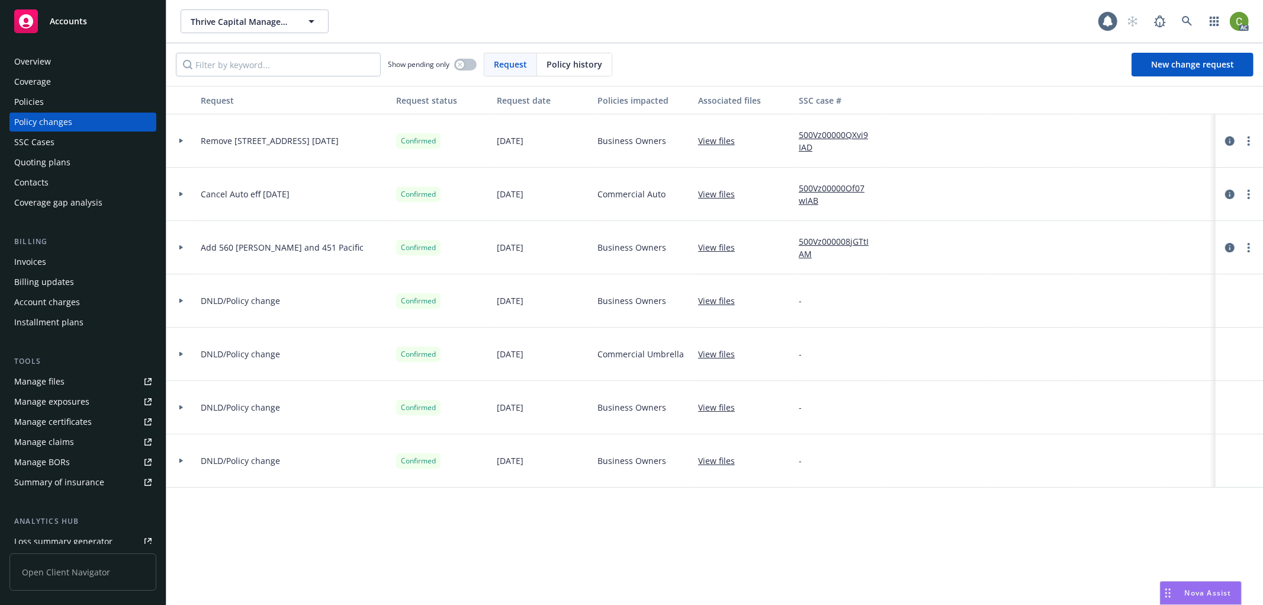
click at [565, 72] on div "Policy history" at bounding box center [574, 64] width 75 height 23
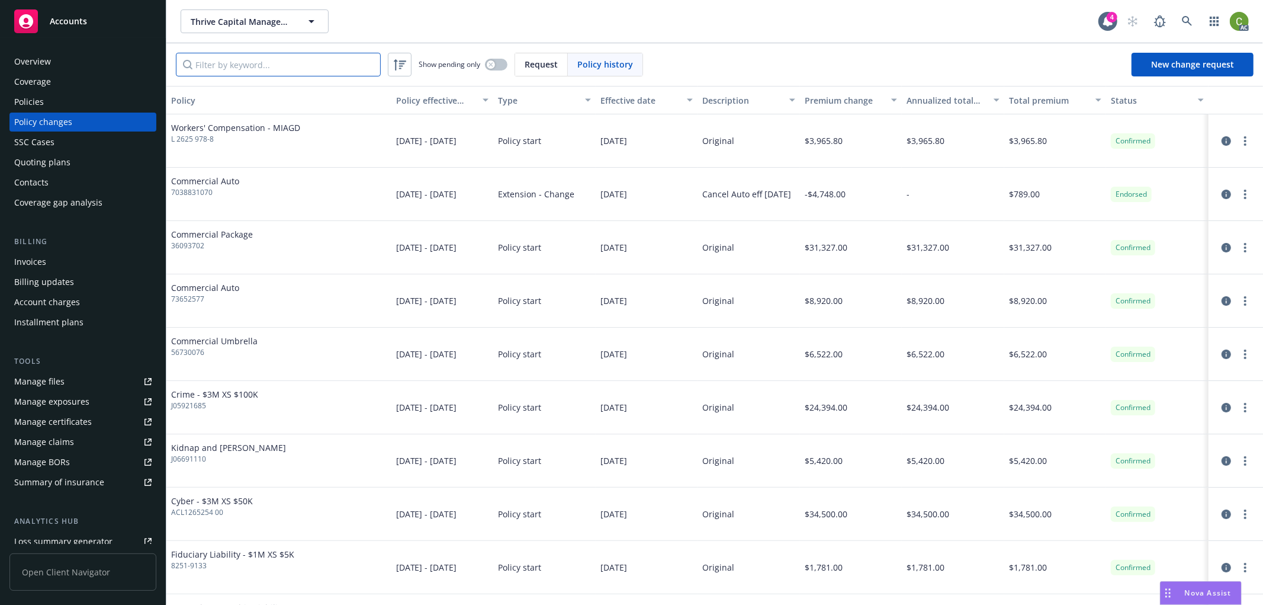
click at [264, 72] on input "Filter by keyword..." at bounding box center [278, 65] width 205 height 24
paste input "7013652796"
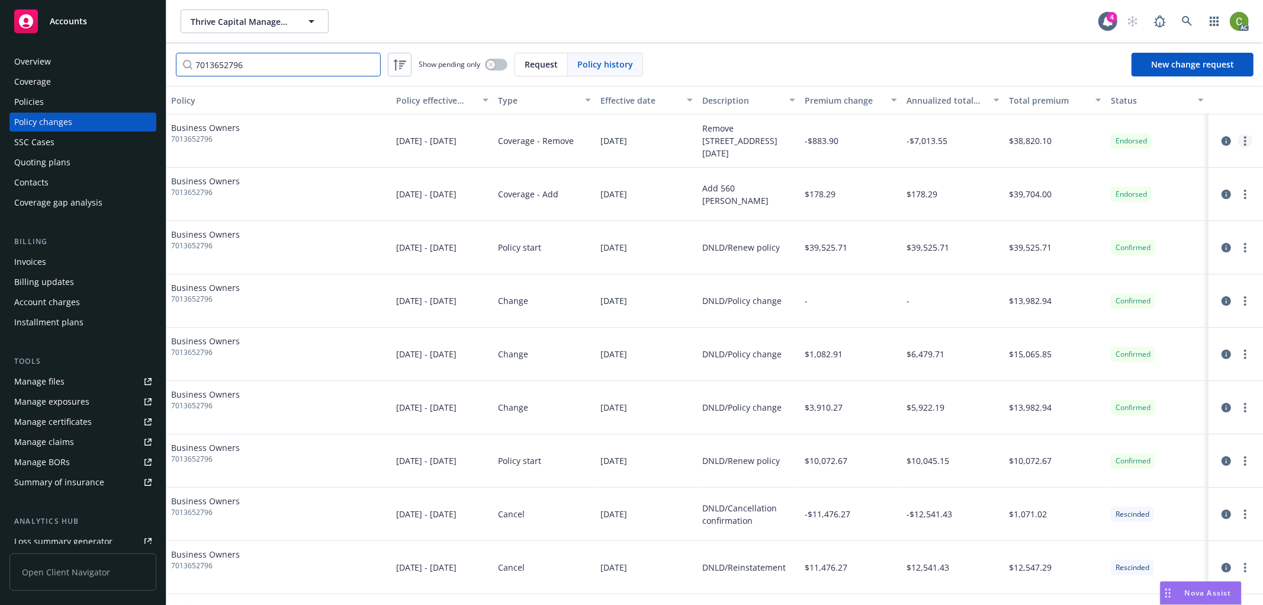
type input "7013652796"
click at [1238, 141] on link "more" at bounding box center [1245, 141] width 14 height 14
click at [1109, 240] on link "Edit billing info" at bounding box center [1140, 236] width 203 height 24
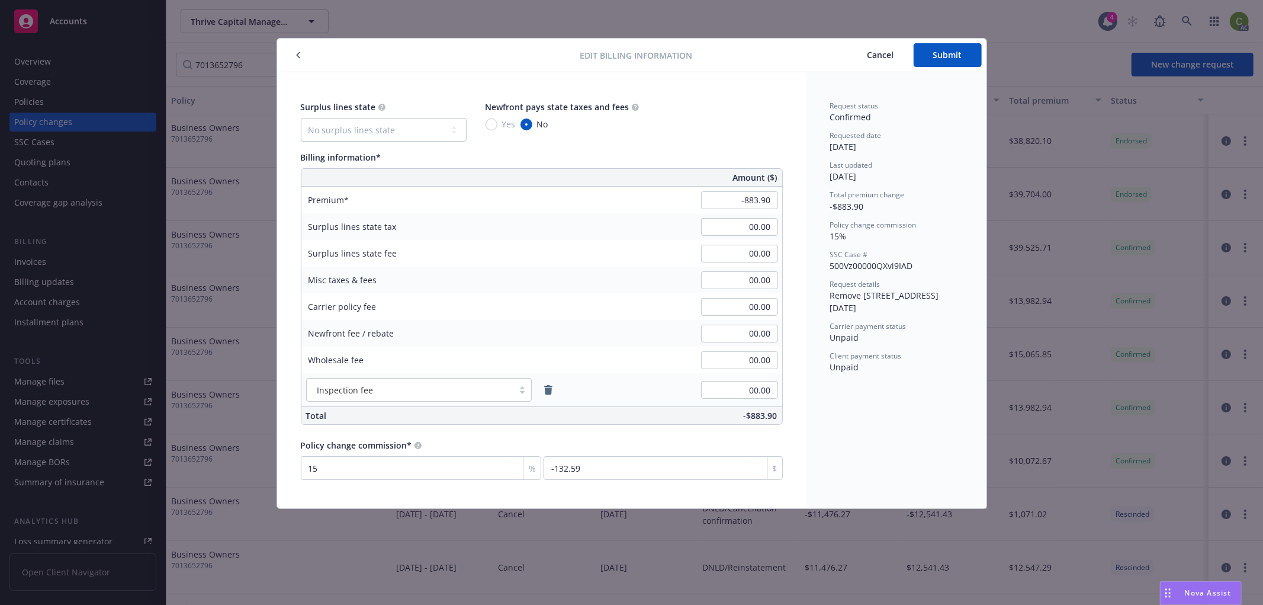
click at [874, 55] on span "Cancel" at bounding box center [881, 54] width 27 height 11
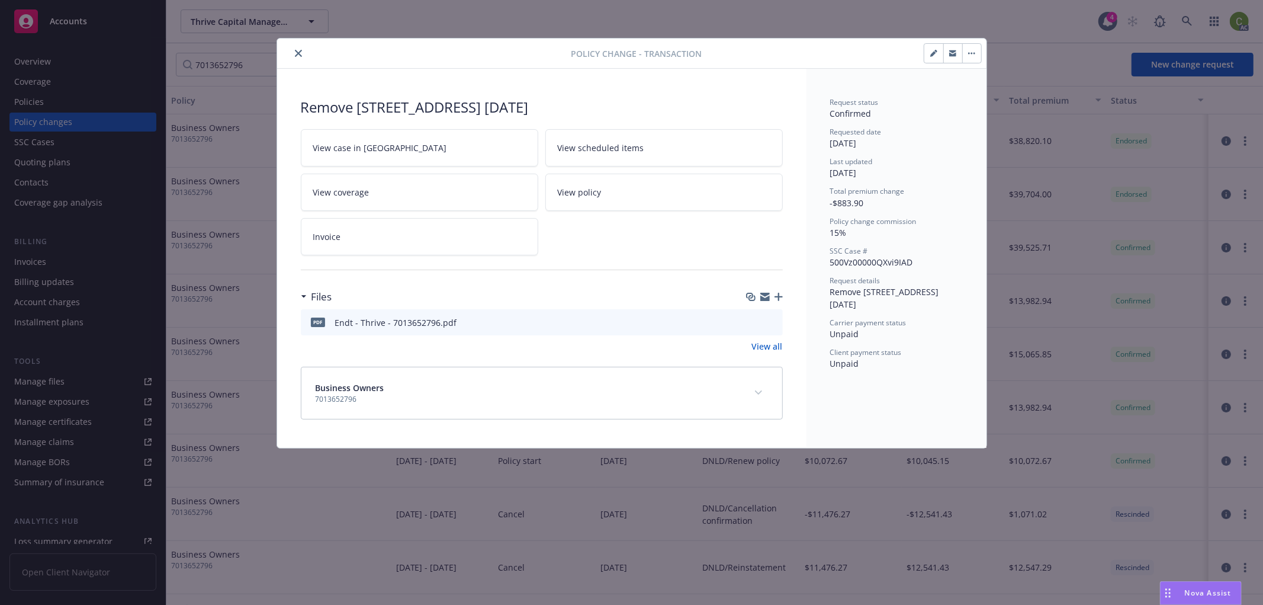
click at [297, 54] on icon "close" at bounding box center [298, 53] width 7 height 7
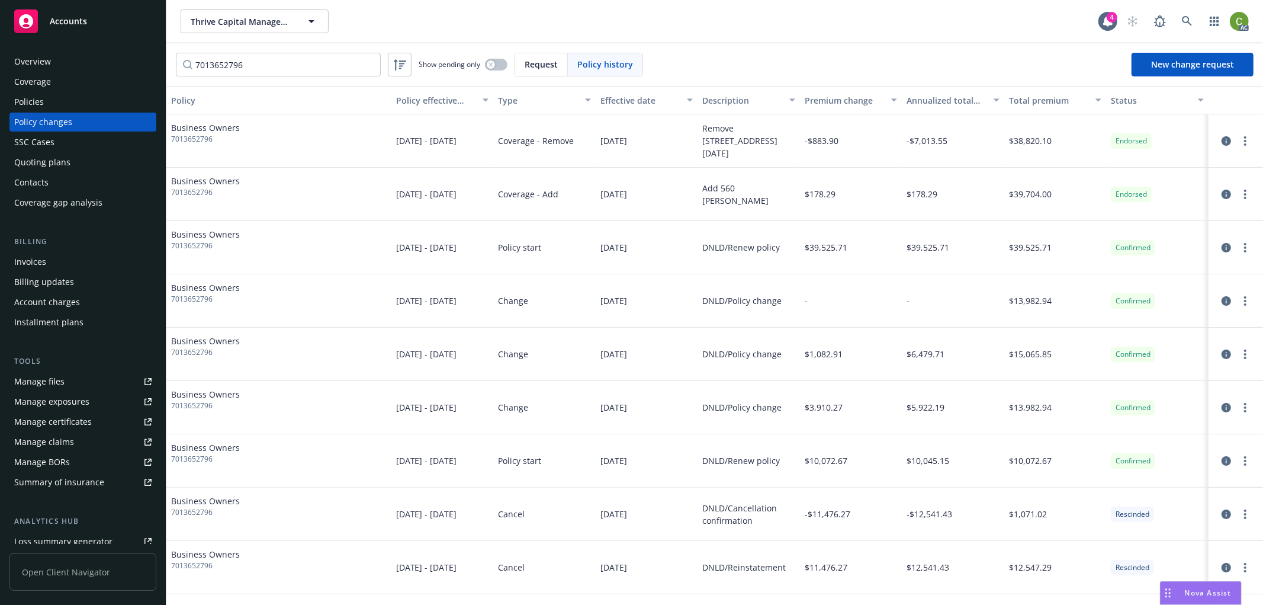
click at [99, 250] on div "Billing Invoices Billing updates Account charges Installment plans" at bounding box center [82, 284] width 147 height 96
click at [98, 259] on div "Invoices" at bounding box center [82, 261] width 137 height 19
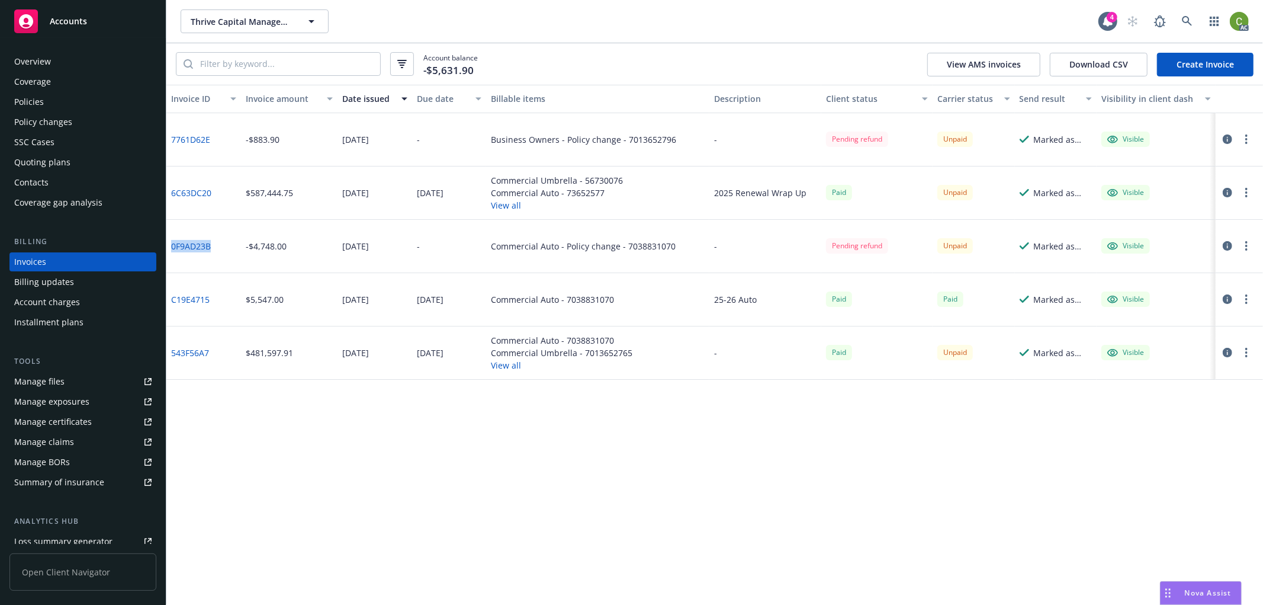
drag, startPoint x: 219, startPoint y: 258, endPoint x: 172, endPoint y: 261, distance: 46.9
click at [172, 261] on div "0F9AD23B" at bounding box center [203, 246] width 75 height 53
copy link "0F9AD23B"
click at [640, 248] on div "Commercial Auto - Policy change - 7038831070" at bounding box center [583, 246] width 185 height 12
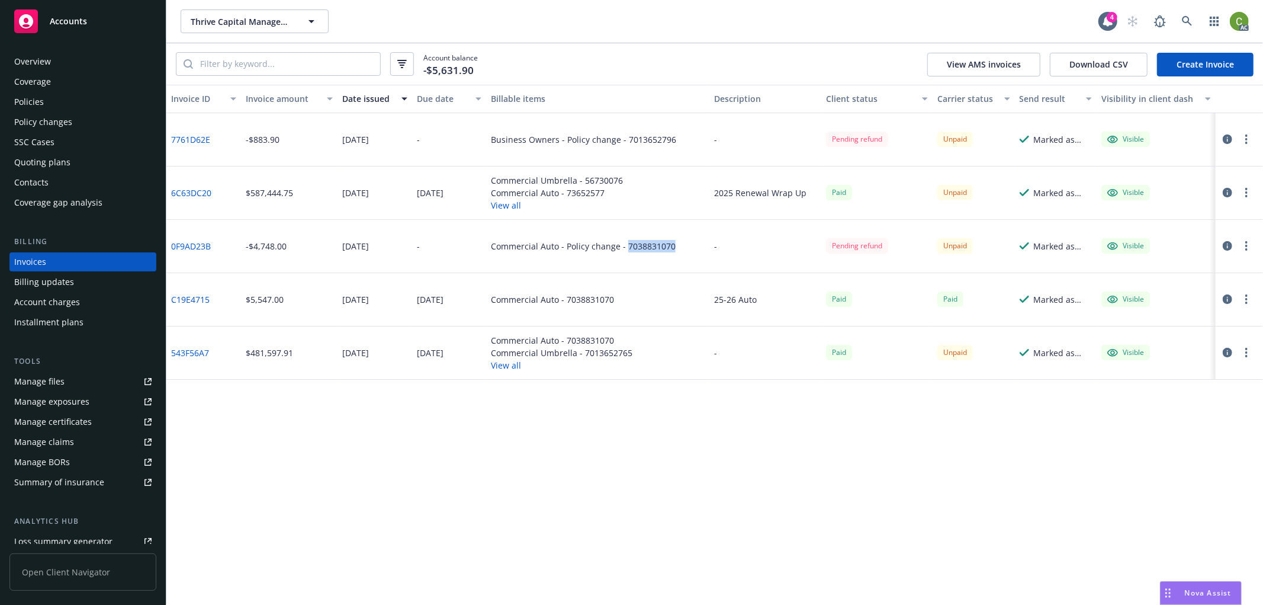
copy div "7038831070"
click at [1232, 245] on icon "button" at bounding box center [1227, 245] width 9 height 9
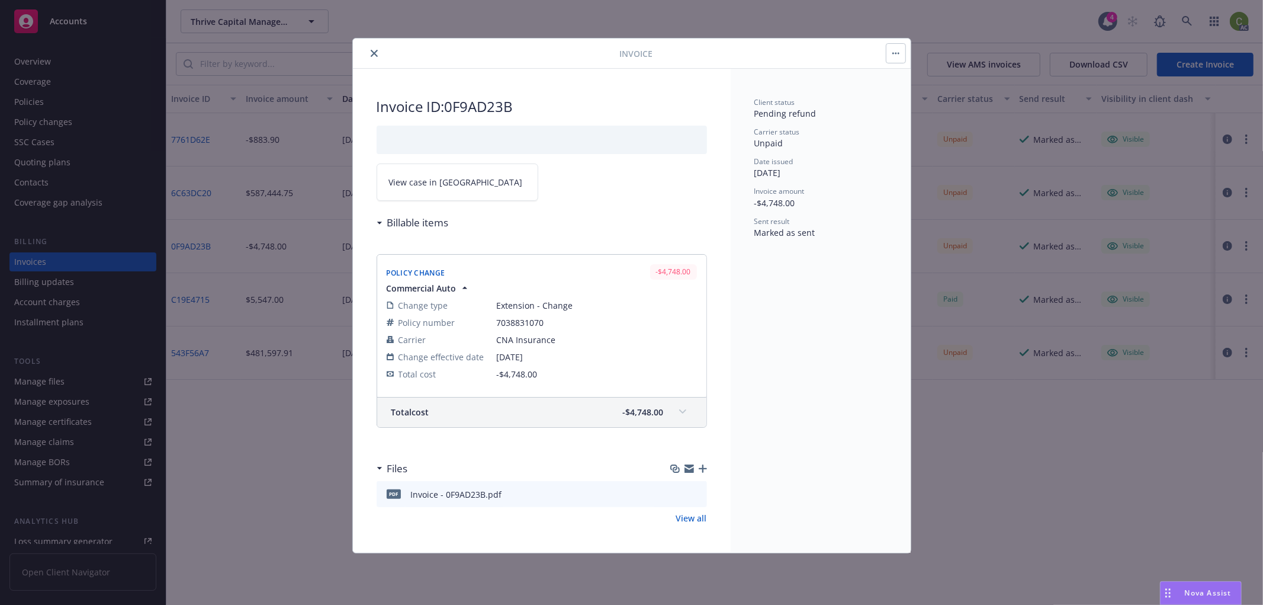
click at [450, 180] on span "View case in SSC" at bounding box center [456, 182] width 134 height 12
click at [372, 49] on button "close" at bounding box center [374, 53] width 14 height 14
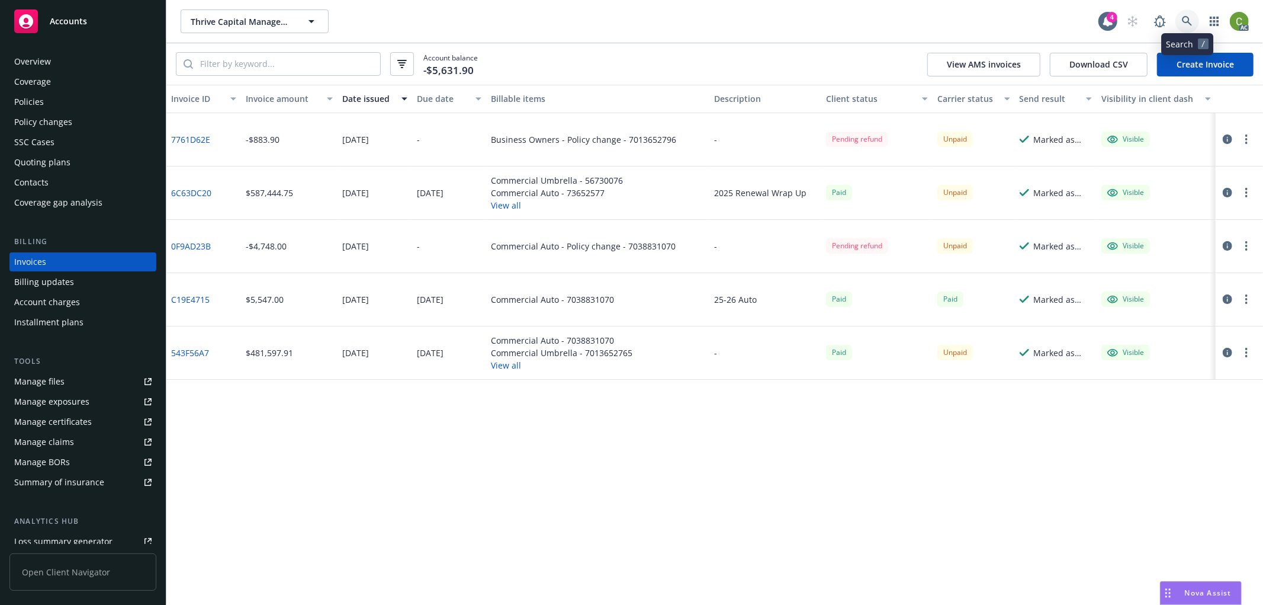
click at [1193, 27] on link at bounding box center [1187, 21] width 24 height 24
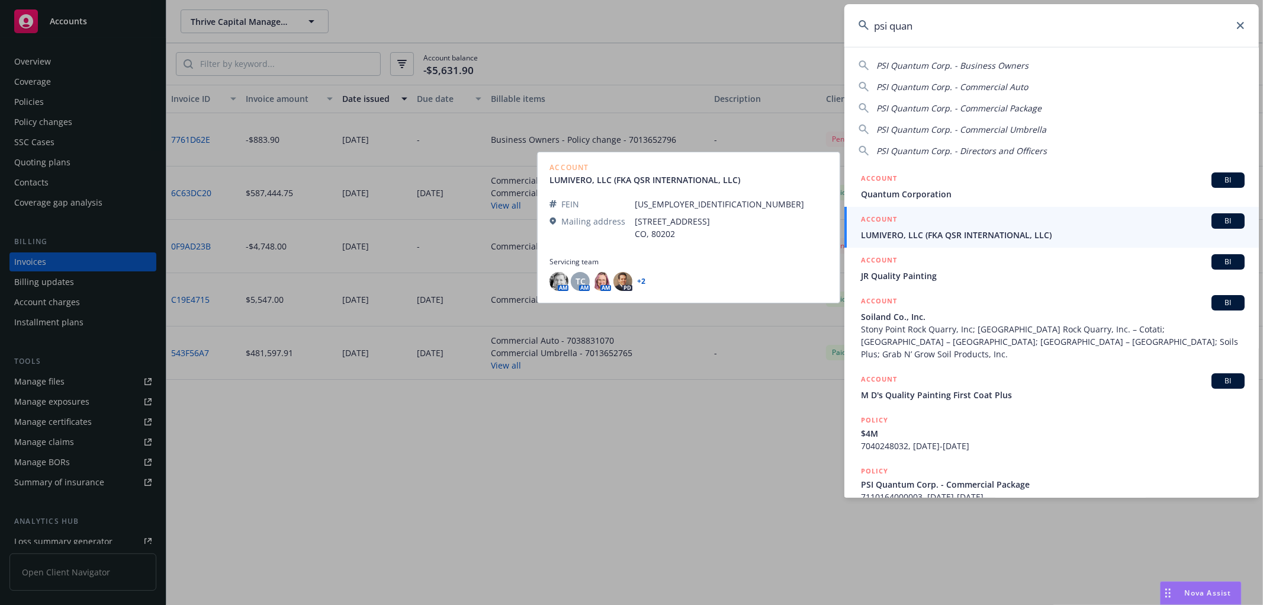
type input "psi quan"
click at [891, 235] on span "LUMIVERO, LLC (FKA QSR INTERNATIONAL, LLC)" at bounding box center [1053, 235] width 384 height 12
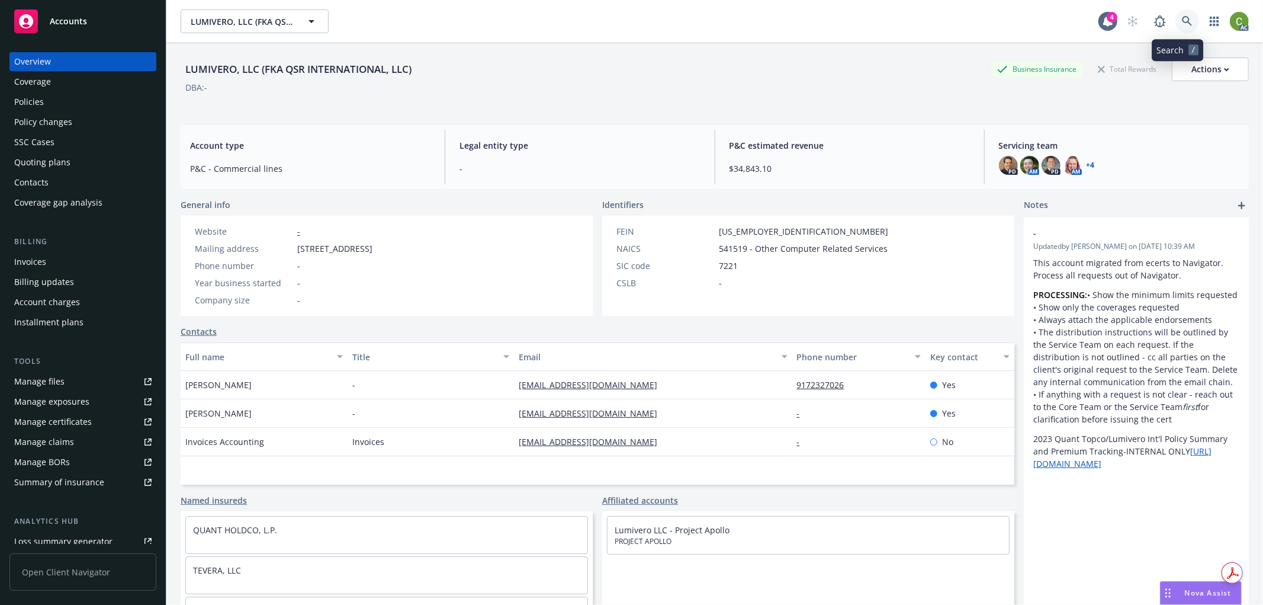
click at [1182, 25] on icon at bounding box center [1187, 21] width 11 height 11
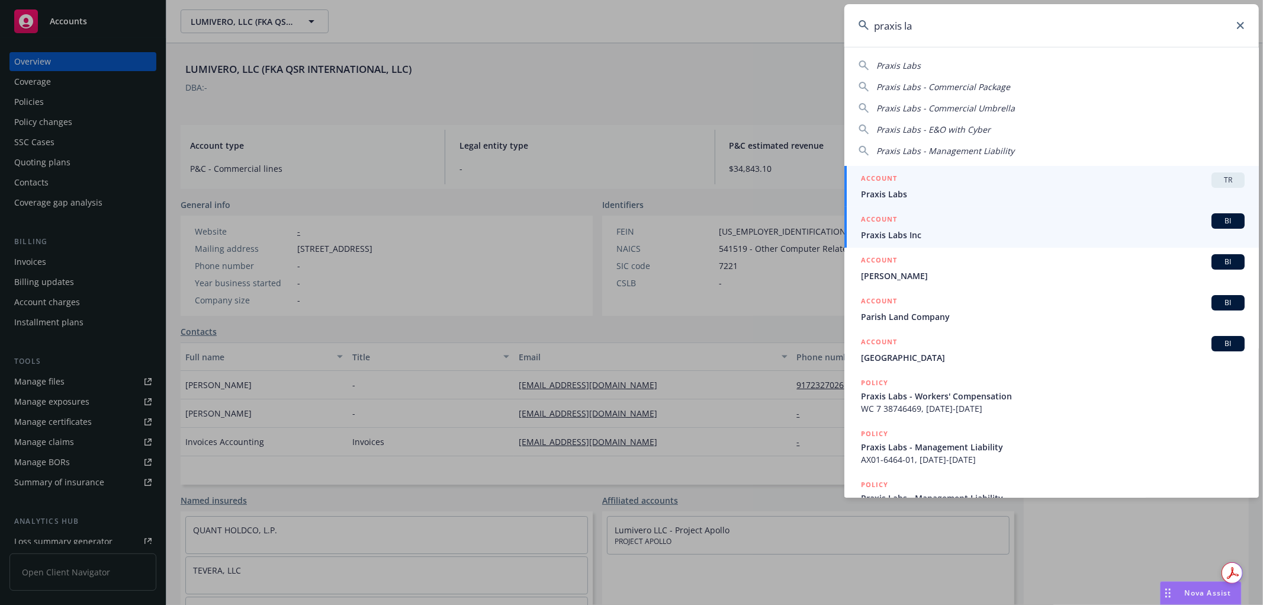
type input "praxis la"
click at [928, 232] on span "Praxis Labs Inc" at bounding box center [1053, 235] width 384 height 12
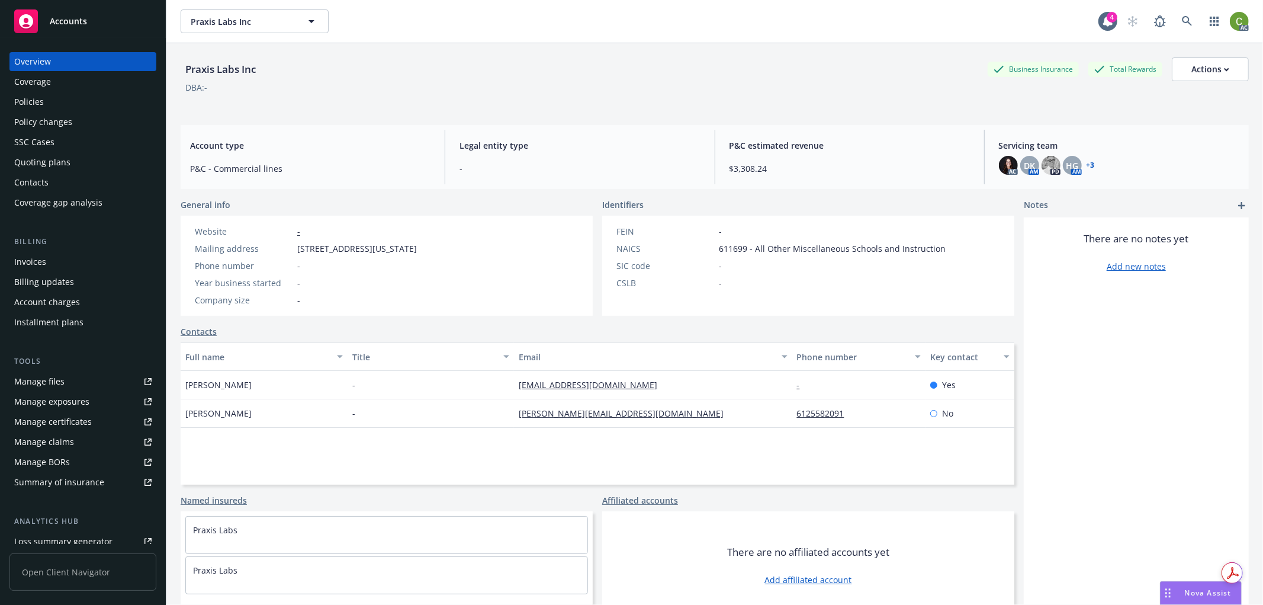
click at [76, 259] on div "Invoices" at bounding box center [82, 261] width 137 height 19
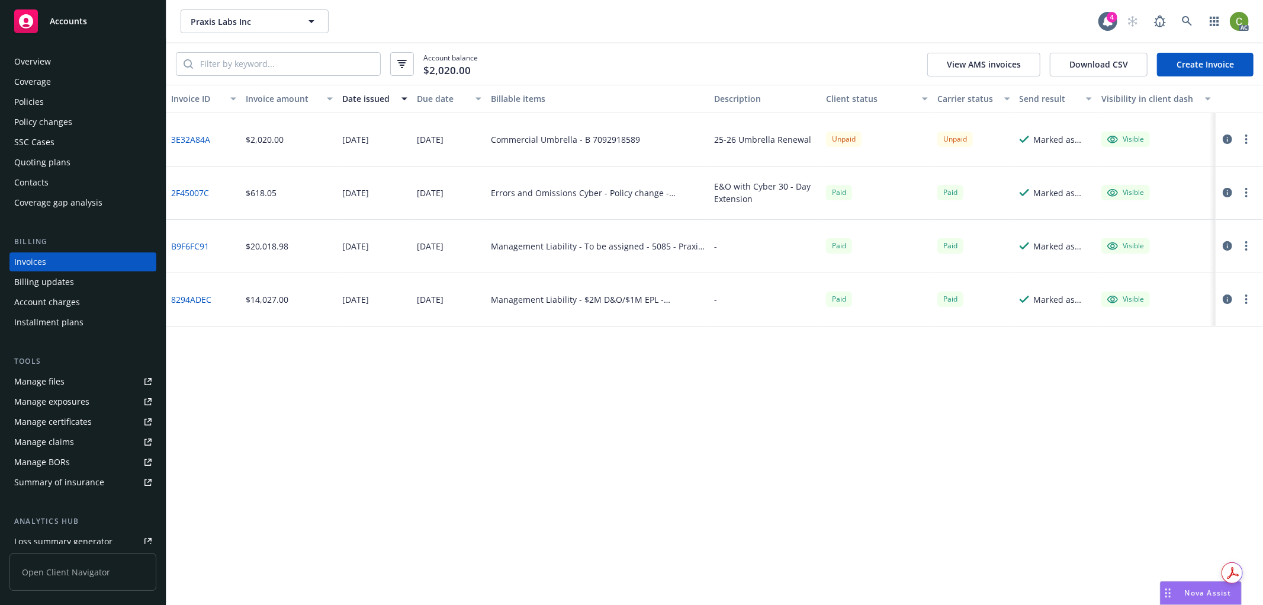
click at [1223, 140] on icon "button" at bounding box center [1227, 138] width 9 height 9
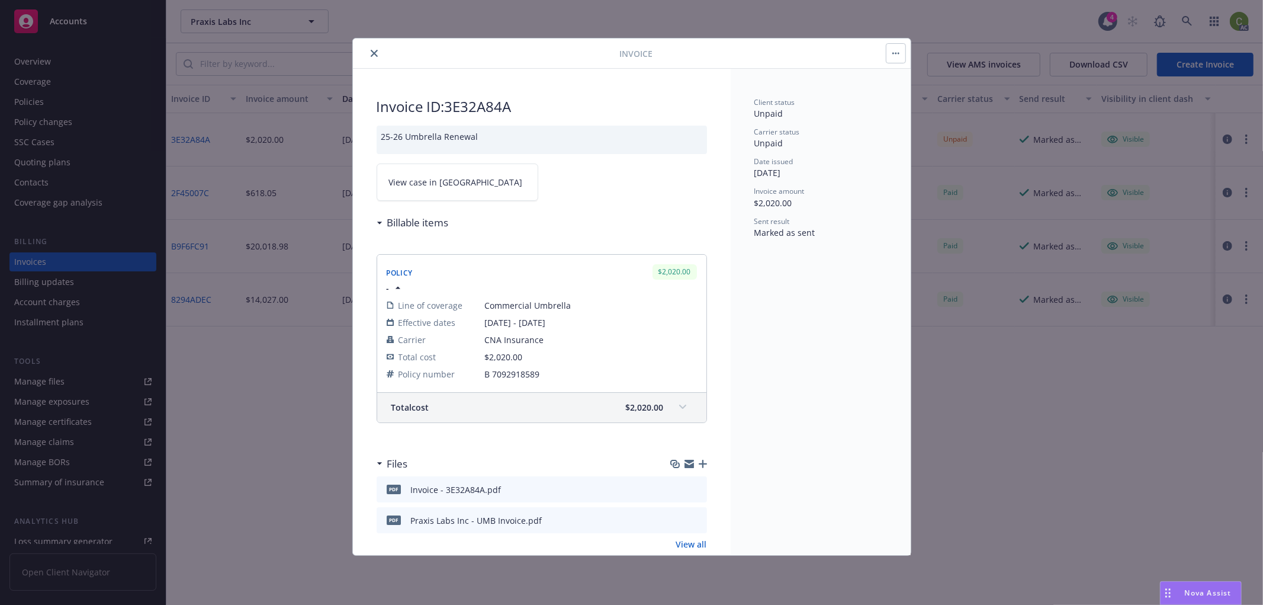
click at [477, 168] on link "View case in SSC" at bounding box center [458, 181] width 162 height 37
click at [370, 62] on div "Invoice" at bounding box center [632, 53] width 558 height 30
click at [374, 56] on icon "close" at bounding box center [374, 53] width 7 height 7
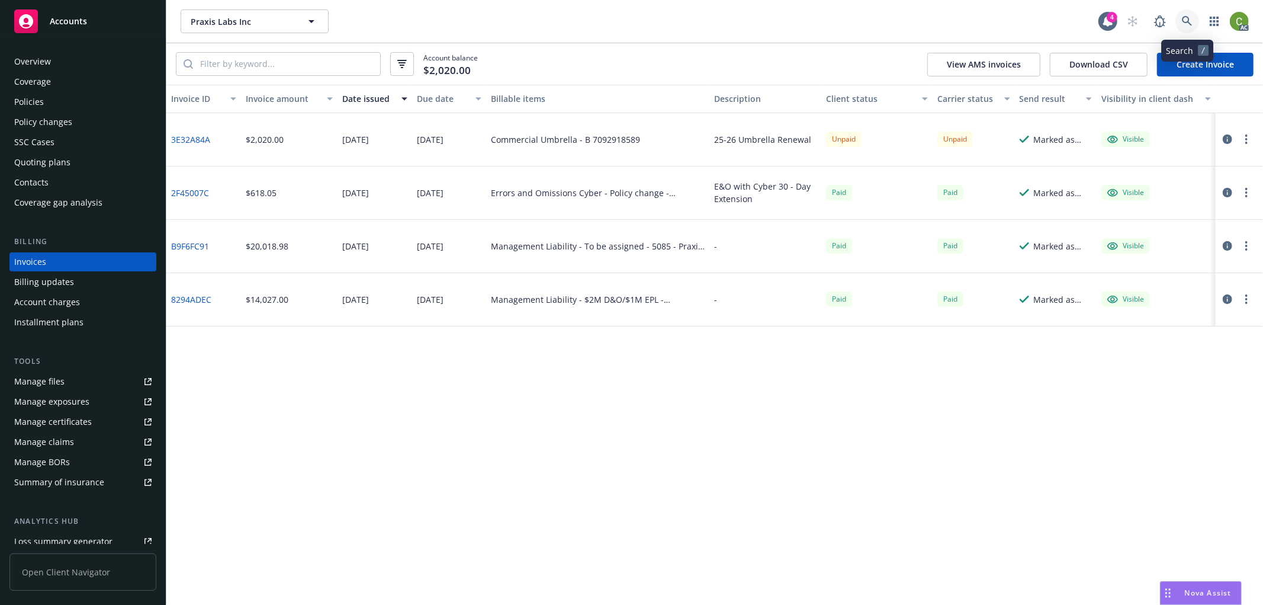
click at [1190, 25] on icon at bounding box center [1187, 21] width 11 height 11
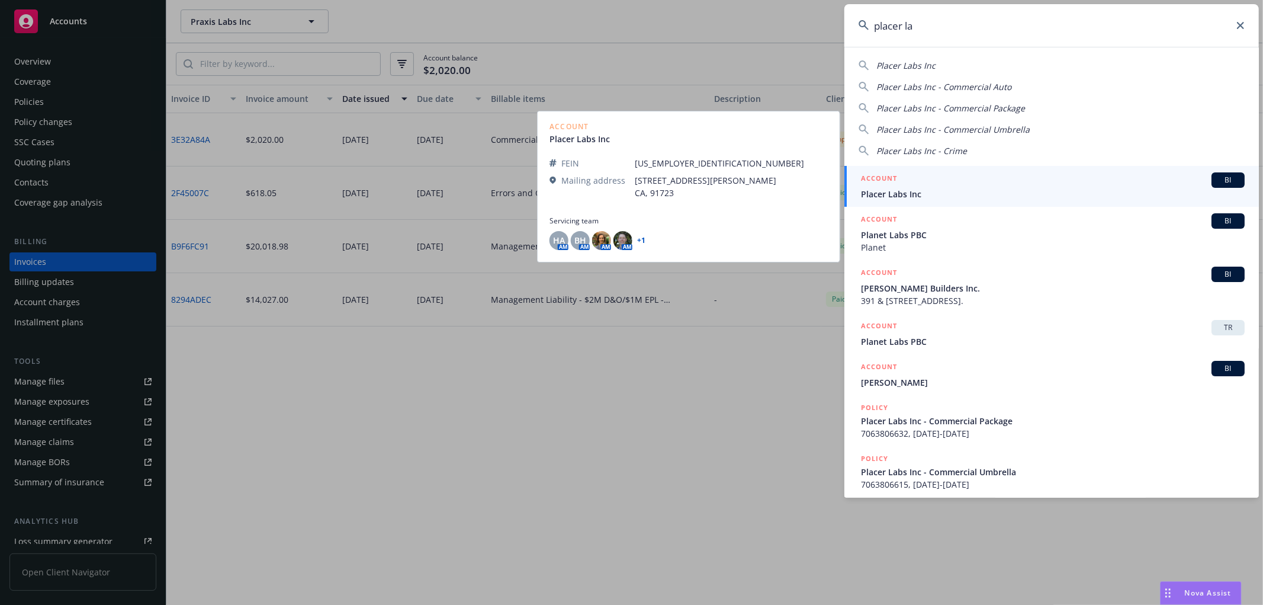
type input "placer la"
click at [898, 195] on span "Placer Labs Inc" at bounding box center [1053, 194] width 384 height 12
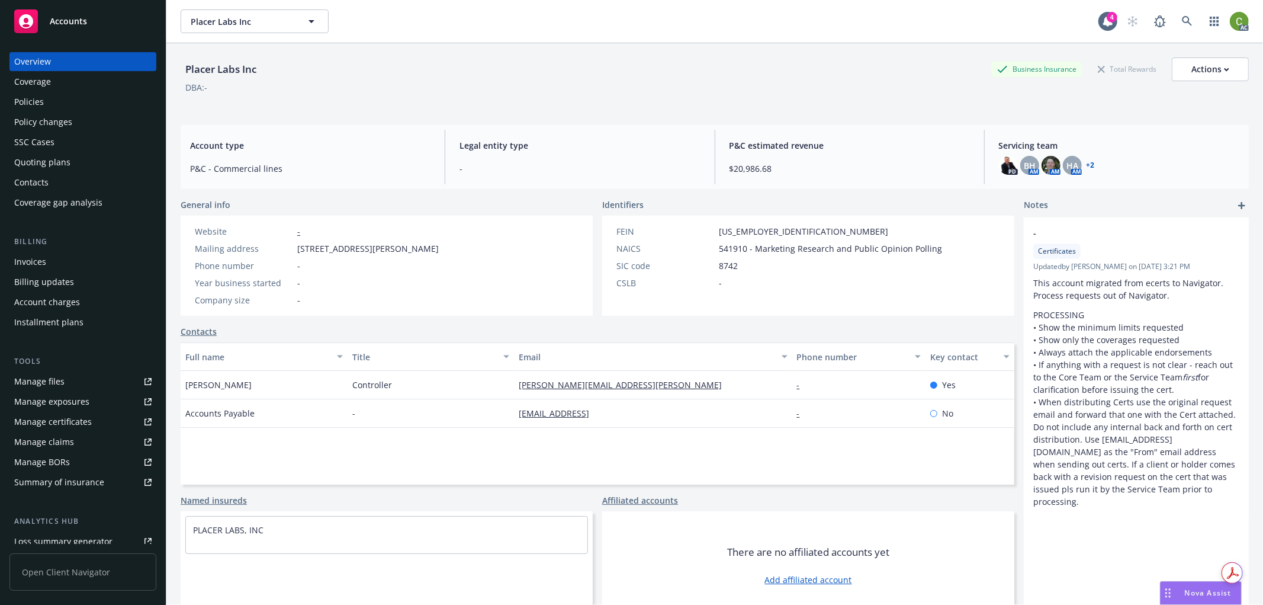
click at [50, 256] on div "Invoices" at bounding box center [82, 261] width 137 height 19
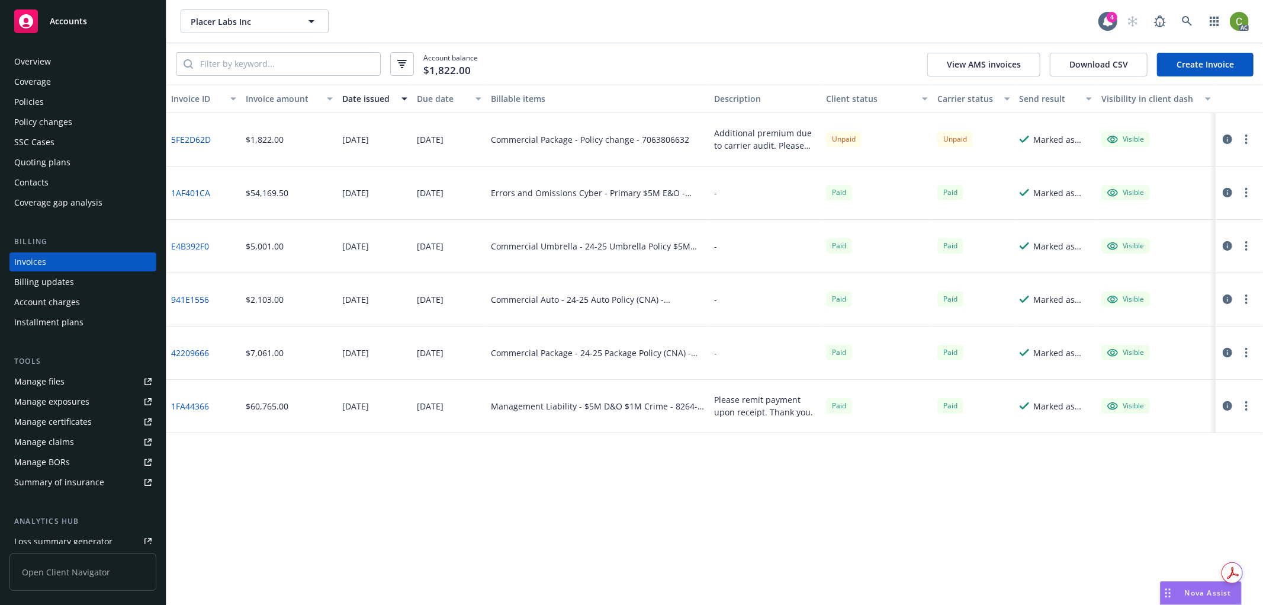
click at [1229, 139] on icon "button" at bounding box center [1227, 138] width 9 height 9
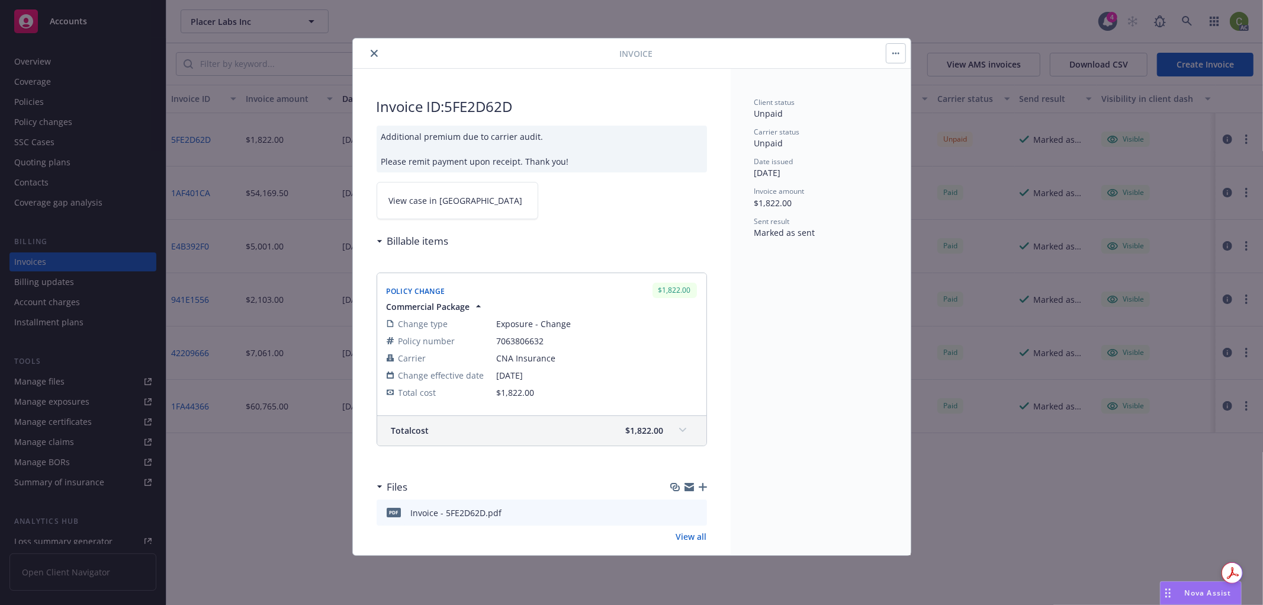
click at [426, 199] on span "View case in SSC" at bounding box center [456, 200] width 134 height 12
click at [374, 51] on icon "close" at bounding box center [374, 53] width 7 height 7
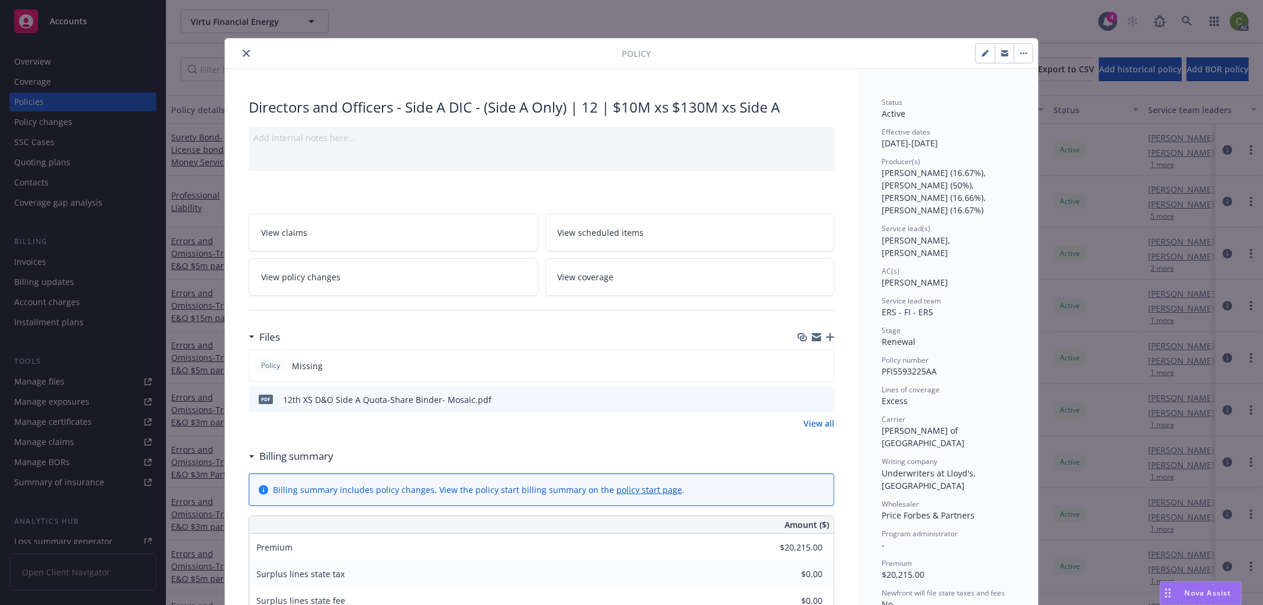
click at [243, 54] on icon "close" at bounding box center [246, 53] width 7 height 7
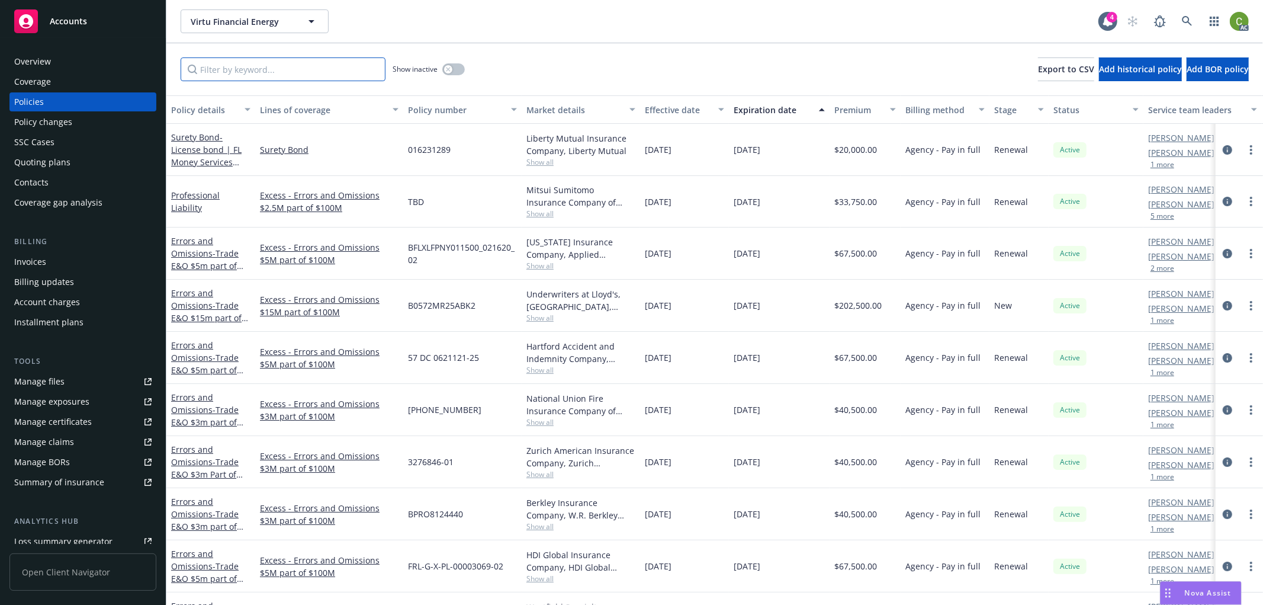
click at [294, 66] on input "Filter by keyword..." at bounding box center [283, 69] width 205 height 24
paste input "PFI5593225AA"
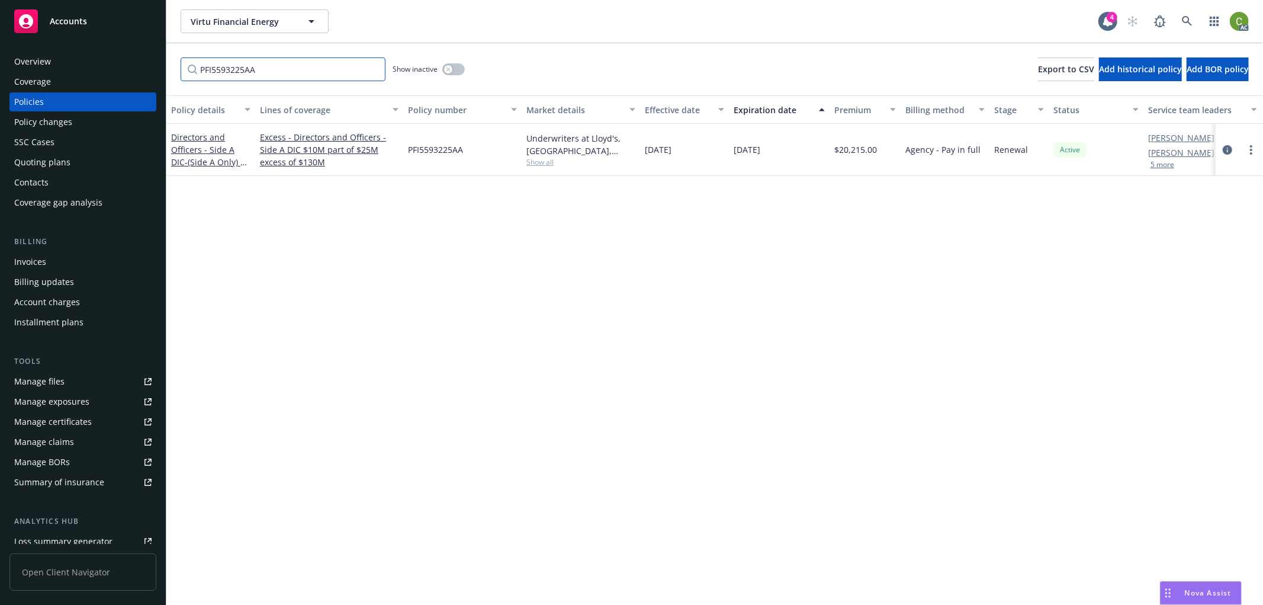
drag, startPoint x: 300, startPoint y: 71, endPoint x: 745, endPoint y: 222, distance: 470.2
click at [37, 85] on div "Accounts Overview Coverage Policies Policy changes SSC Cases Quoting plans Cont…" at bounding box center [631, 302] width 1263 height 605
paste input "02FL0000064361"
type input "P02FL0000064361"
click at [1225, 152] on icon "circleInformation" at bounding box center [1227, 149] width 9 height 9
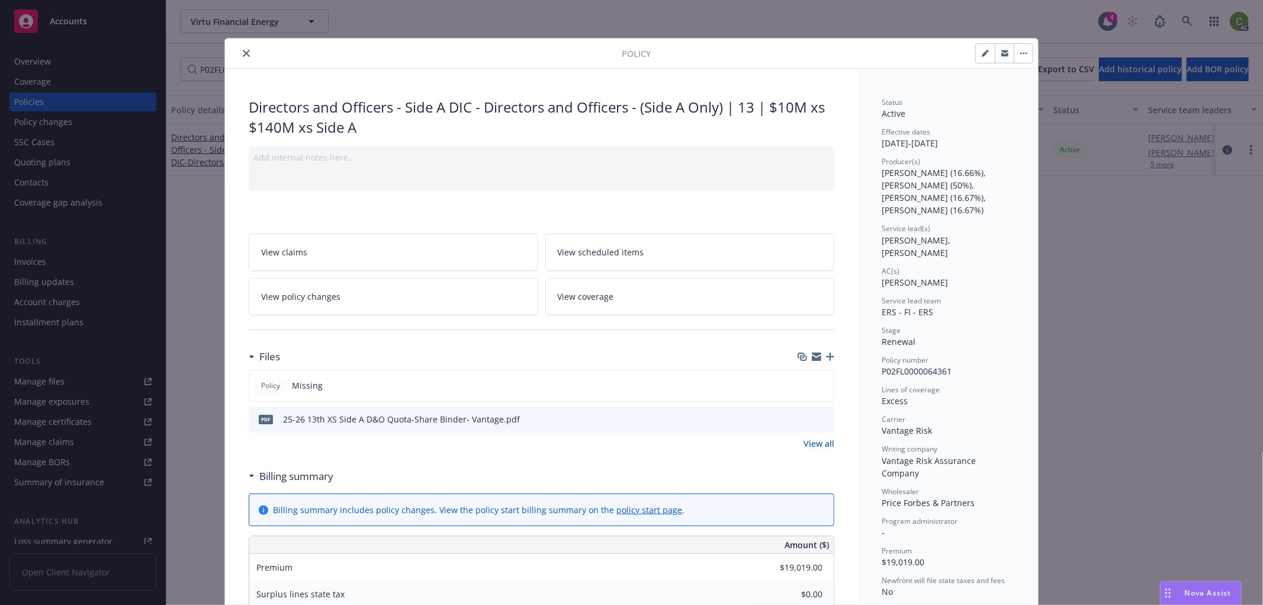
click at [245, 55] on icon "close" at bounding box center [246, 53] width 7 height 7
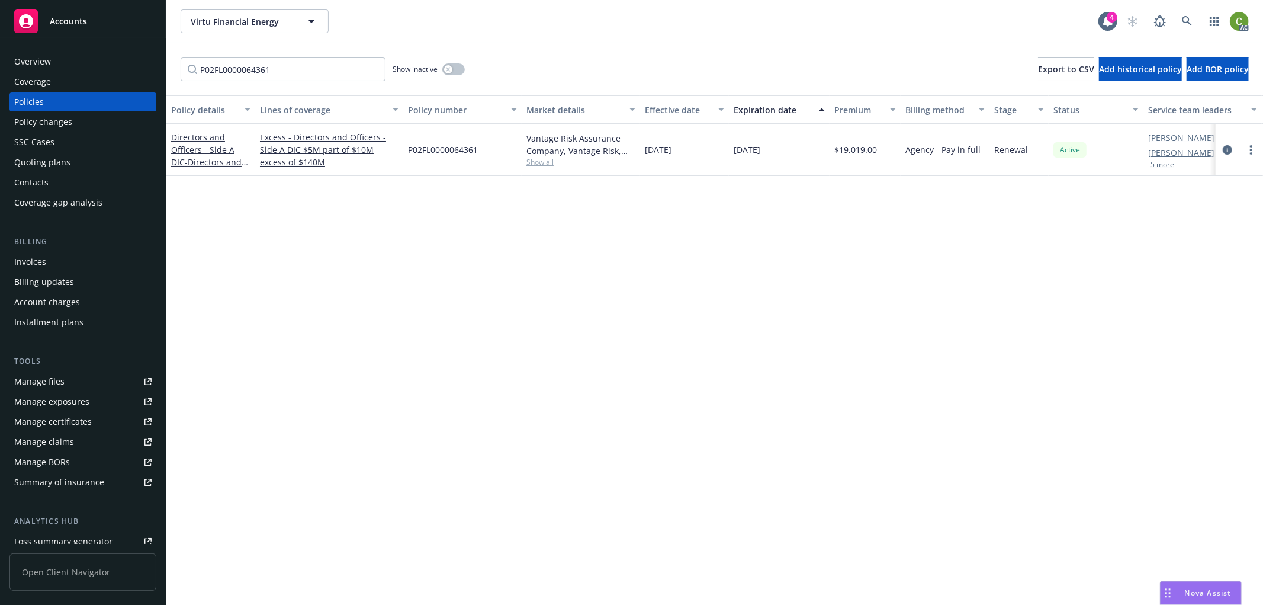
click at [55, 263] on div "Invoices" at bounding box center [82, 261] width 137 height 19
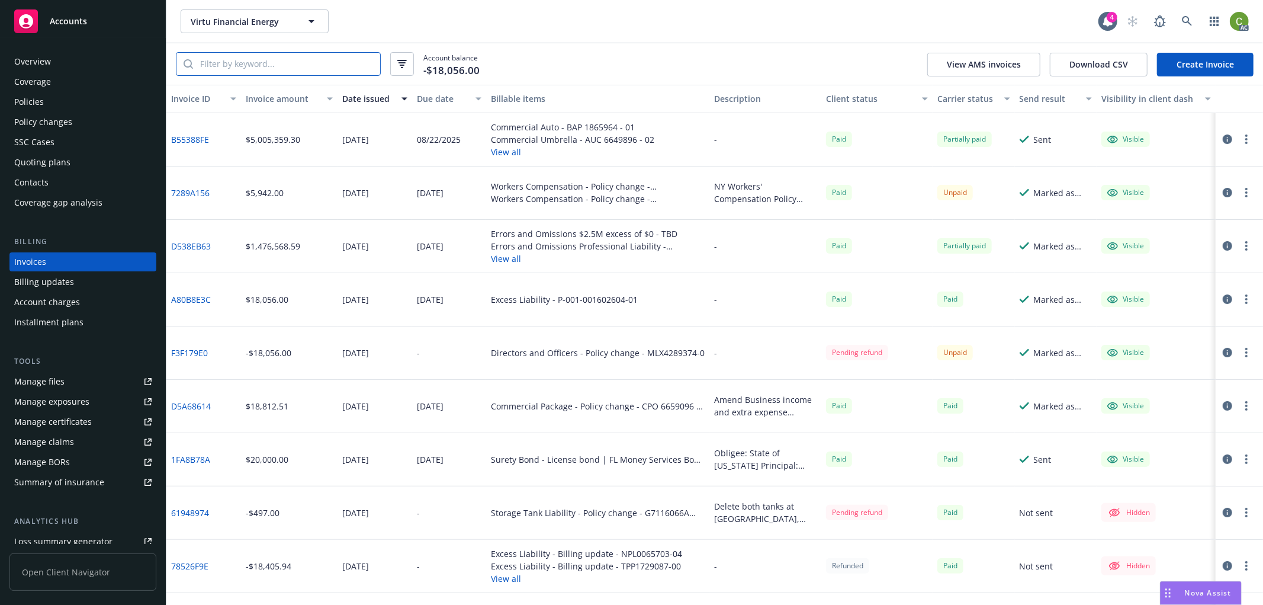
click at [234, 60] on input "search" at bounding box center [286, 64] width 187 height 23
paste input "7/20/2025"
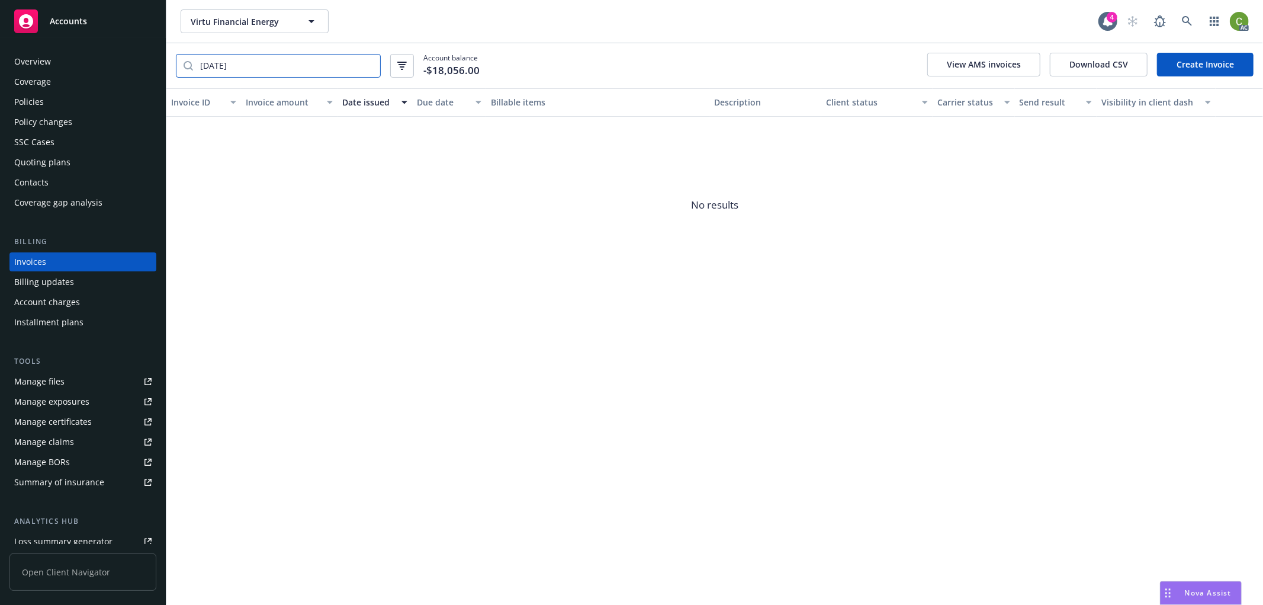
drag, startPoint x: 317, startPoint y: 64, endPoint x: 567, endPoint y: 207, distance: 287.5
click at [13, 75] on div "Accounts Overview Coverage Policies Policy changes SSC Cases Quoting plans Cont…" at bounding box center [631, 302] width 1263 height 605
paste input "PFI5593225AA"
type input "PFI5593225AA"
click at [1225, 138] on icon "button" at bounding box center [1227, 138] width 9 height 9
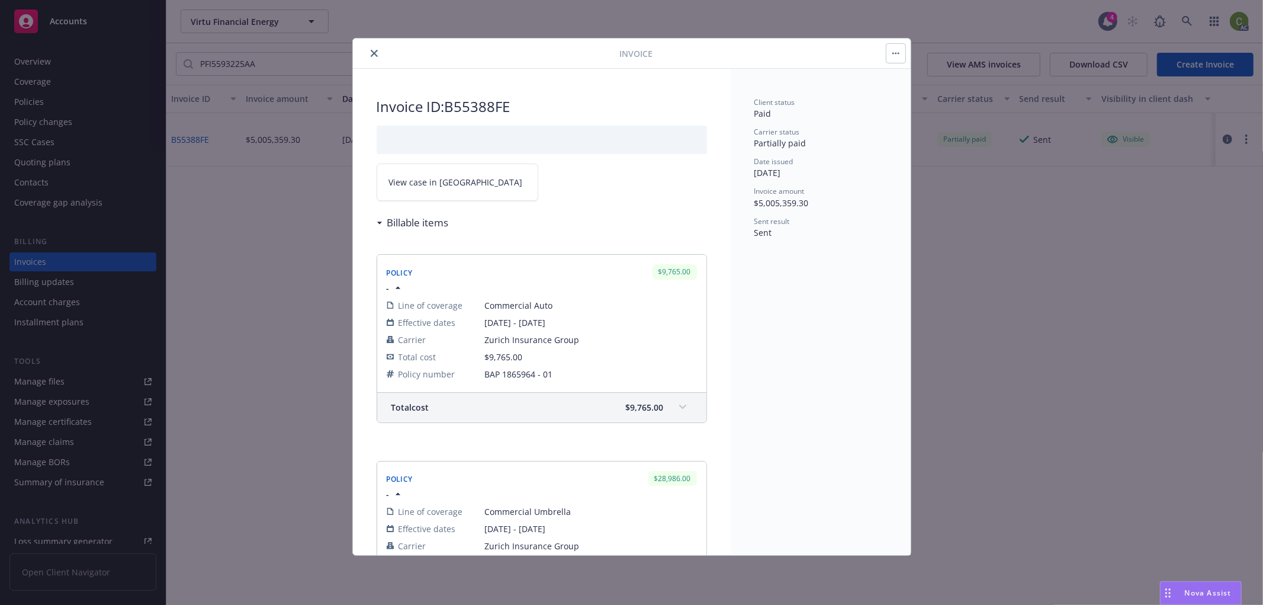
click at [466, 186] on link "View case in SSC" at bounding box center [458, 181] width 162 height 37
drag, startPoint x: 372, startPoint y: 54, endPoint x: 565, endPoint y: 56, distance: 193.1
click at [372, 54] on icon "close" at bounding box center [374, 53] width 7 height 7
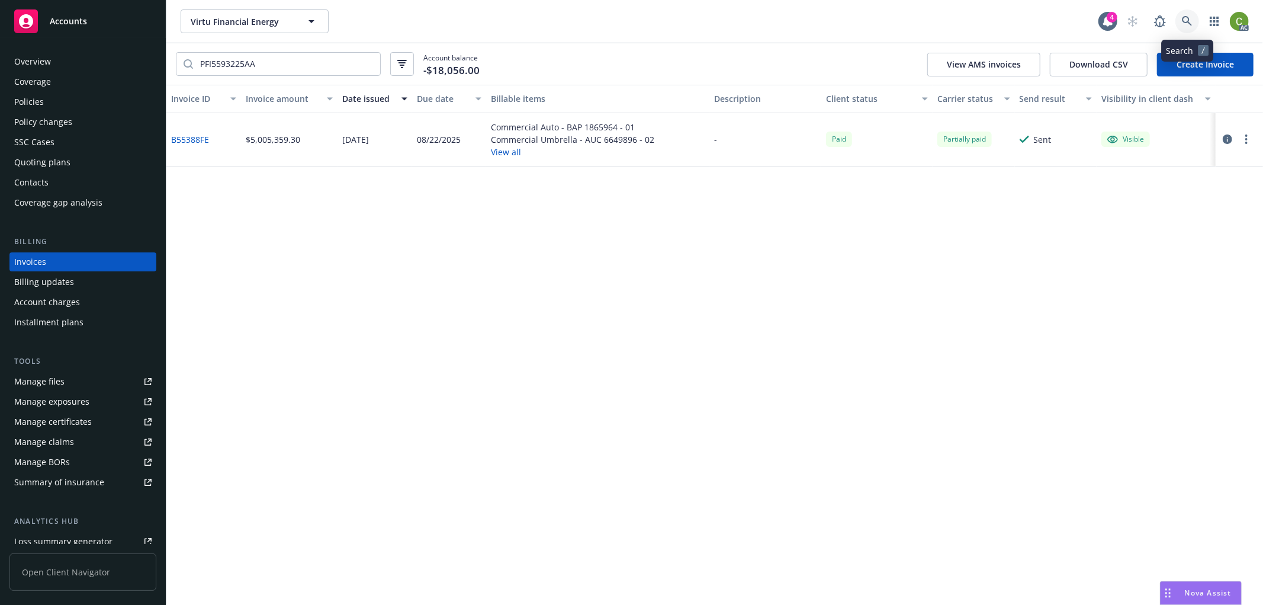
click at [1189, 24] on icon at bounding box center [1187, 21] width 11 height 11
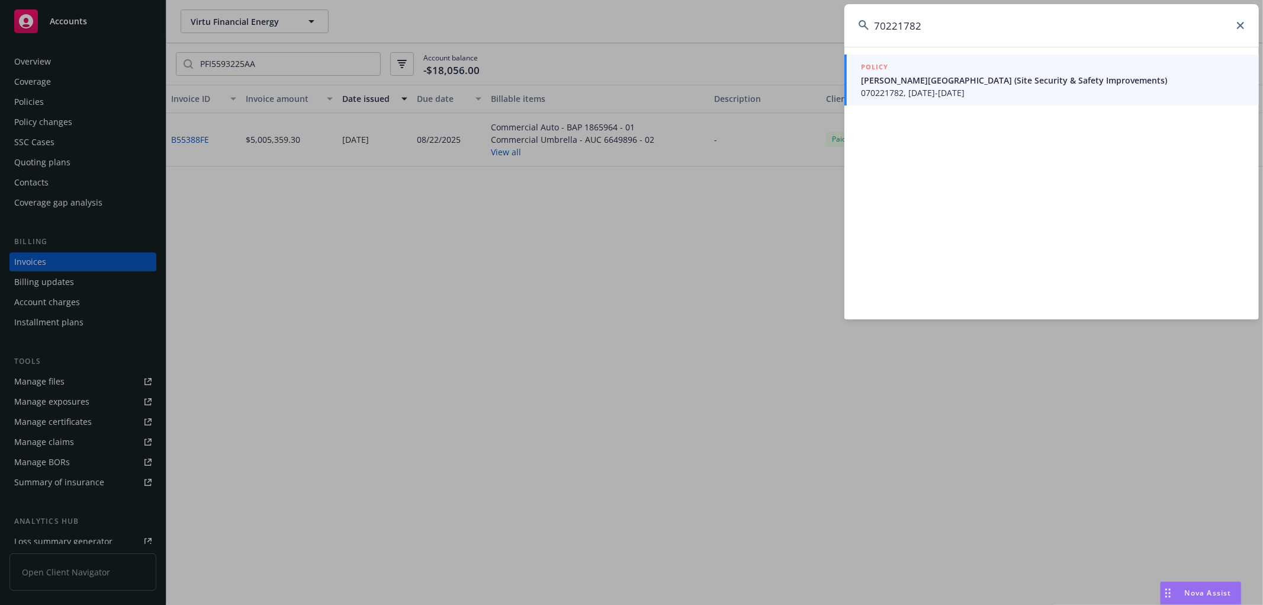
type input "70221782"
click at [974, 85] on span "Moreland School District (Site Security & Safety Improvements)" at bounding box center [1053, 80] width 384 height 12
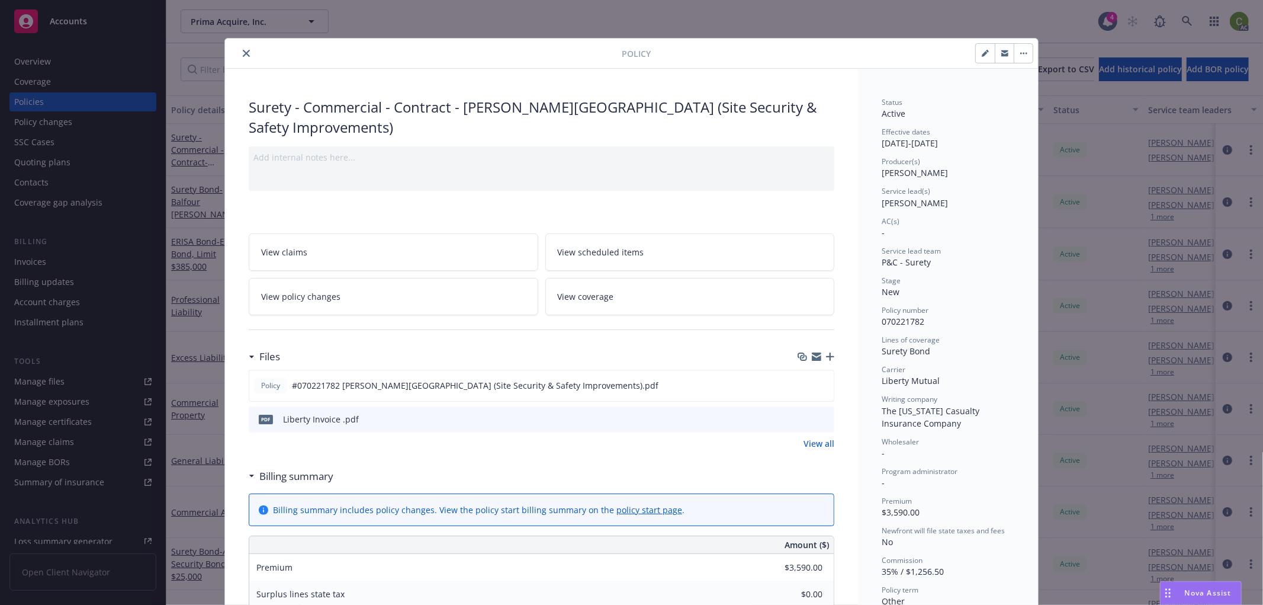
click at [799, 421] on icon "download file" at bounding box center [803, 417] width 9 height 9
click at [243, 54] on icon "close" at bounding box center [246, 53] width 7 height 7
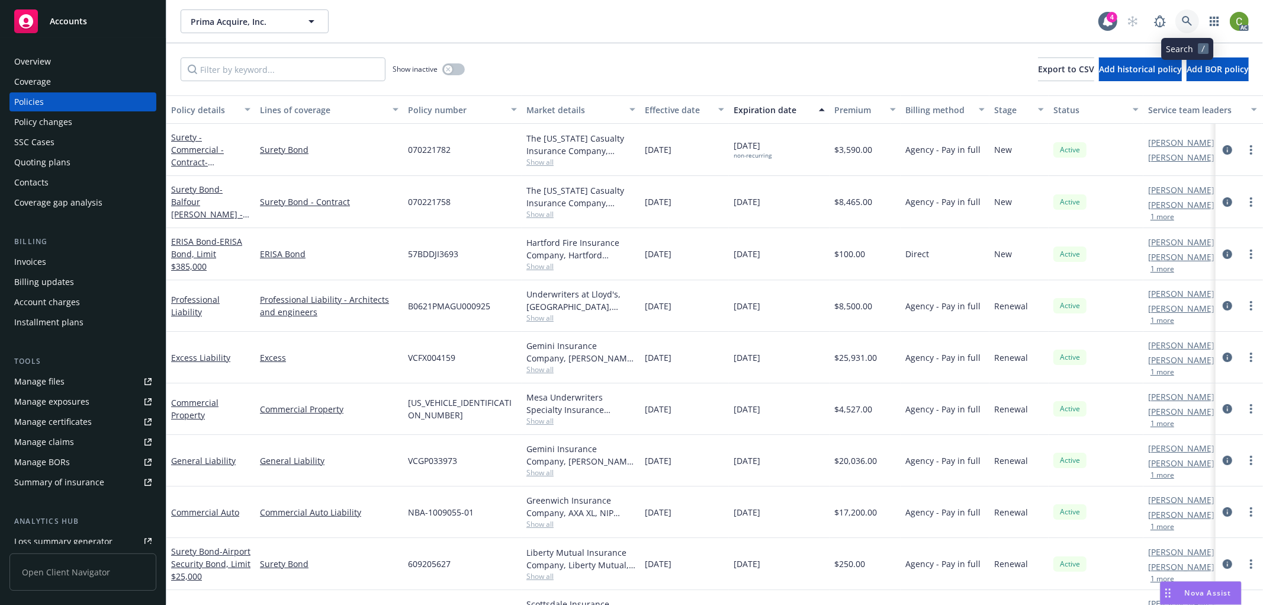
click at [1191, 24] on icon at bounding box center [1187, 21] width 10 height 10
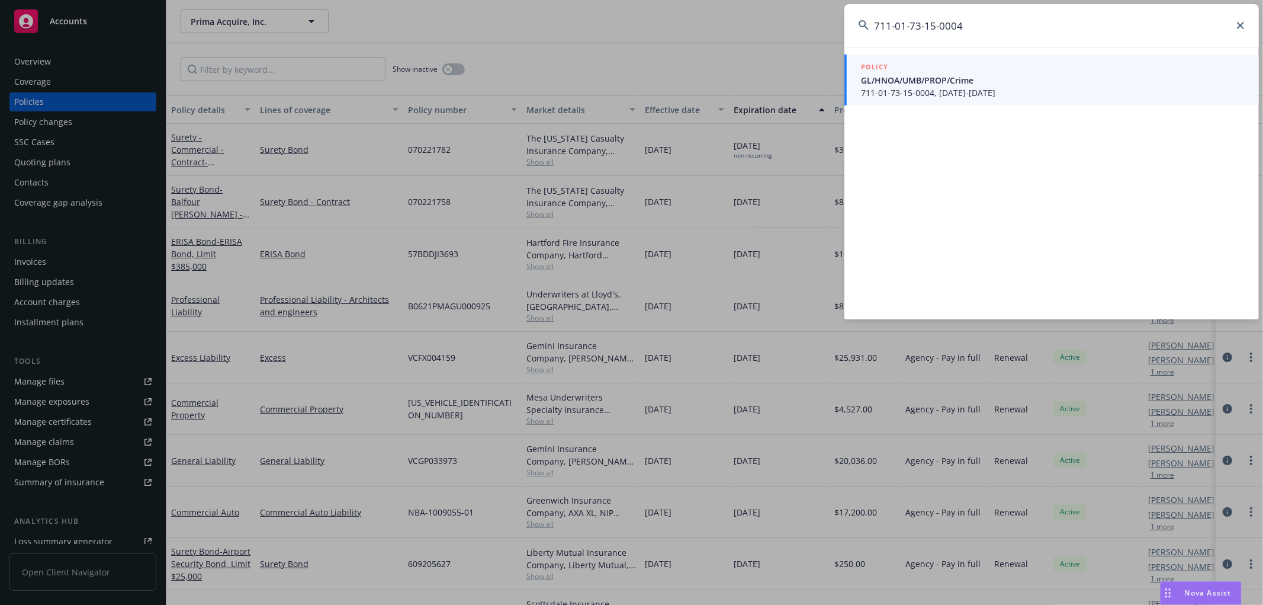
type input "711-01-73-15-0004"
click at [937, 91] on span "711-01-73-15-0004, 11/14/2024-11/14/2025" at bounding box center [1053, 92] width 384 height 12
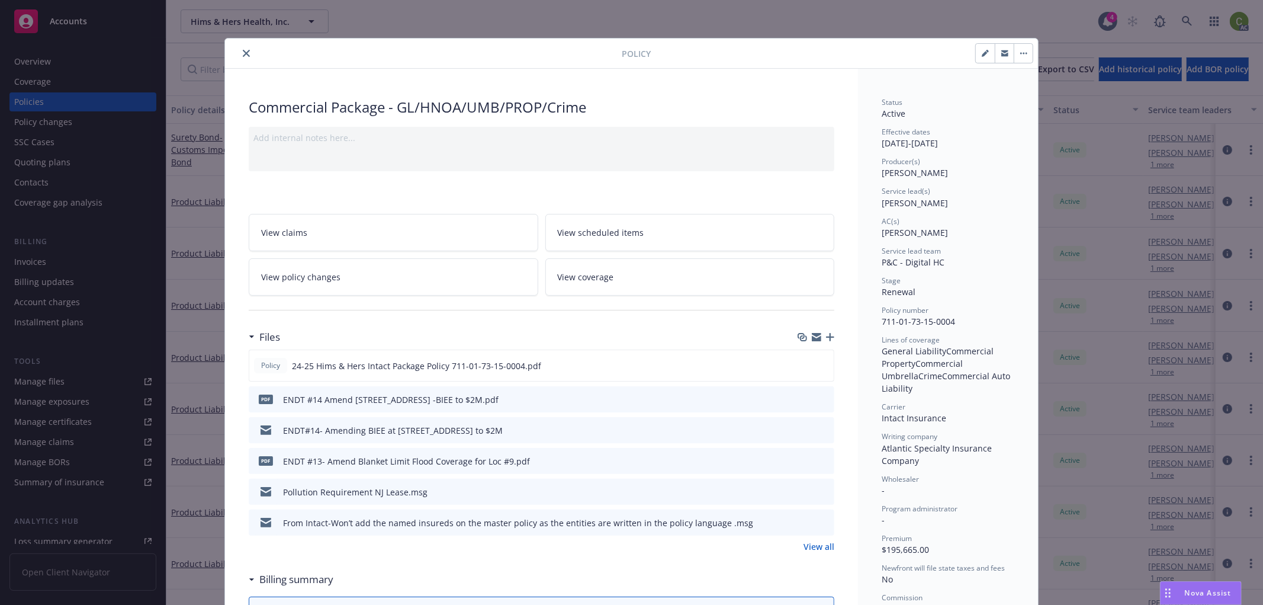
click at [403, 277] on link "View policy changes" at bounding box center [394, 276] width 290 height 37
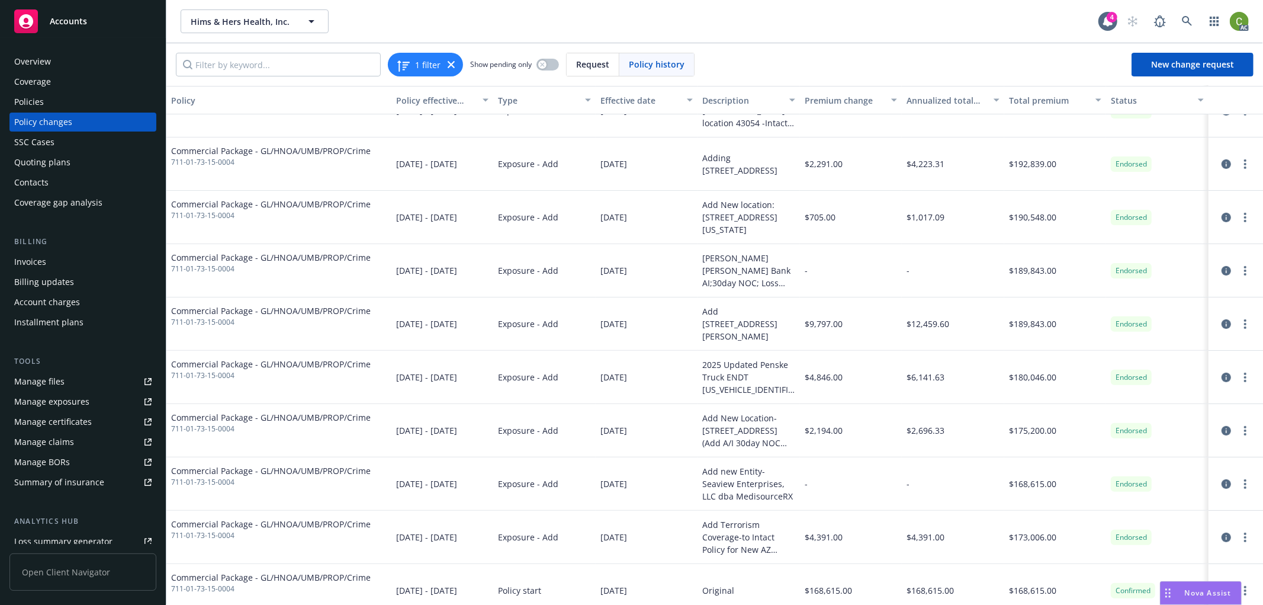
scroll to position [256, 0]
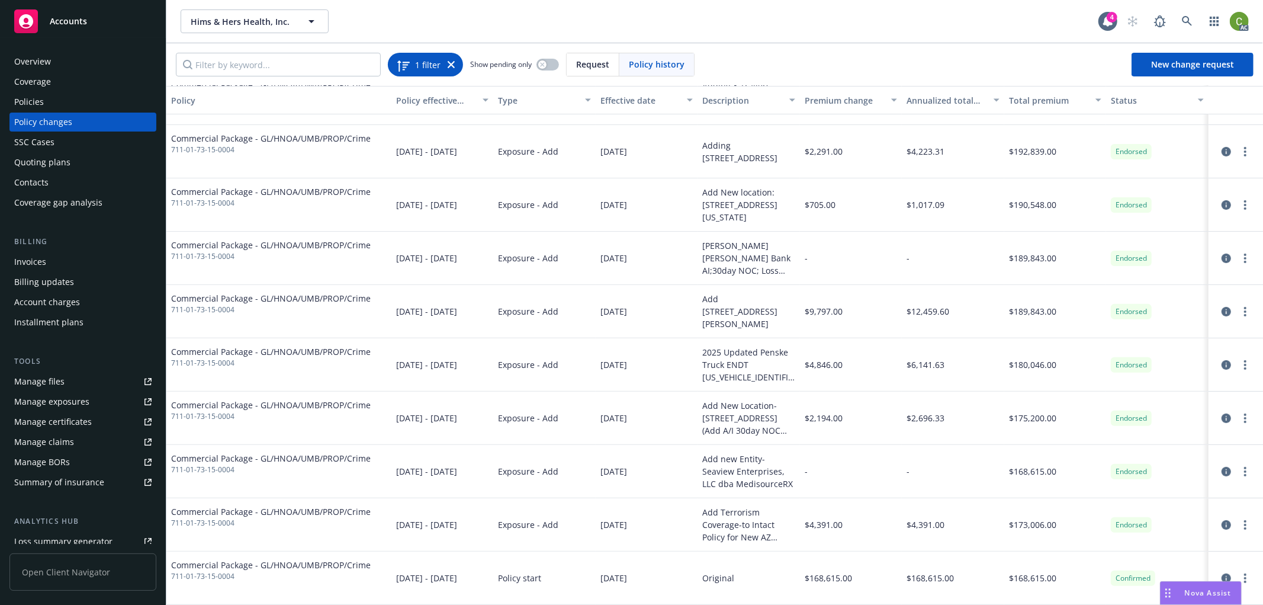
click at [451, 66] on icon at bounding box center [451, 64] width 7 height 7
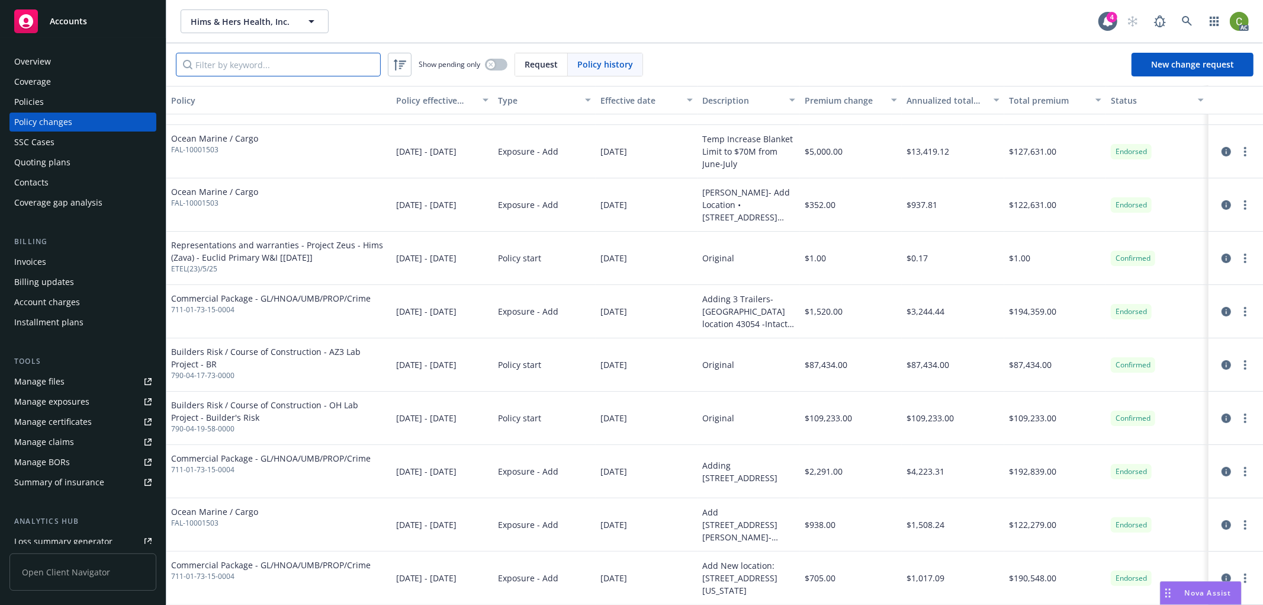
click at [329, 66] on input "Filter by keyword..." at bounding box center [278, 65] width 205 height 24
paste input "711-01-73-15-0004"
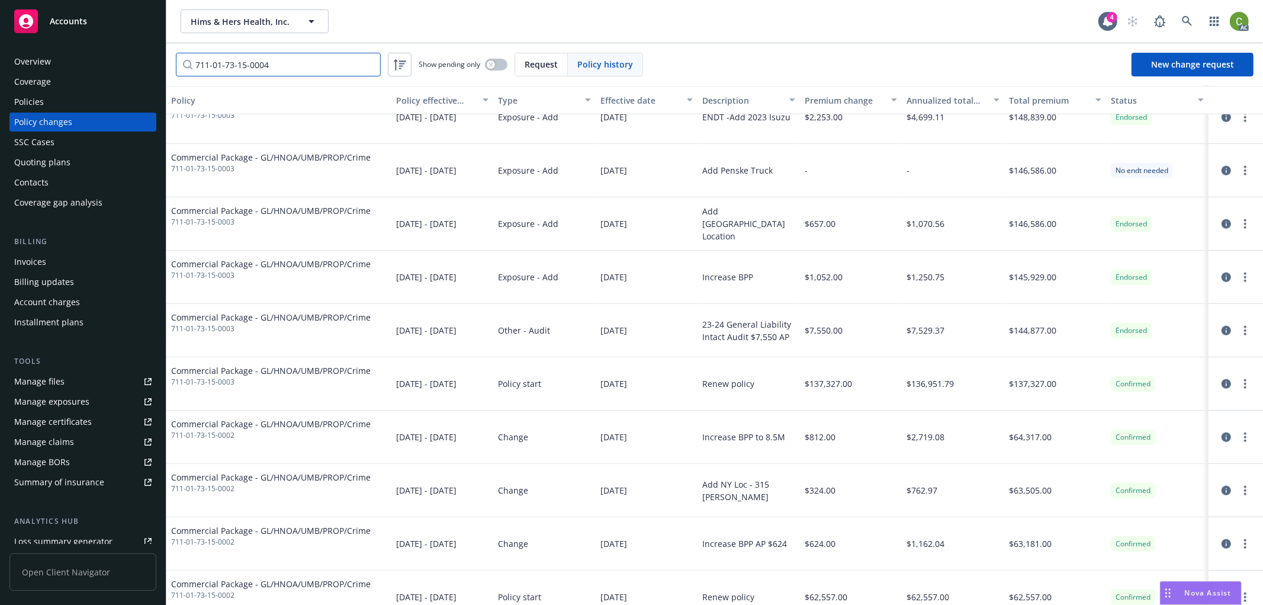
scroll to position [979, 0]
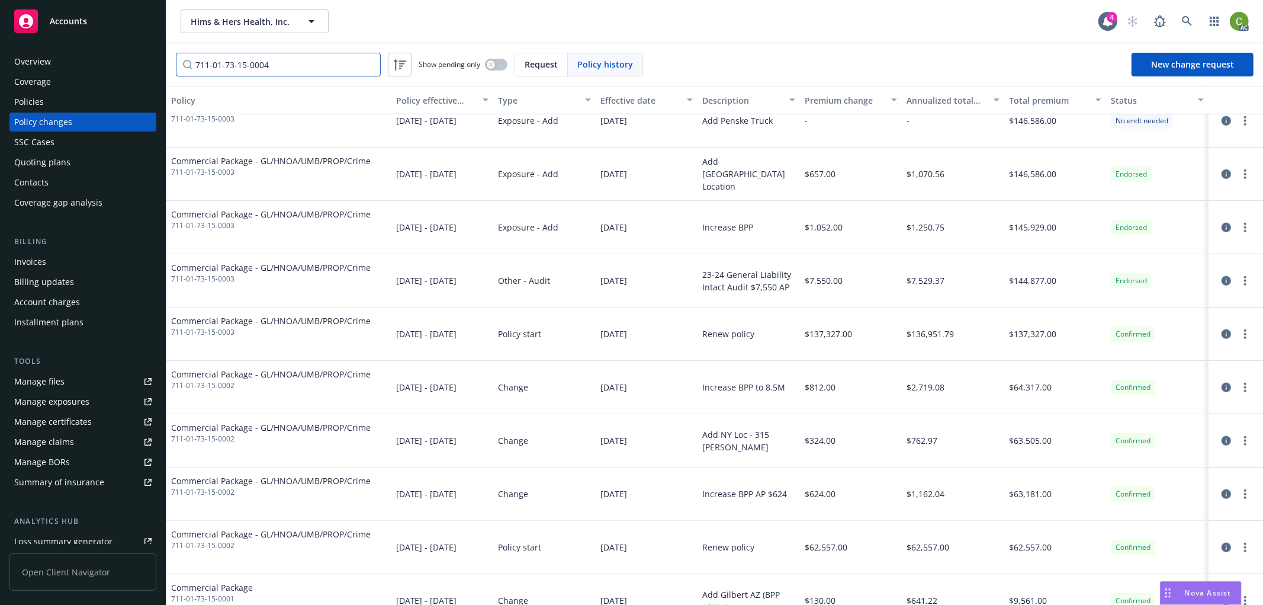
type input "711-01-73-15-0004"
click at [56, 261] on div "Invoices" at bounding box center [82, 261] width 137 height 19
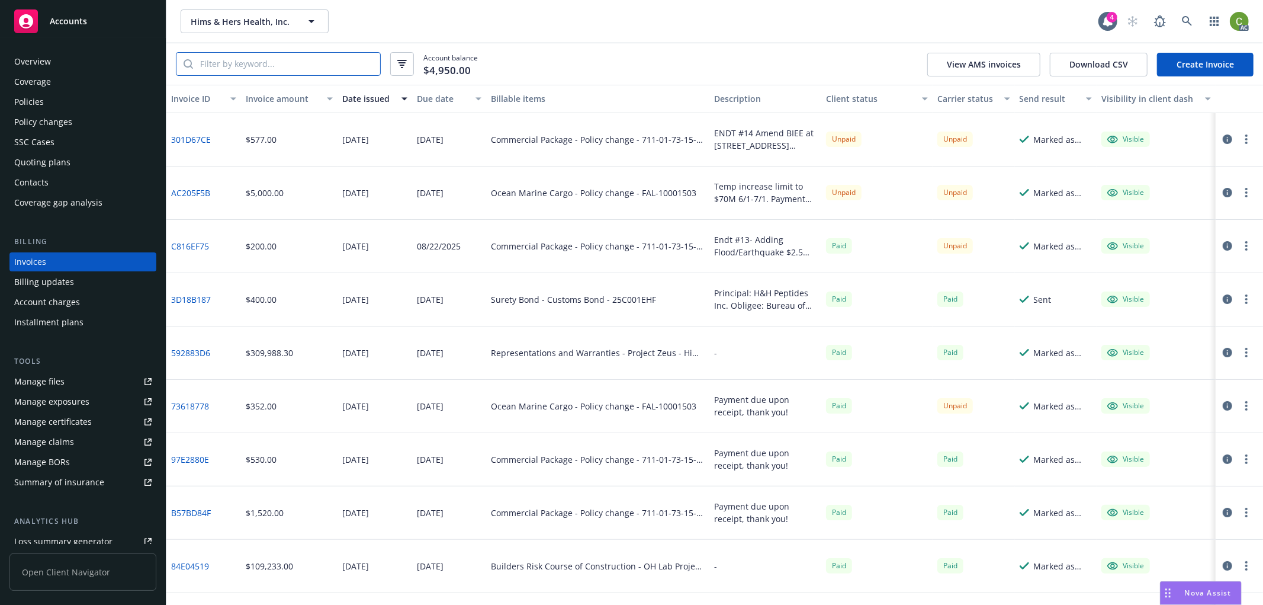
click at [340, 61] on input "search" at bounding box center [286, 64] width 187 height 23
paste input "711-01-73-15-0004"
type input "711-01-73-15-0004"
click at [1223, 194] on icon "button" at bounding box center [1227, 192] width 9 height 9
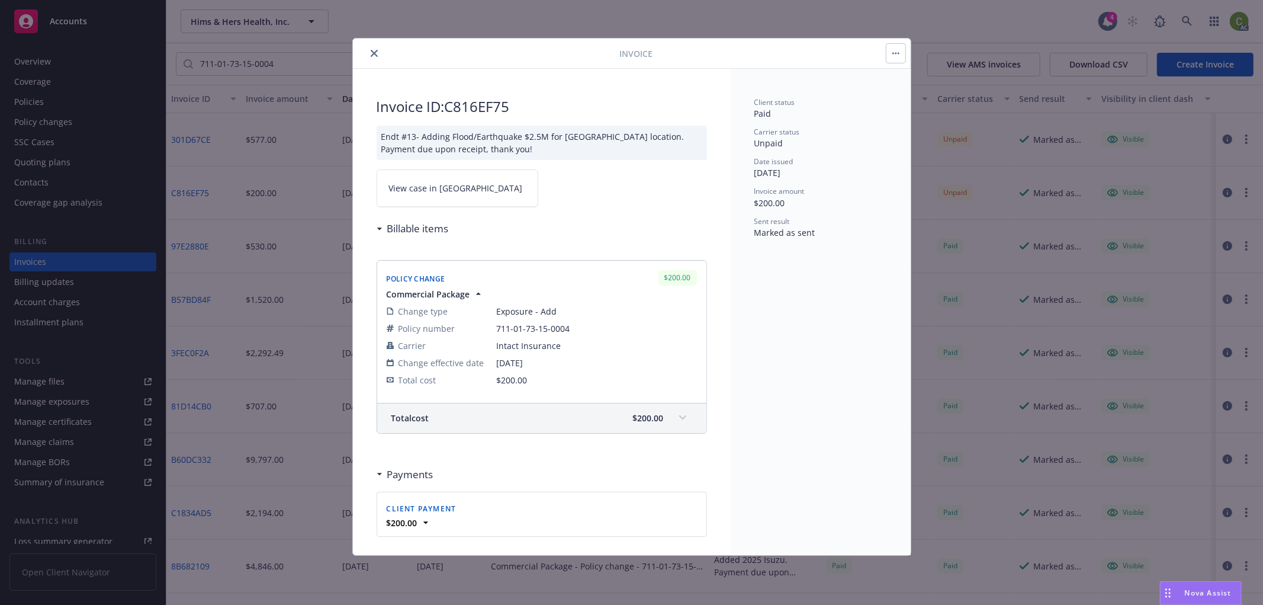
click at [373, 54] on icon "close" at bounding box center [374, 53] width 7 height 7
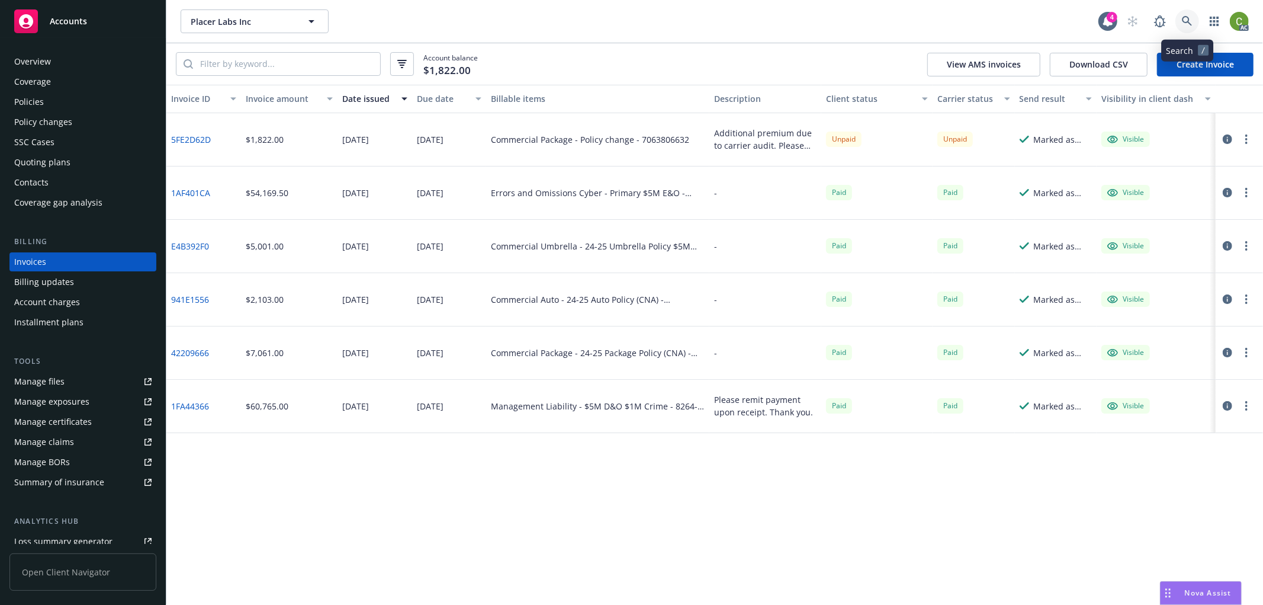
click at [1182, 21] on icon at bounding box center [1187, 21] width 11 height 11
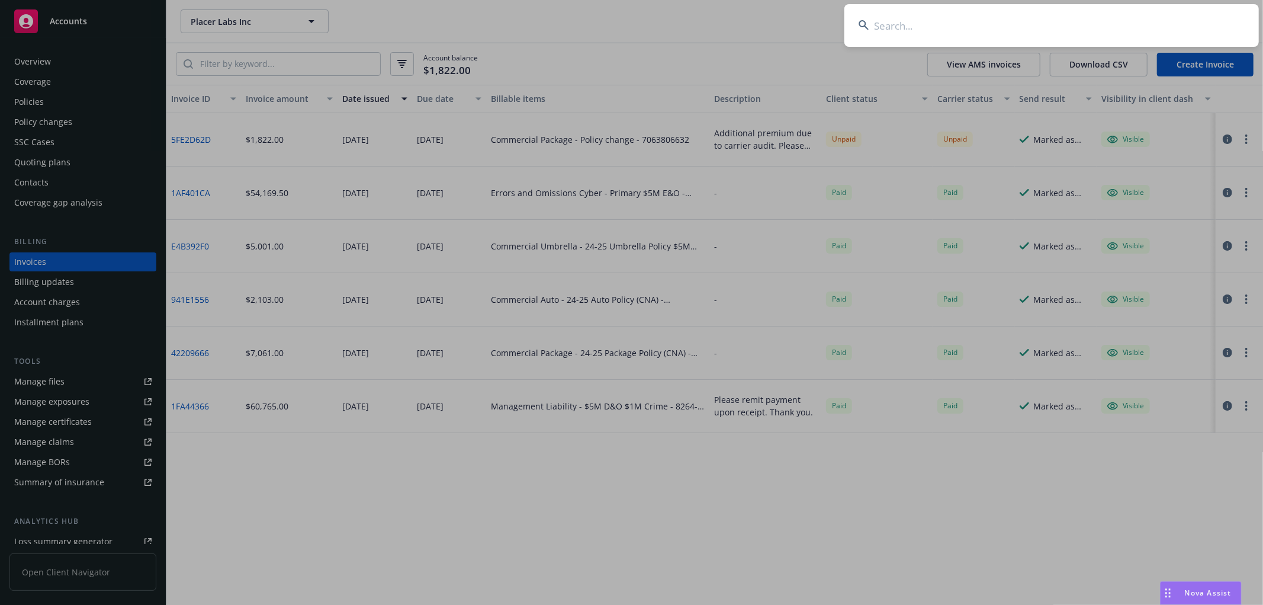
click at [919, 31] on input at bounding box center [1051, 25] width 415 height 43
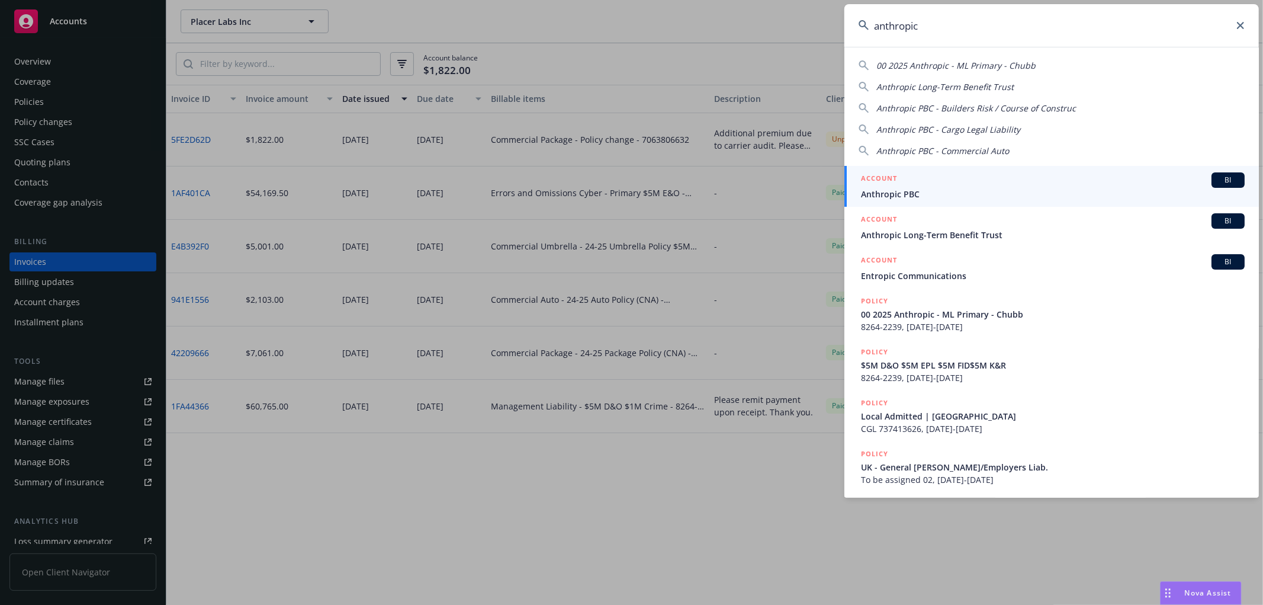
type input "anthropic"
click at [899, 188] on span "Anthropic PBC" at bounding box center [1053, 194] width 384 height 12
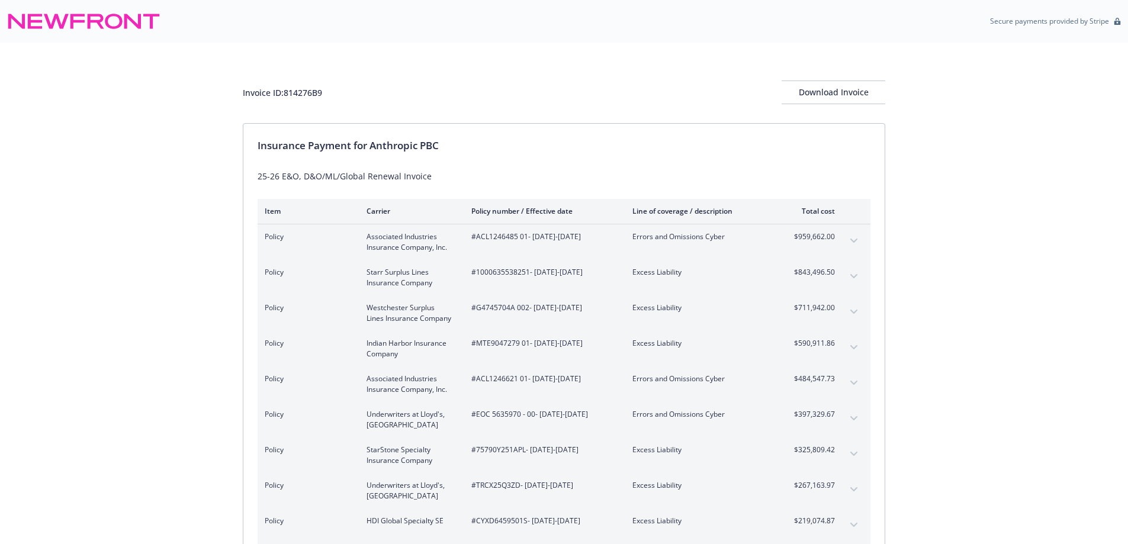
click at [316, 98] on div "Invoice ID: 814276B9" at bounding box center [282, 92] width 79 height 12
copy div "814276B9"
click at [308, 92] on div "Invoice ID: 814276B9" at bounding box center [282, 92] width 79 height 12
